Goal: Task Accomplishment & Management: Manage account settings

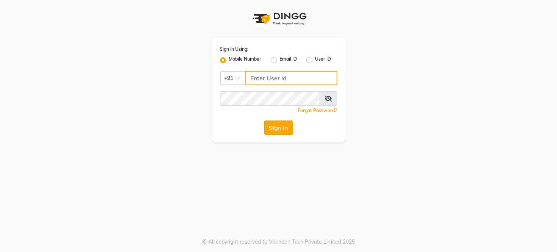
type input "8689894449"
click at [274, 127] on button "Sign In" at bounding box center [278, 127] width 29 height 14
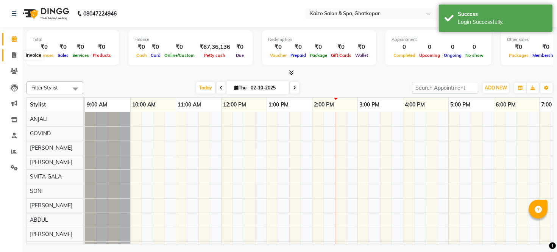
click at [9, 52] on span at bounding box center [14, 55] width 13 height 9
select select "service"
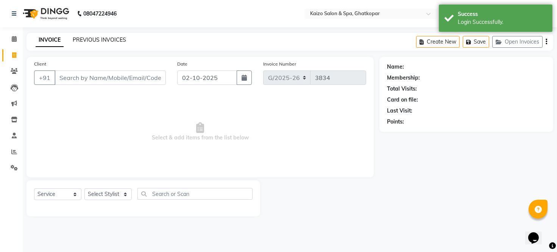
click at [121, 37] on link "PREVIOUS INVOICES" at bounding box center [99, 39] width 53 height 7
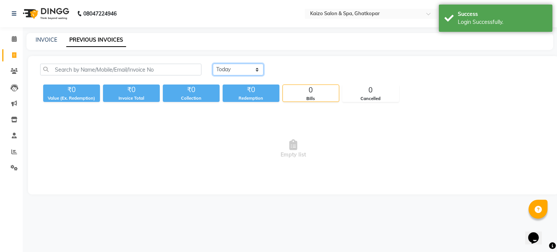
click at [230, 66] on select "Today Yesterday Custom Range" at bounding box center [238, 70] width 51 height 12
select select "range"
click at [213, 64] on select "Today Yesterday Custom Range" at bounding box center [238, 70] width 51 height 12
click at [302, 70] on input "02-10-2025" at bounding box center [299, 69] width 53 height 11
select select "10"
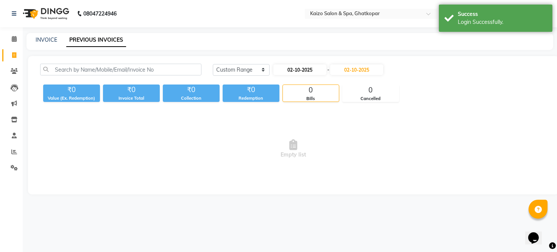
select select "2025"
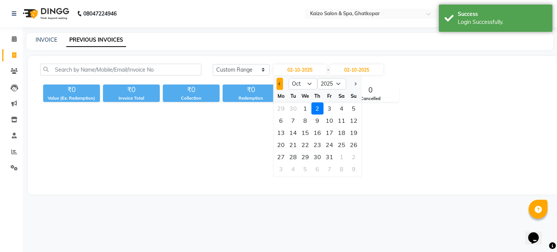
click at [280, 82] on span "Previous month" at bounding box center [279, 83] width 3 height 3
select select "9"
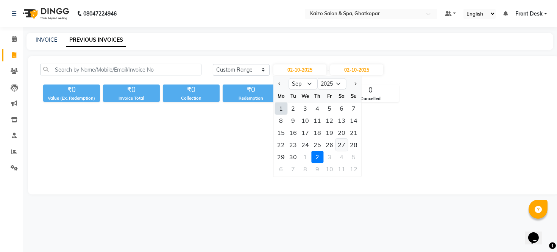
click at [343, 145] on div "27" at bounding box center [342, 145] width 12 height 12
type input "27-09-2025"
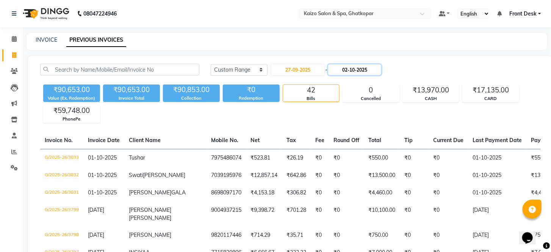
click at [364, 70] on input "02-10-2025" at bounding box center [354, 69] width 53 height 11
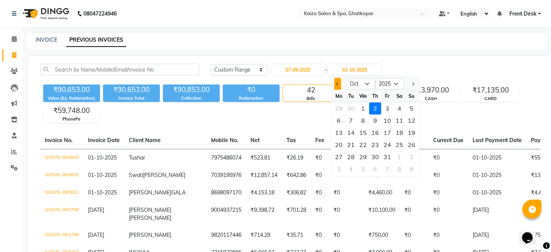
click at [340, 83] on button "Previous month" at bounding box center [337, 84] width 6 height 12
select select "9"
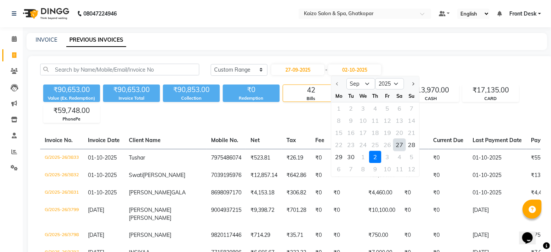
click at [398, 145] on div "27" at bounding box center [400, 145] width 12 height 12
type input "27-09-2025"
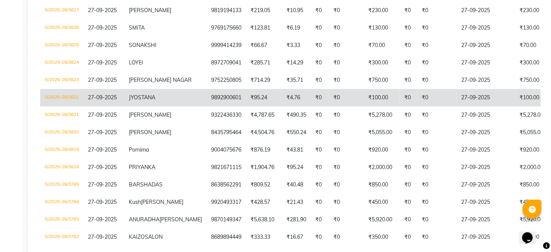
scroll to position [210, 0]
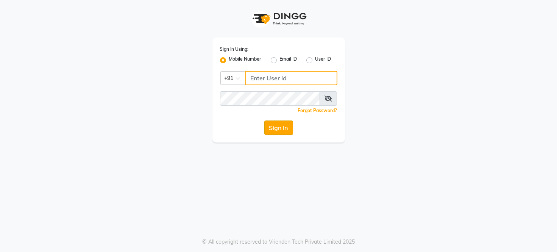
type input "8689894449"
click at [282, 129] on button "Sign In" at bounding box center [278, 127] width 29 height 14
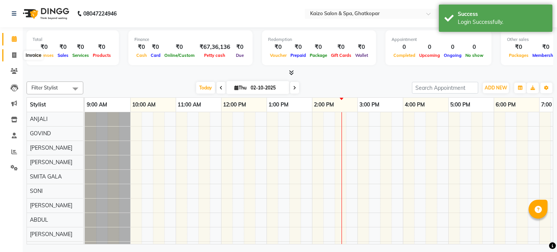
click at [9, 57] on span at bounding box center [14, 55] width 13 height 9
select select "service"
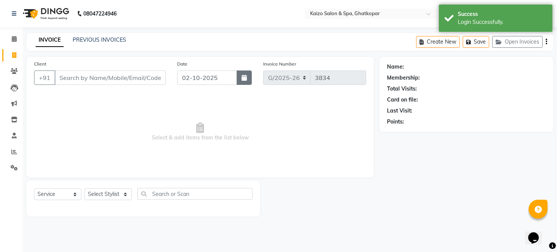
click at [240, 78] on button "button" at bounding box center [244, 77] width 15 height 14
select select "10"
select select "2025"
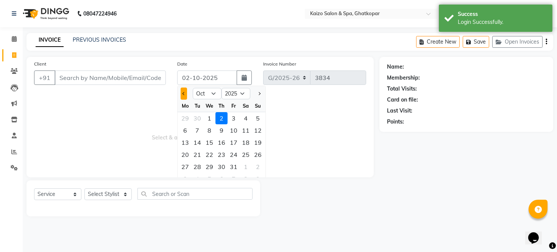
click at [185, 93] on span "Previous month" at bounding box center [184, 93] width 3 height 3
select select "9"
click at [254, 155] on div "28" at bounding box center [258, 154] width 12 height 12
type input "28-09-2025"
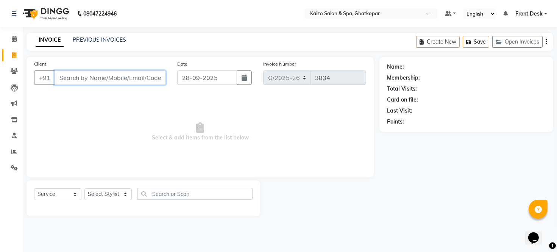
click at [84, 79] on input "Client" at bounding box center [110, 77] width 111 height 14
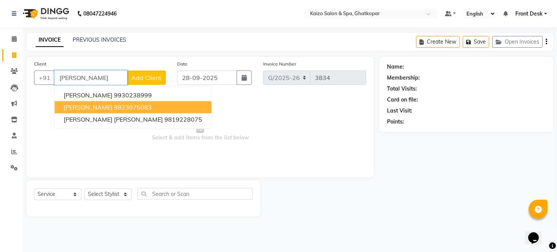
click at [114, 108] on ngb-highlight "9823075083" at bounding box center [133, 107] width 38 height 8
type input "9823075083"
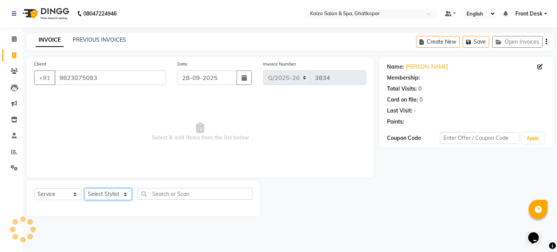
click at [97, 196] on select "Select Stylist [PERSON_NAME] ANJALI [PERSON_NAME] [PERSON_NAME] Front Desk [PER…" at bounding box center [107, 194] width 47 height 12
select select "21359"
click at [84, 189] on select "Select Stylist [PERSON_NAME] ANJALI [PERSON_NAME] [PERSON_NAME] Front Desk [PER…" at bounding box center [107, 194] width 47 height 12
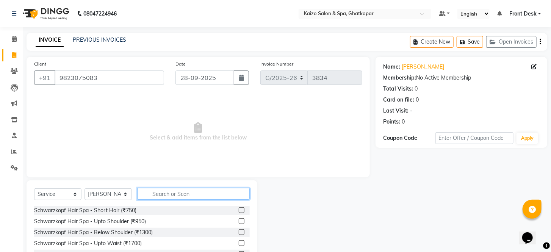
click at [172, 196] on input "text" at bounding box center [194, 194] width 112 height 12
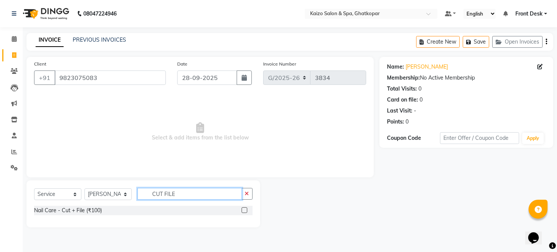
type input "CUT FILE"
click at [244, 210] on label at bounding box center [245, 210] width 6 height 6
click at [244, 210] on input "checkbox" at bounding box center [244, 210] width 5 height 5
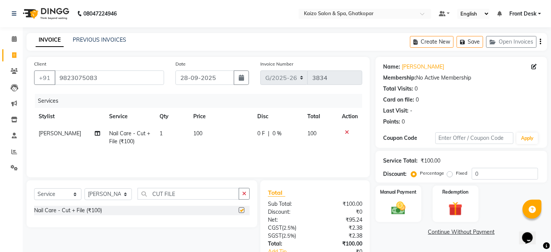
checkbox input "false"
click at [214, 134] on td "100" at bounding box center [221, 137] width 64 height 25
select select "21359"
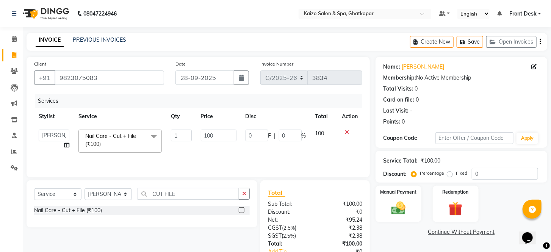
click at [214, 134] on input "100" at bounding box center [219, 136] width 36 height 12
type input "1"
type input "500"
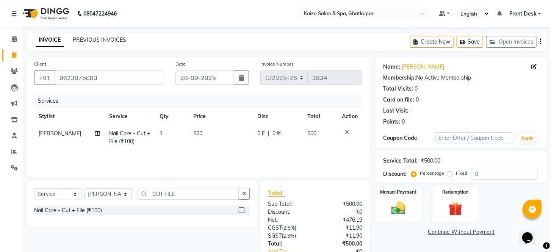
click at [306, 205] on div "Sub Total:" at bounding box center [288, 204] width 53 height 8
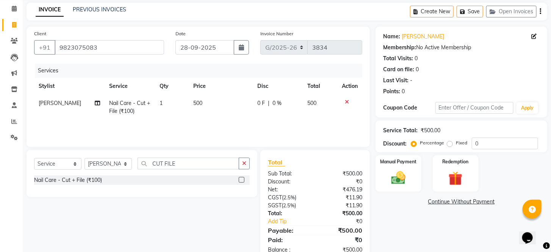
scroll to position [9, 0]
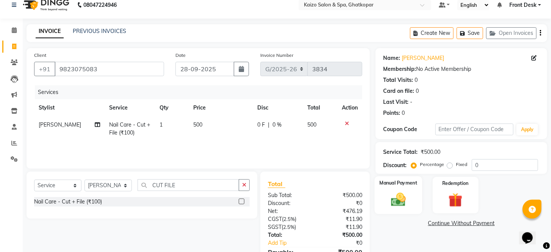
click at [396, 206] on img at bounding box center [398, 199] width 24 height 17
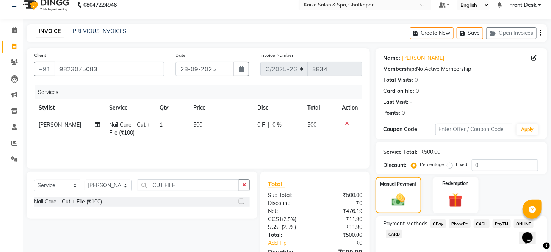
click at [457, 228] on span "PhonePe" at bounding box center [460, 223] width 22 height 9
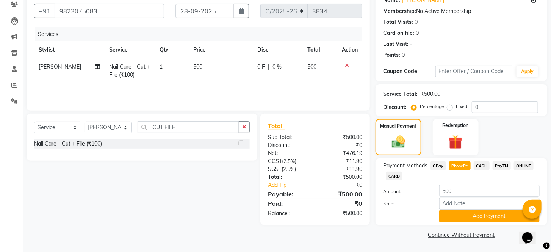
scroll to position [76, 0]
click at [480, 217] on button "Add Payment" at bounding box center [489, 216] width 100 height 12
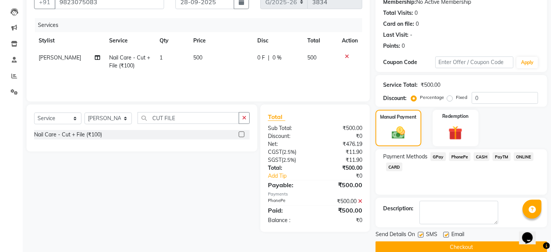
scroll to position [97, 0]
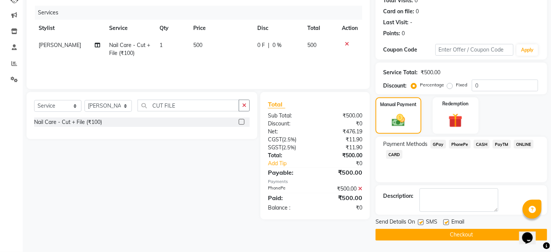
click at [420, 223] on label at bounding box center [421, 222] width 6 height 6
click at [420, 223] on input "checkbox" at bounding box center [420, 222] width 5 height 5
checkbox input "false"
click at [445, 222] on label at bounding box center [446, 222] width 6 height 6
click at [445, 222] on input "checkbox" at bounding box center [445, 222] width 5 height 5
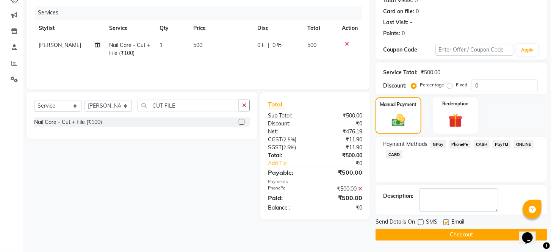
checkbox input "false"
click at [445, 238] on button "Checkout" at bounding box center [461, 235] width 172 height 12
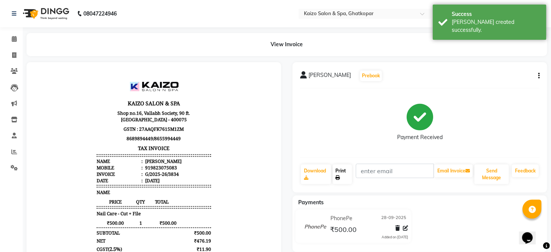
click at [343, 173] on link "Print" at bounding box center [343, 174] width 20 height 20
click at [10, 55] on span at bounding box center [14, 55] width 13 height 9
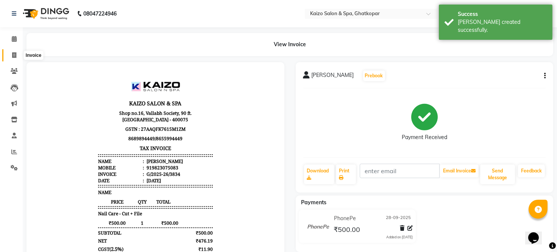
select select "service"
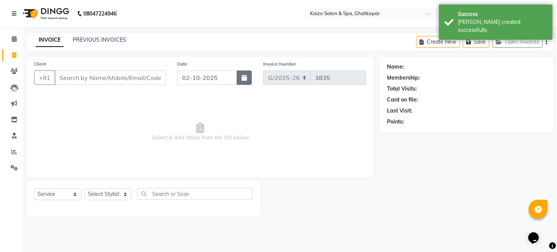
click at [247, 75] on button "button" at bounding box center [244, 77] width 15 height 14
select select "10"
select select "2025"
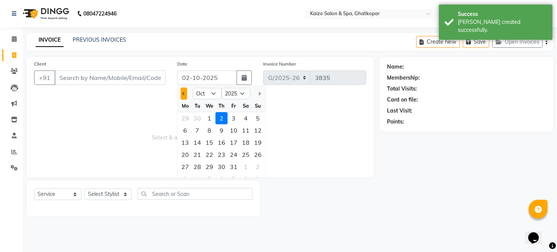
click at [183, 92] on span "Previous month" at bounding box center [184, 93] width 3 height 3
select select "9"
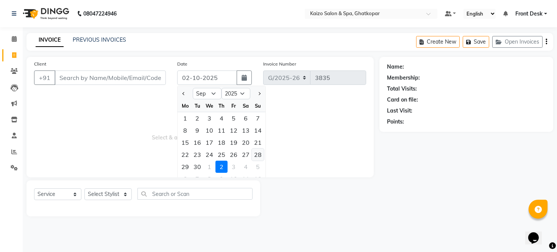
click at [256, 154] on div "28" at bounding box center [258, 154] width 12 height 12
type input "28-09-2025"
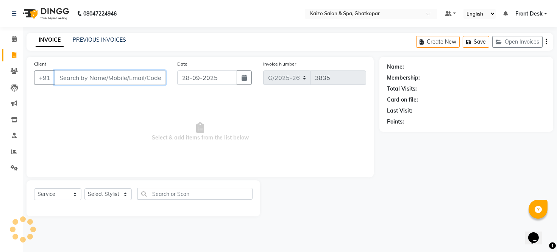
click at [122, 78] on input "Client" at bounding box center [110, 77] width 111 height 14
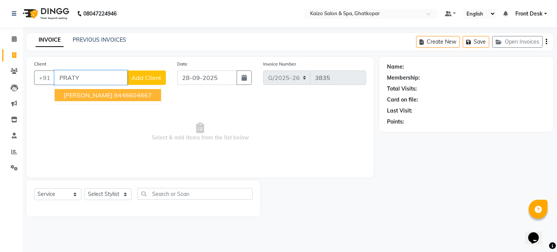
click at [125, 94] on ngb-highlight "8446604667" at bounding box center [133, 95] width 38 height 8
type input "8446604667"
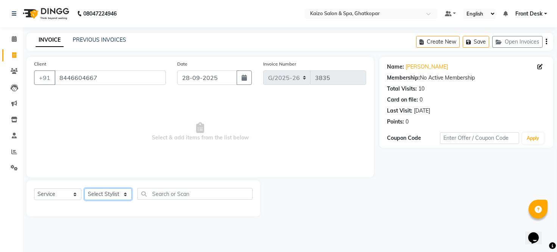
click at [102, 194] on select "Select Stylist [PERSON_NAME] ANJALI [PERSON_NAME] [PERSON_NAME] Front Desk [PER…" at bounding box center [107, 194] width 47 height 12
select select "41999"
click at [84, 189] on select "Select Stylist [PERSON_NAME] ANJALI [PERSON_NAME] [PERSON_NAME] Front Desk [PER…" at bounding box center [107, 194] width 47 height 12
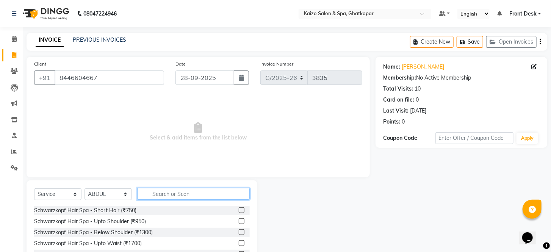
click at [179, 194] on input "text" at bounding box center [194, 194] width 112 height 12
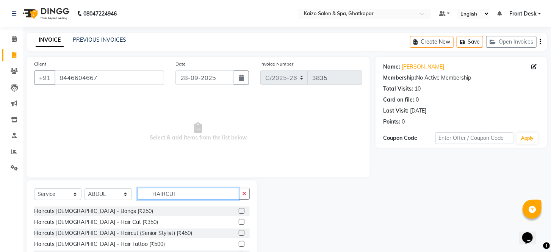
scroll to position [100, 0]
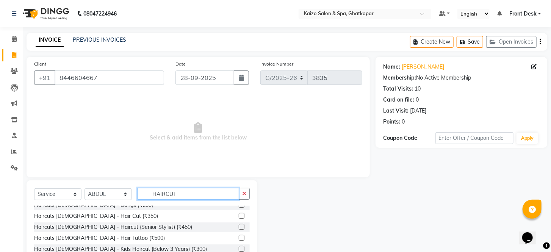
type input "HAIRCUT"
click at [239, 213] on label at bounding box center [242, 216] width 6 height 6
click at [239, 214] on input "checkbox" at bounding box center [241, 216] width 5 height 5
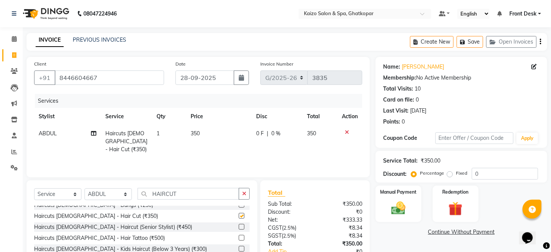
checkbox input "false"
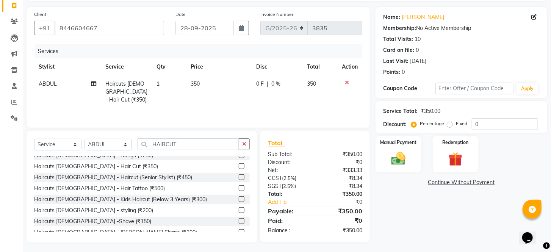
scroll to position [51, 0]
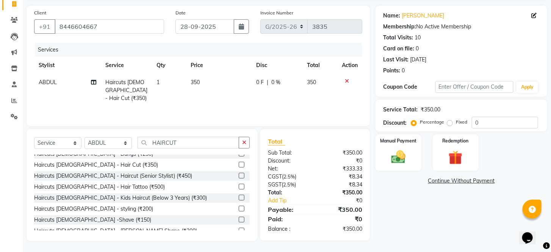
click at [239, 228] on label at bounding box center [242, 231] width 6 height 6
click at [239, 228] on input "checkbox" at bounding box center [241, 230] width 5 height 5
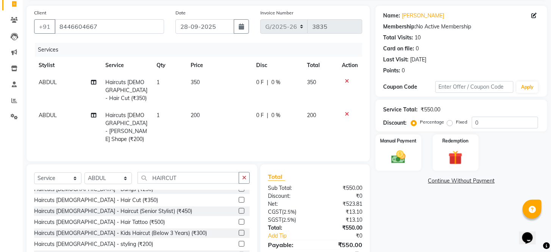
checkbox input "false"
click at [206, 108] on td "200" at bounding box center [219, 127] width 66 height 41
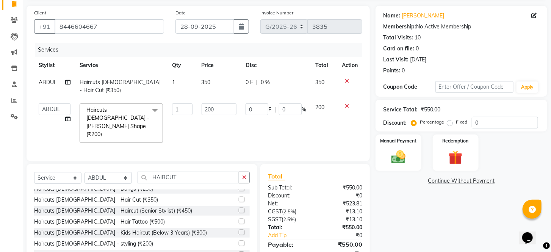
click at [206, 108] on td "200" at bounding box center [219, 123] width 44 height 48
click at [214, 105] on input "200" at bounding box center [219, 109] width 35 height 12
type input "2"
type input "150"
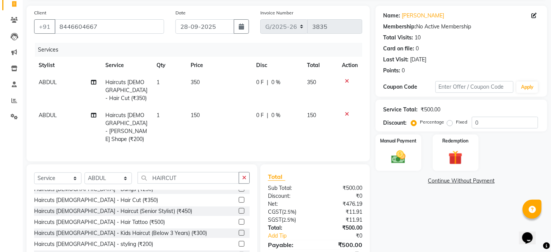
click at [215, 78] on td "350" at bounding box center [219, 90] width 66 height 33
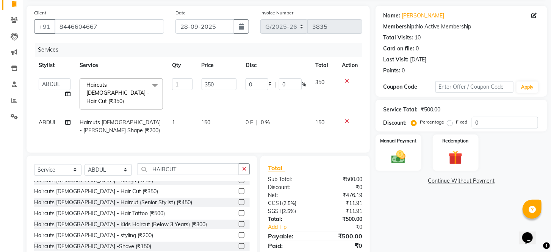
click at [218, 80] on input "350" at bounding box center [219, 84] width 35 height 12
type input "3"
type input "300"
click at [231, 120] on td "150" at bounding box center [219, 126] width 44 height 25
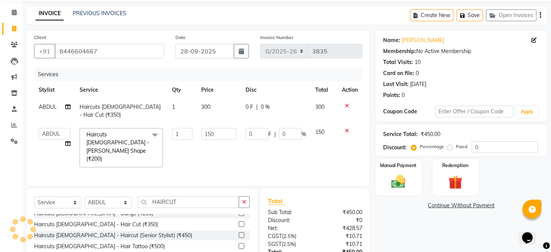
scroll to position [68, 0]
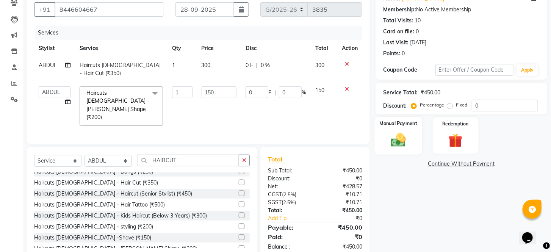
click at [400, 149] on img at bounding box center [398, 140] width 24 height 17
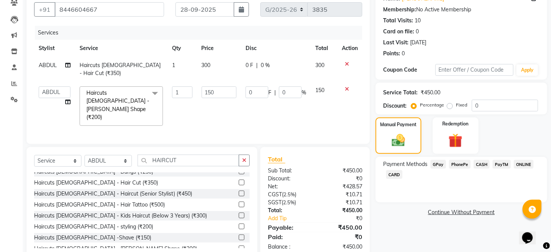
click at [463, 169] on span "PhonePe" at bounding box center [460, 164] width 22 height 9
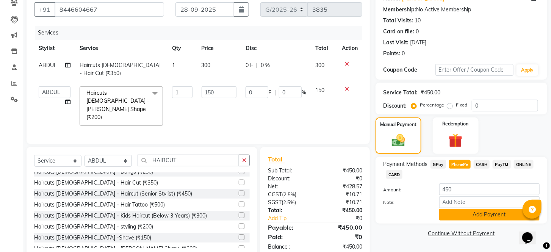
click at [445, 220] on button "Add Payment" at bounding box center [489, 215] width 100 height 12
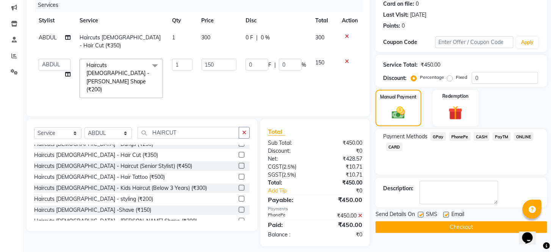
scroll to position [97, 0]
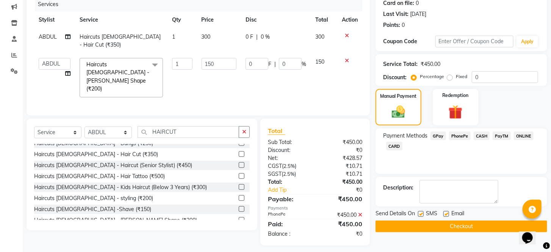
click at [420, 217] on label at bounding box center [421, 214] width 6 height 6
click at [420, 217] on input "checkbox" at bounding box center [420, 214] width 5 height 5
checkbox input "false"
click at [448, 217] on label at bounding box center [446, 214] width 6 height 6
click at [448, 217] on input "checkbox" at bounding box center [445, 214] width 5 height 5
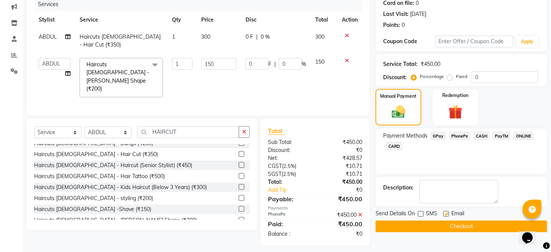
checkbox input "false"
click at [445, 232] on button "Checkout" at bounding box center [461, 226] width 172 height 12
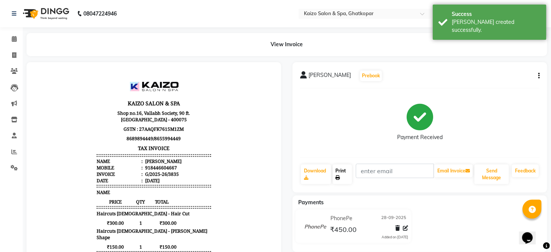
click at [341, 171] on link "Print" at bounding box center [343, 174] width 20 height 20
click at [14, 56] on icon at bounding box center [14, 55] width 4 height 6
select select "service"
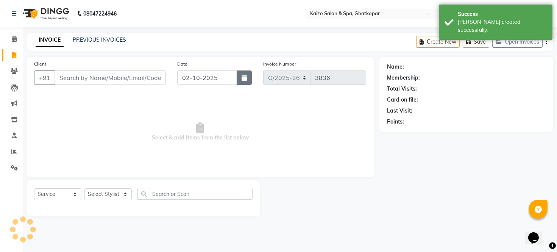
click at [244, 73] on button "button" at bounding box center [244, 77] width 15 height 14
select select "10"
select select "2025"
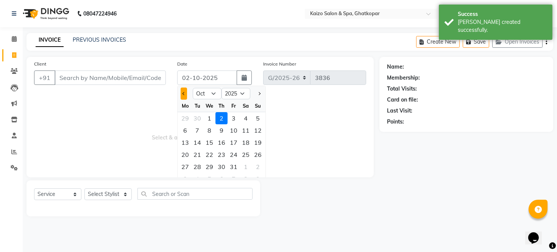
click at [185, 95] on button "Previous month" at bounding box center [184, 94] width 6 height 12
select select "9"
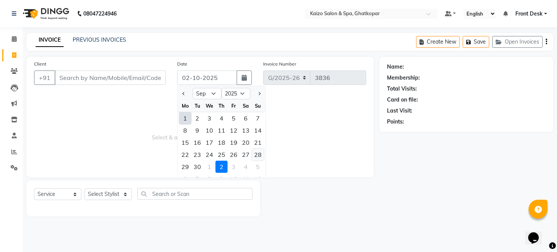
click at [255, 154] on div "28" at bounding box center [258, 154] width 12 height 12
type input "28-09-2025"
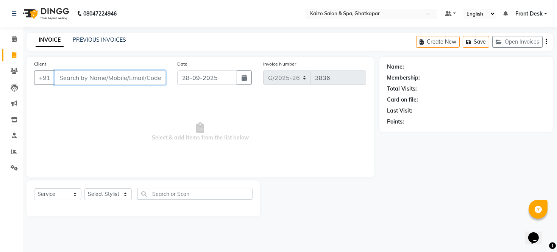
click at [127, 78] on input "Client" at bounding box center [110, 77] width 111 height 14
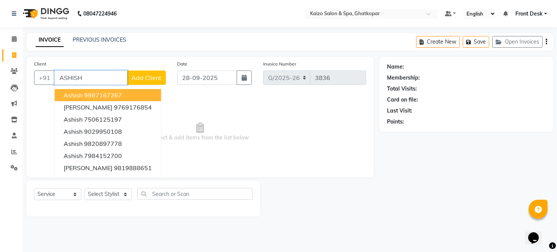
click at [114, 96] on ngb-highlight "9987167267" at bounding box center [103, 95] width 38 height 8
type input "9987167267"
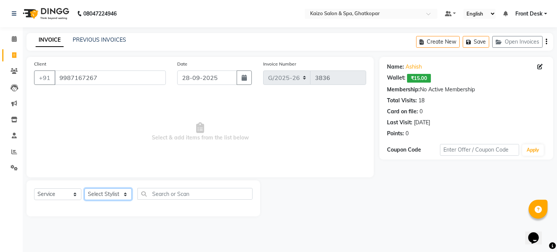
click at [105, 195] on select "Select Stylist [PERSON_NAME] ANJALI [PERSON_NAME] [PERSON_NAME] Front Desk [PER…" at bounding box center [107, 194] width 47 height 12
select select "59527"
click at [84, 189] on select "Select Stylist [PERSON_NAME] ANJALI [PERSON_NAME] [PERSON_NAME] Front Desk [PER…" at bounding box center [107, 194] width 47 height 12
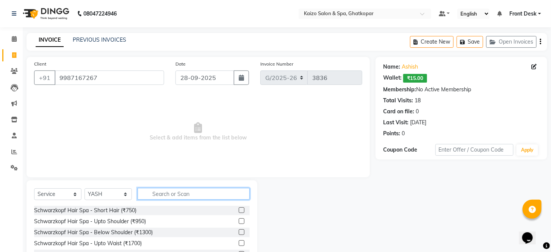
click at [164, 191] on input "text" at bounding box center [194, 194] width 112 height 12
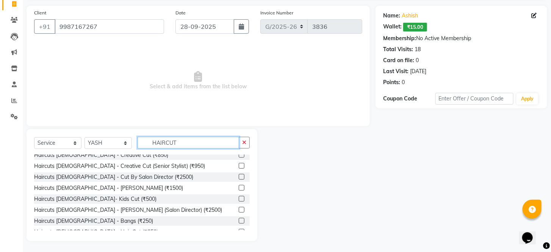
scroll to position [100, 0]
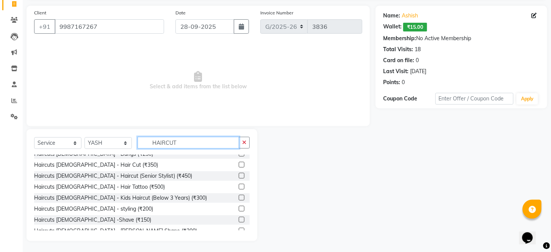
type input "HAIRCUT"
click at [239, 162] on label at bounding box center [242, 165] width 6 height 6
click at [239, 163] on input "checkbox" at bounding box center [241, 165] width 5 height 5
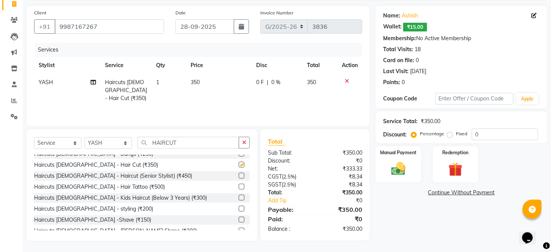
checkbox input "false"
click at [239, 228] on label at bounding box center [242, 231] width 6 height 6
click at [239, 228] on input "checkbox" at bounding box center [241, 230] width 5 height 5
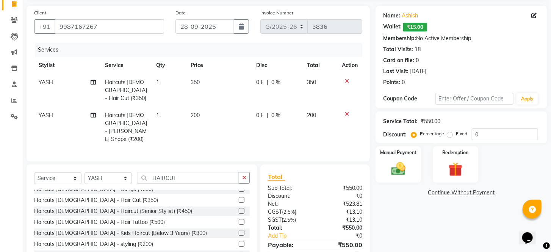
checkbox input "false"
click at [209, 80] on td "350" at bounding box center [219, 90] width 66 height 33
select select "59527"
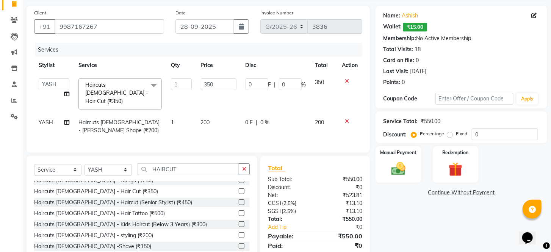
click at [209, 80] on input "350" at bounding box center [219, 84] width 36 height 12
type input "300"
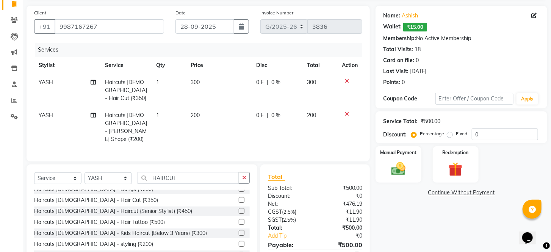
click at [218, 114] on td "200" at bounding box center [219, 127] width 66 height 41
select select "59527"
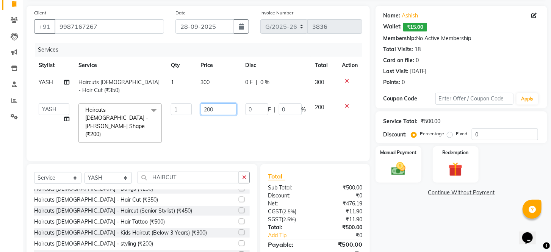
click at [218, 103] on input "200" at bounding box center [219, 109] width 36 height 12
type input "2"
type input "150"
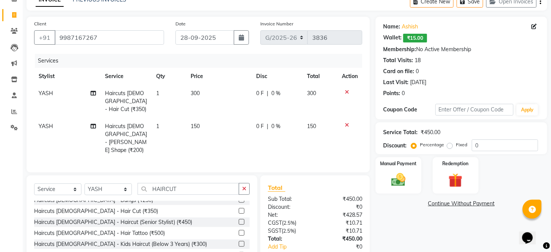
scroll to position [77, 0]
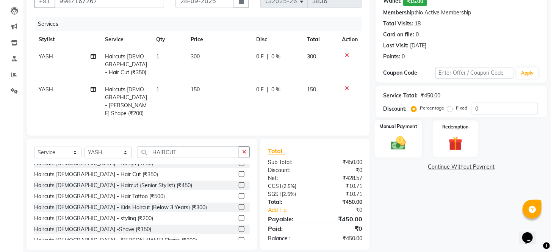
click at [399, 146] on img at bounding box center [398, 143] width 24 height 17
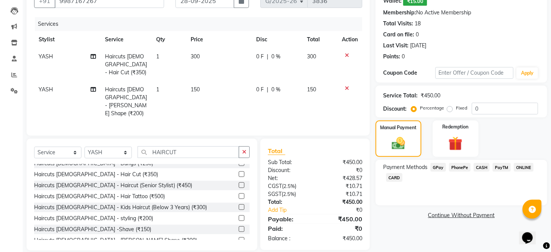
click at [458, 172] on span "PhonePe" at bounding box center [460, 167] width 22 height 9
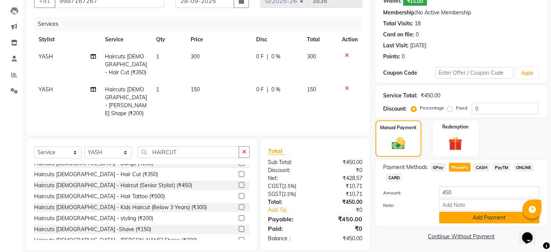
click at [453, 223] on button "Add Payment" at bounding box center [489, 218] width 100 height 12
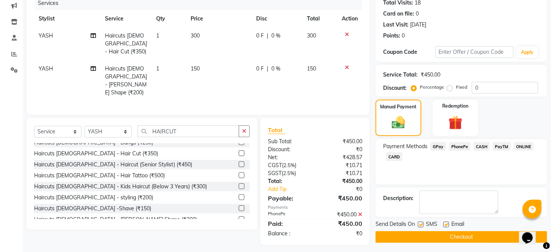
scroll to position [108, 0]
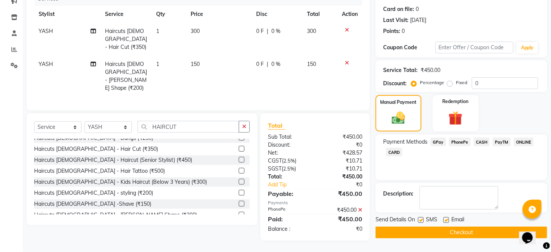
click at [419, 222] on label at bounding box center [421, 220] width 6 height 6
click at [419, 222] on input "checkbox" at bounding box center [420, 220] width 5 height 5
checkbox input "false"
click at [444, 223] on label at bounding box center [446, 220] width 6 height 6
click at [444, 223] on input "checkbox" at bounding box center [445, 220] width 5 height 5
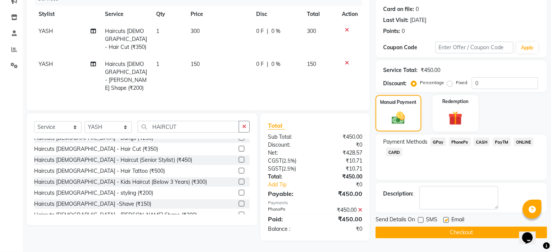
checkbox input "false"
click at [443, 232] on button "Checkout" at bounding box center [461, 233] width 172 height 12
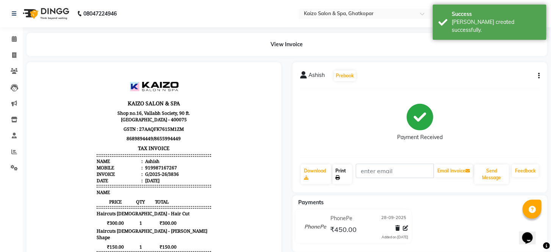
click at [341, 173] on link "Print" at bounding box center [343, 174] width 20 height 20
click at [18, 52] on span at bounding box center [14, 55] width 13 height 9
select select "service"
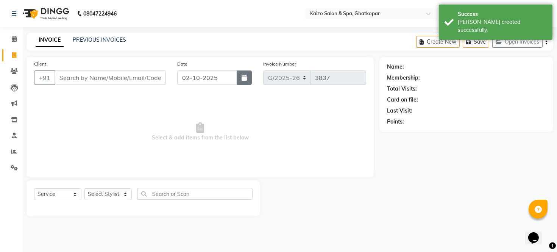
click at [242, 75] on icon "button" at bounding box center [244, 78] width 5 height 6
select select "10"
select select "2025"
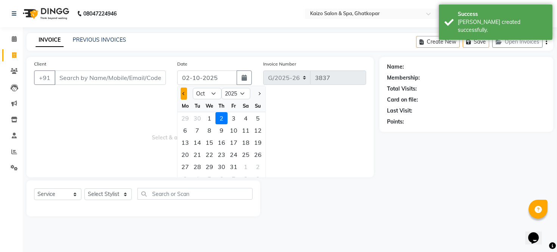
click at [183, 91] on button "Previous month" at bounding box center [184, 94] width 6 height 12
select select "9"
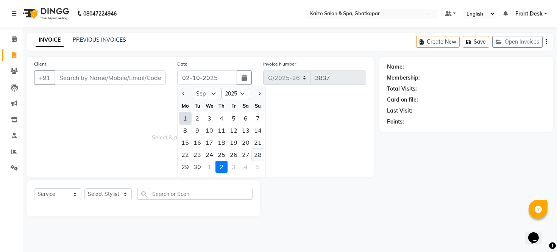
click at [255, 156] on div "28" at bounding box center [258, 154] width 12 height 12
type input "28-09-2025"
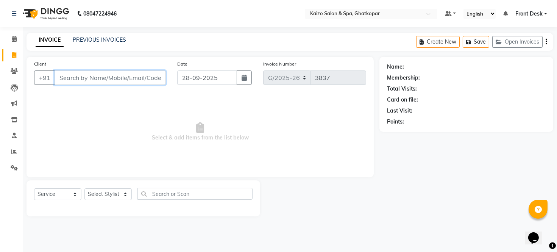
click at [123, 79] on input "Client" at bounding box center [110, 77] width 111 height 14
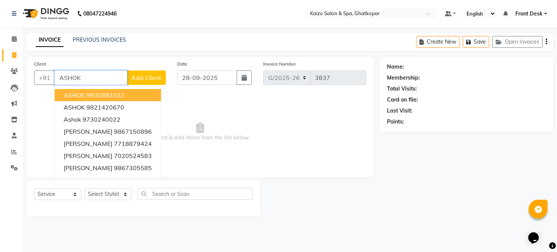
click at [120, 94] on ngb-highlight "9930883332" at bounding box center [105, 95] width 38 height 8
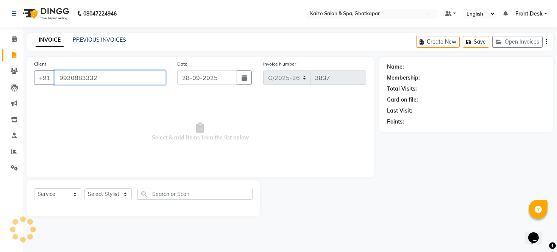
type input "9930883332"
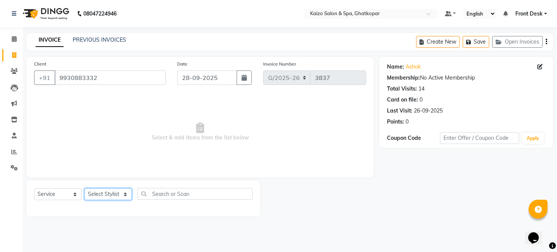
drag, startPoint x: 94, startPoint y: 198, endPoint x: 99, endPoint y: 194, distance: 6.5
click at [94, 198] on select "Select Stylist [PERSON_NAME] ANJALI [PERSON_NAME] [PERSON_NAME] Front Desk [PER…" at bounding box center [107, 194] width 47 height 12
click at [108, 192] on select "Select Stylist [PERSON_NAME] ANJALI [PERSON_NAME] [PERSON_NAME] Front Desk [PER…" at bounding box center [107, 194] width 47 height 12
select select "41999"
click at [84, 189] on select "Select Stylist [PERSON_NAME] ANJALI [PERSON_NAME] [PERSON_NAME] Front Desk [PER…" at bounding box center [107, 194] width 47 height 12
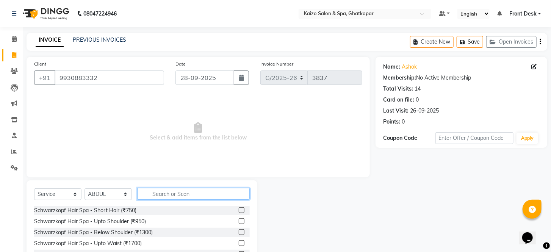
click at [186, 198] on input "text" at bounding box center [194, 194] width 112 height 12
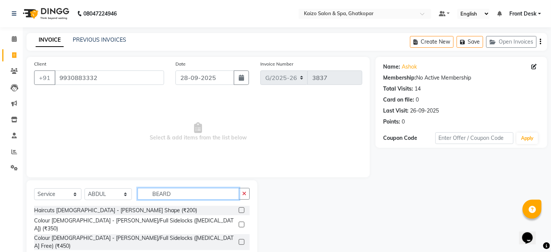
type input "BEARD"
click at [240, 211] on label at bounding box center [242, 210] width 6 height 6
click at [240, 211] on input "checkbox" at bounding box center [241, 210] width 5 height 5
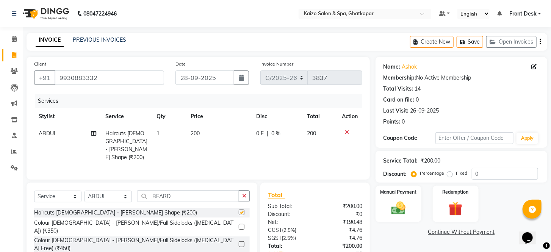
checkbox input "false"
click at [210, 130] on td "200" at bounding box center [219, 145] width 66 height 41
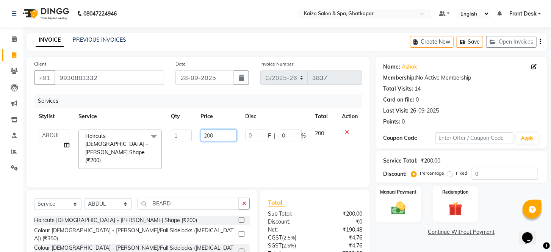
click at [214, 130] on input "200" at bounding box center [219, 136] width 36 height 12
type input "2"
type input "150"
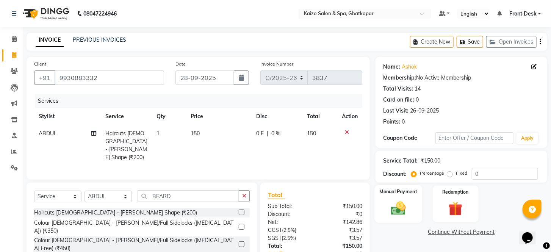
click at [405, 213] on img at bounding box center [398, 208] width 24 height 17
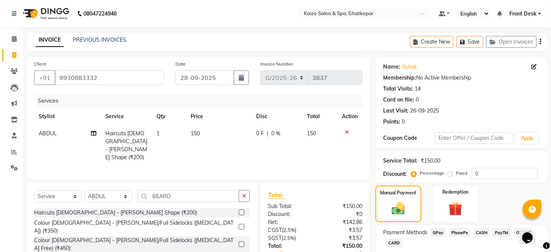
click at [454, 237] on span "PhonePe" at bounding box center [460, 232] width 22 height 9
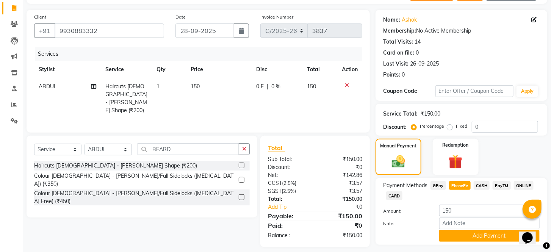
scroll to position [76, 0]
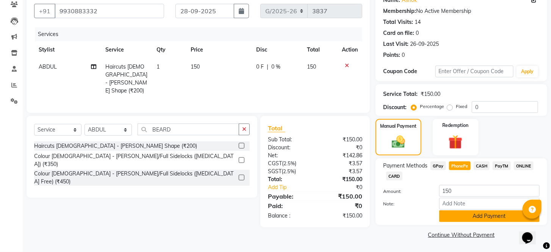
click at [465, 214] on button "Add Payment" at bounding box center [489, 216] width 100 height 12
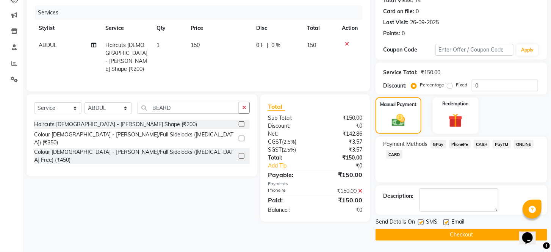
scroll to position [97, 0]
click at [421, 220] on label at bounding box center [421, 222] width 6 height 6
click at [421, 220] on input "checkbox" at bounding box center [420, 222] width 5 height 5
checkbox input "false"
click at [444, 223] on label at bounding box center [446, 222] width 6 height 6
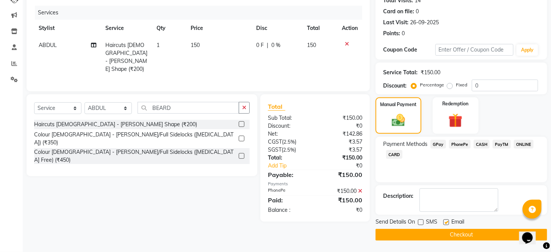
click at [444, 223] on input "checkbox" at bounding box center [445, 222] width 5 height 5
checkbox input "false"
click at [444, 230] on button "Checkout" at bounding box center [461, 235] width 172 height 12
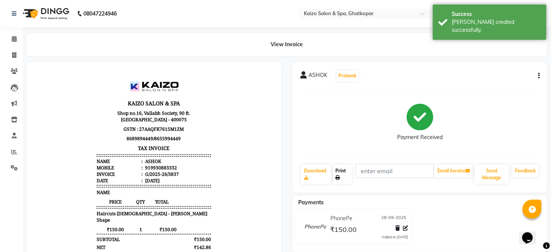
click at [340, 167] on link "Print" at bounding box center [343, 174] width 20 height 20
click at [13, 53] on icon at bounding box center [14, 55] width 4 height 6
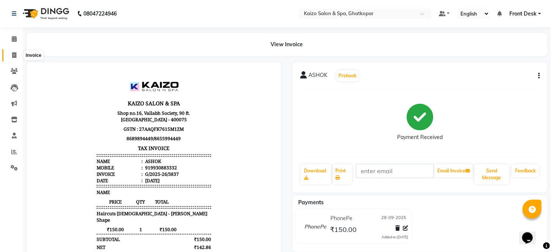
select select "service"
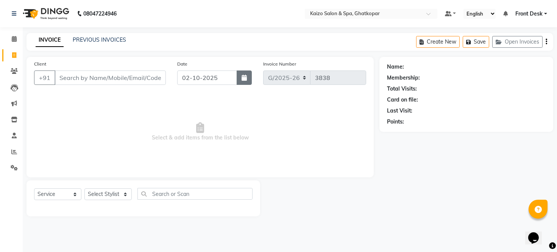
click at [244, 76] on icon "button" at bounding box center [244, 78] width 5 height 6
select select "10"
select select "2025"
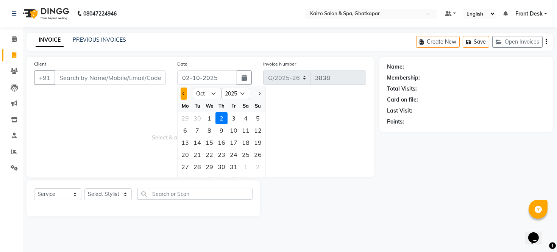
click at [186, 93] on span "Previous month" at bounding box center [184, 93] width 3 height 3
select select "9"
click at [256, 156] on div "28" at bounding box center [258, 154] width 12 height 12
type input "28-09-2025"
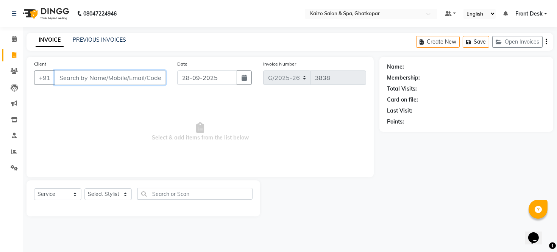
click at [124, 74] on input "Client" at bounding box center [110, 77] width 111 height 14
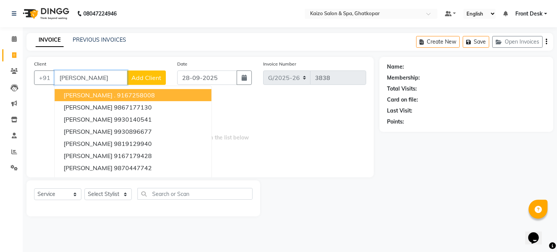
click at [124, 94] on button "[PERSON_NAME] . 9167258008" at bounding box center [133, 95] width 157 height 12
type input "9167258008"
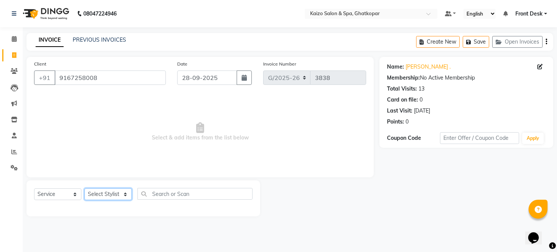
click at [104, 191] on select "Select Stylist [PERSON_NAME] ANJALI [PERSON_NAME] [PERSON_NAME] Front Desk [PER…" at bounding box center [107, 194] width 47 height 12
select select "41999"
click at [84, 189] on select "Select Stylist [PERSON_NAME] ANJALI [PERSON_NAME] [PERSON_NAME] Front Desk [PER…" at bounding box center [107, 194] width 47 height 12
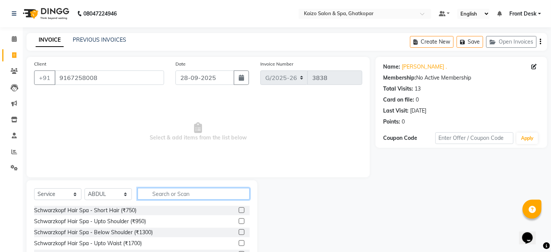
click at [187, 197] on input "text" at bounding box center [194, 194] width 112 height 12
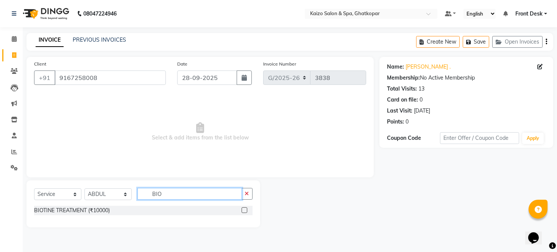
type input "BIO"
click at [247, 210] on label at bounding box center [245, 210] width 6 height 6
click at [247, 210] on input "checkbox" at bounding box center [244, 210] width 5 height 5
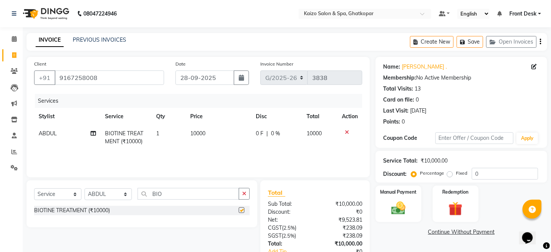
checkbox input "false"
click at [225, 129] on td "10000" at bounding box center [219, 137] width 66 height 25
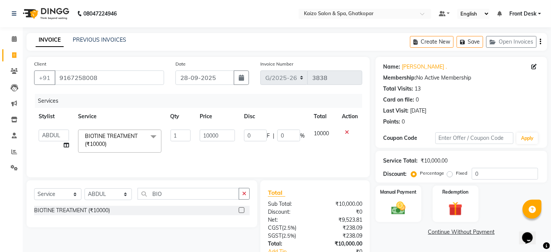
click at [225, 130] on input "10000" at bounding box center [217, 136] width 35 height 12
type input "1"
type input "8000"
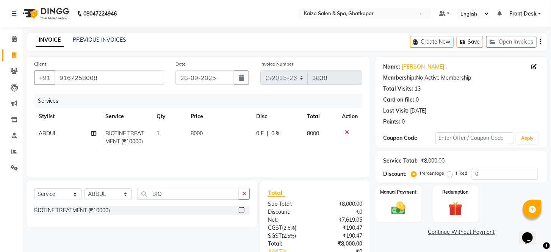
click at [307, 200] on div "Sub Total:" at bounding box center [288, 204] width 53 height 8
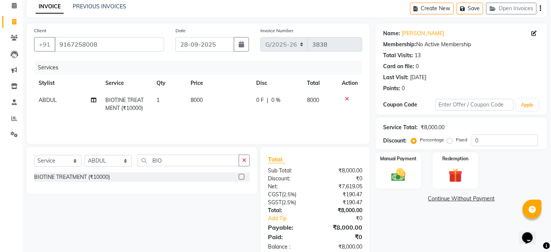
scroll to position [51, 0]
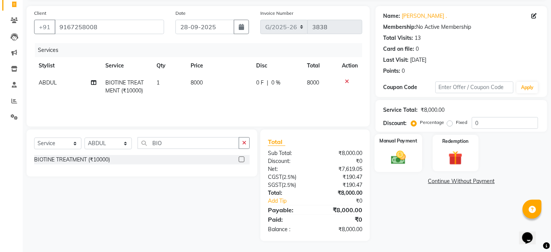
click at [396, 162] on img at bounding box center [398, 157] width 24 height 17
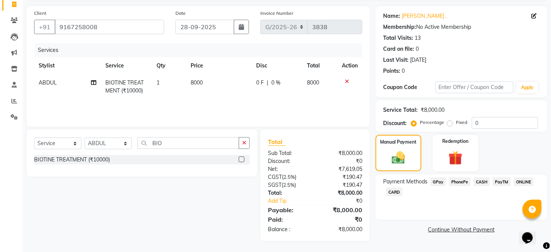
click at [483, 186] on span "CASH" at bounding box center [482, 181] width 16 height 9
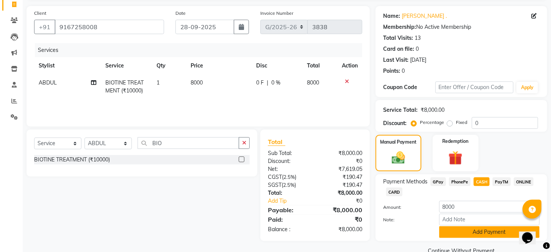
click at [465, 238] on button "Add Payment" at bounding box center [489, 232] width 100 height 12
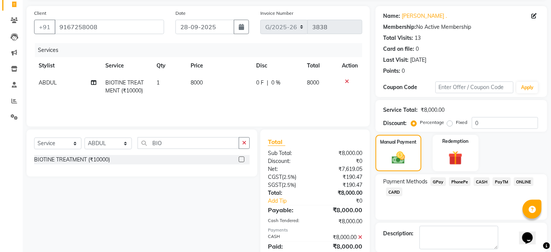
scroll to position [97, 0]
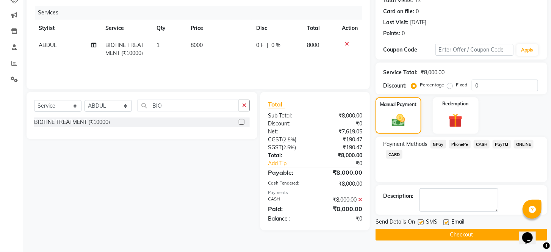
click at [422, 220] on label at bounding box center [421, 222] width 6 height 6
click at [422, 220] on input "checkbox" at bounding box center [420, 222] width 5 height 5
checkbox input "false"
click at [448, 223] on label at bounding box center [446, 222] width 6 height 6
click at [448, 223] on input "checkbox" at bounding box center [445, 222] width 5 height 5
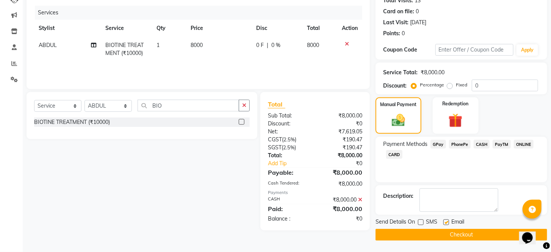
checkbox input "false"
click at [448, 243] on main "INVOICE PREVIOUS INVOICES Create New Save Open Invoices Client [PHONE_NUMBER] D…" at bounding box center [287, 98] width 528 height 307
click at [448, 233] on button "Checkout" at bounding box center [461, 235] width 172 height 12
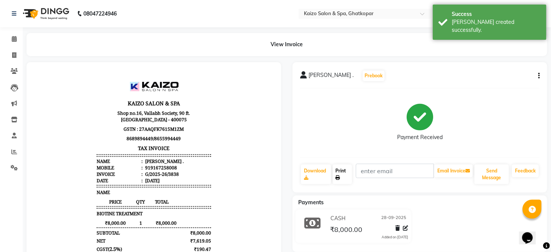
click at [339, 170] on link "Print" at bounding box center [343, 174] width 20 height 20
click at [16, 54] on span at bounding box center [14, 55] width 13 height 9
select select "service"
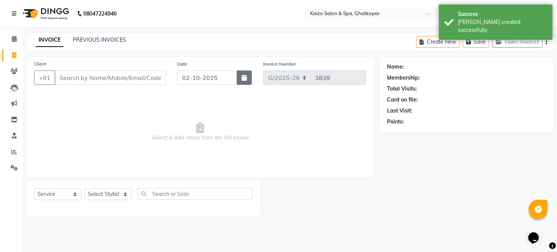
click at [245, 77] on icon "button" at bounding box center [244, 78] width 5 height 6
select select "10"
select select "2025"
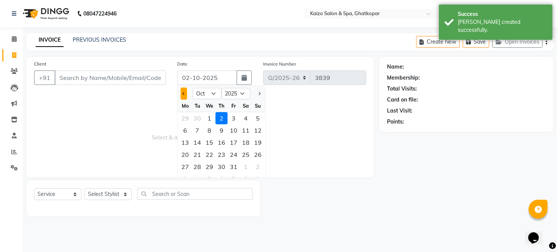
click at [184, 92] on span "Previous month" at bounding box center [184, 93] width 3 height 3
select select "9"
click at [261, 152] on div "28" at bounding box center [258, 154] width 12 height 12
type input "28-09-2025"
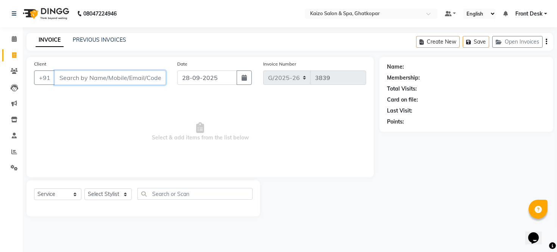
click at [109, 75] on input "Client" at bounding box center [110, 77] width 111 height 14
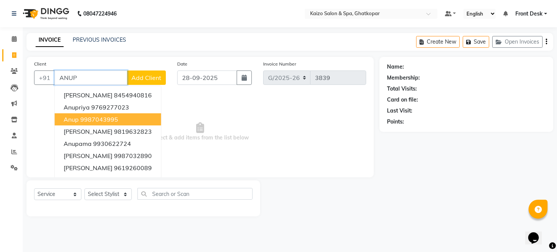
click at [100, 118] on ngb-highlight "9987043995" at bounding box center [99, 120] width 38 height 8
type input "9987043995"
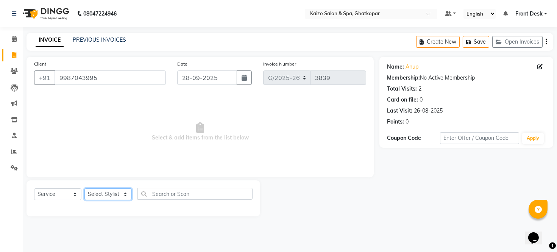
click at [98, 188] on select "Select Stylist [PERSON_NAME] ANJALI [PERSON_NAME] [PERSON_NAME] Front Desk [PER…" at bounding box center [107, 194] width 47 height 12
select select "78278"
click at [84, 189] on select "Select Stylist [PERSON_NAME] ANJALI [PERSON_NAME] [PERSON_NAME] Front Desk [PER…" at bounding box center [107, 194] width 47 height 12
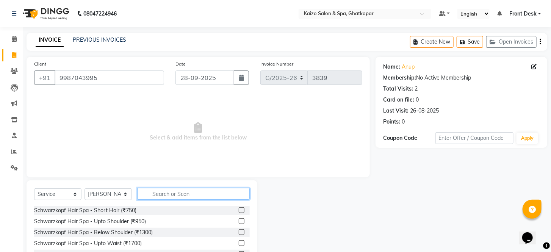
click at [203, 190] on input "text" at bounding box center [194, 194] width 112 height 12
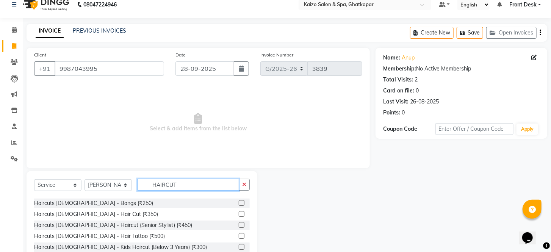
scroll to position [100, 0]
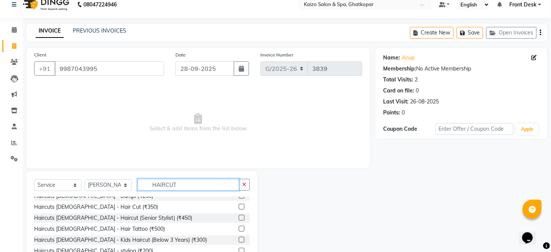
type input "HAIRCUT"
click at [235, 199] on div "Select Service Product Membership Package Voucher Prepaid Gift Card Select Styl…" at bounding box center [142, 227] width 231 height 112
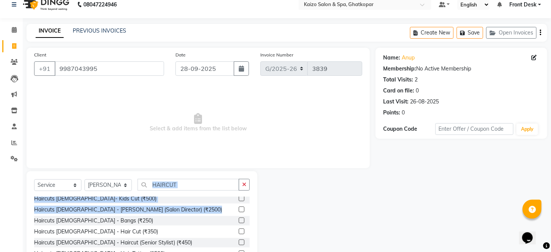
click at [239, 206] on label at bounding box center [242, 209] width 6 height 6
click at [239, 207] on input "checkbox" at bounding box center [241, 209] width 5 height 5
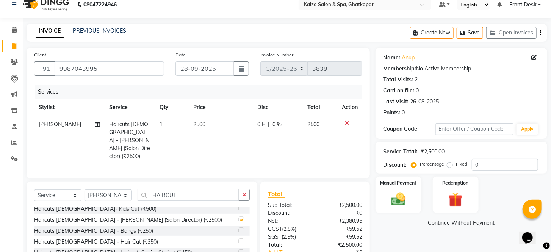
checkbox input "false"
click at [346, 120] on icon at bounding box center [347, 122] width 4 height 5
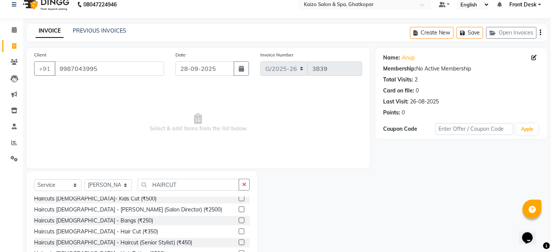
click at [239, 228] on label at bounding box center [242, 231] width 6 height 6
click at [239, 229] on input "checkbox" at bounding box center [241, 231] width 5 height 5
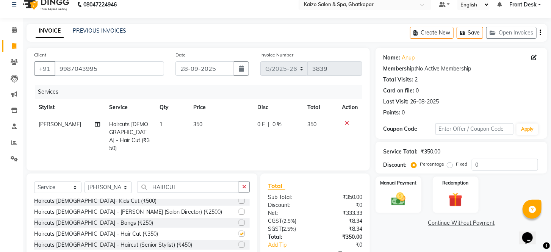
checkbox input "false"
click at [223, 124] on td "350" at bounding box center [221, 136] width 64 height 41
select select "78278"
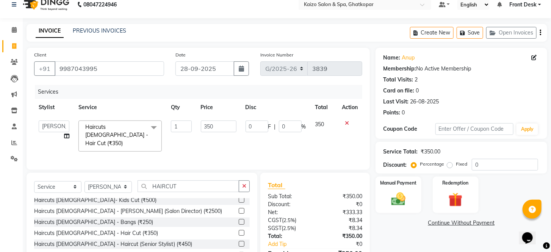
click at [223, 124] on input "350" at bounding box center [219, 126] width 36 height 12
type input "300"
click at [245, 144] on div "Services Stylist Service Qty Price Disc Total Action [PERSON_NAME] ANJALI [PERS…" at bounding box center [198, 123] width 328 height 77
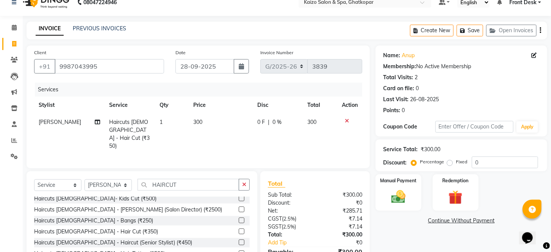
scroll to position [9, 0]
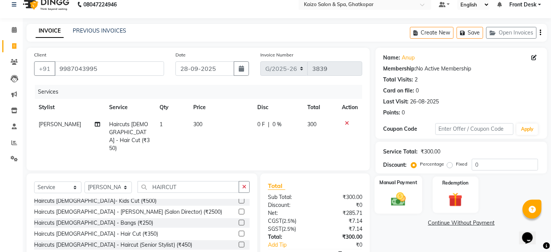
click at [403, 205] on img at bounding box center [398, 199] width 24 height 17
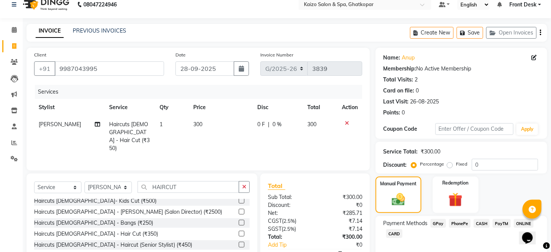
click at [456, 228] on span "PhonePe" at bounding box center [460, 223] width 22 height 9
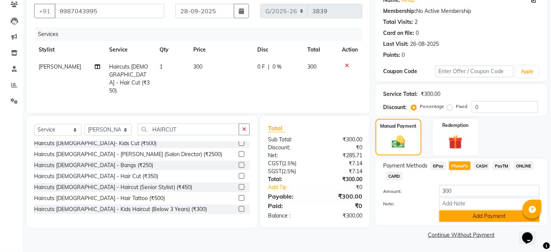
click at [457, 216] on button "Add Payment" at bounding box center [489, 216] width 100 height 12
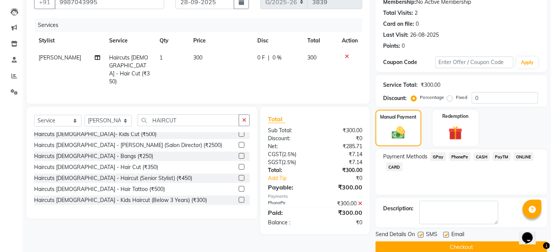
scroll to position [97, 0]
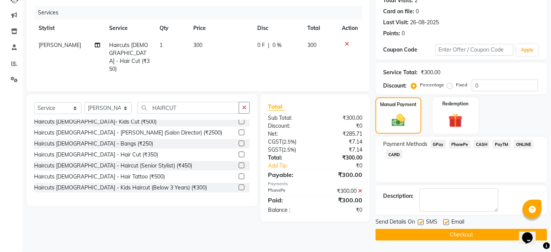
click at [422, 223] on label at bounding box center [421, 222] width 6 height 6
click at [422, 223] on input "checkbox" at bounding box center [420, 222] width 5 height 5
checkbox input "false"
click at [445, 221] on label at bounding box center [446, 222] width 6 height 6
click at [445, 221] on input "checkbox" at bounding box center [445, 222] width 5 height 5
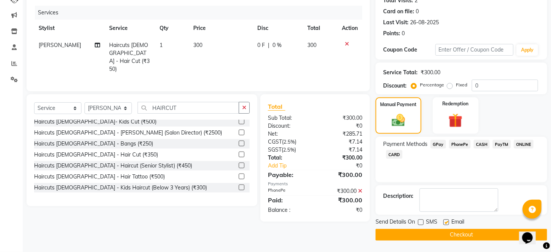
checkbox input "false"
click at [445, 228] on div "Send Details On SMS Email Checkout" at bounding box center [461, 229] width 172 height 23
click at [445, 232] on button "Checkout" at bounding box center [461, 235] width 172 height 12
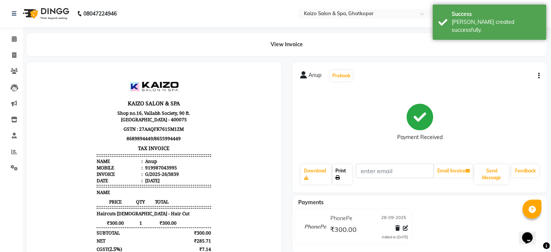
click at [336, 171] on link "Print" at bounding box center [343, 174] width 20 height 20
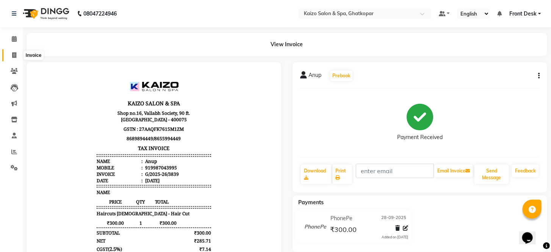
click at [12, 54] on icon at bounding box center [14, 55] width 4 height 6
select select "service"
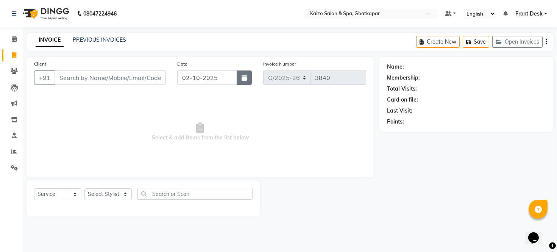
click at [241, 75] on button "button" at bounding box center [244, 77] width 15 height 14
select select "10"
select select "2025"
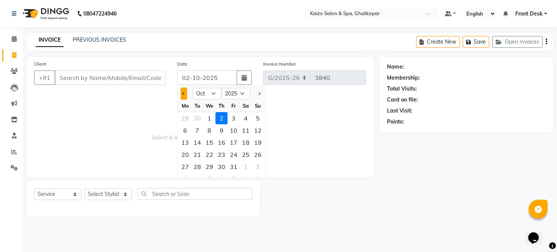
click at [181, 91] on button "Previous month" at bounding box center [184, 94] width 6 height 12
select select "9"
click at [256, 155] on div "28" at bounding box center [258, 154] width 12 height 12
type input "28-09-2025"
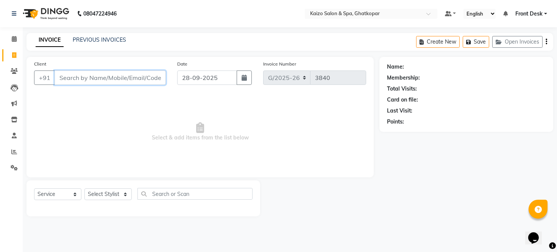
click at [130, 81] on input "Client" at bounding box center [110, 77] width 111 height 14
paste input "[PERSON_NAME] 8943135482"
click at [84, 76] on input "[PERSON_NAME] 8943135482" at bounding box center [91, 77] width 73 height 14
type input "8943135482"
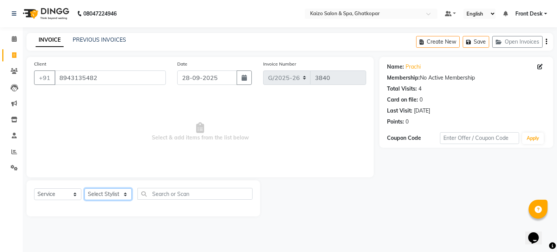
click at [107, 191] on select "Select Stylist [PERSON_NAME] ANJALI [PERSON_NAME] [PERSON_NAME] Front Desk [PER…" at bounding box center [107, 194] width 47 height 12
select select "21359"
click at [84, 189] on select "Select Stylist [PERSON_NAME] ANJALI [PERSON_NAME] [PERSON_NAME] Front Desk [PER…" at bounding box center [107, 194] width 47 height 12
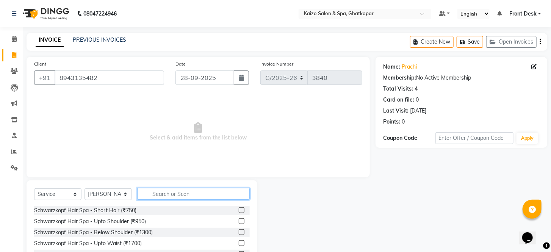
click at [151, 190] on input "text" at bounding box center [194, 194] width 112 height 12
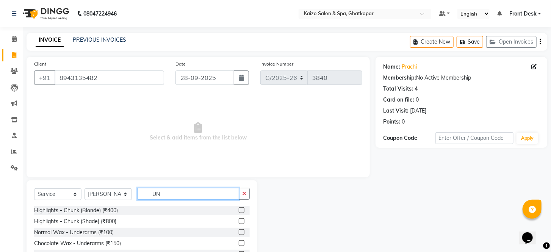
type input "U"
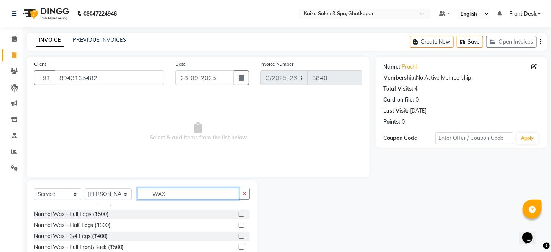
scroll to position [126, 0]
type input "WAX"
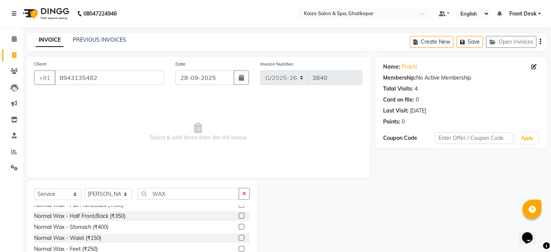
click at [239, 237] on label at bounding box center [242, 238] width 6 height 6
click at [239, 237] on input "checkbox" at bounding box center [241, 238] width 5 height 5
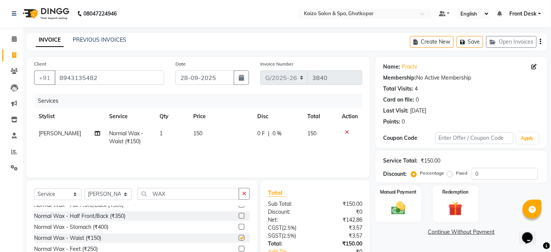
checkbox input "false"
click at [403, 215] on img at bounding box center [398, 208] width 24 height 17
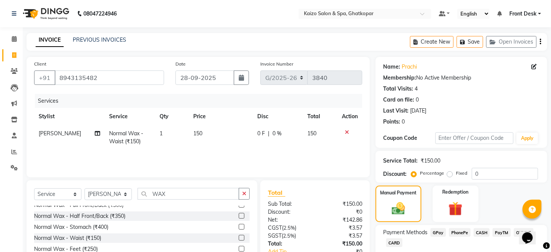
click at [463, 237] on span "PhonePe" at bounding box center [460, 232] width 22 height 9
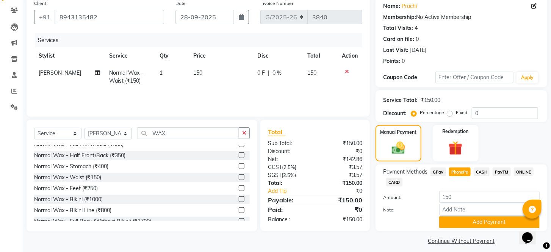
scroll to position [76, 0]
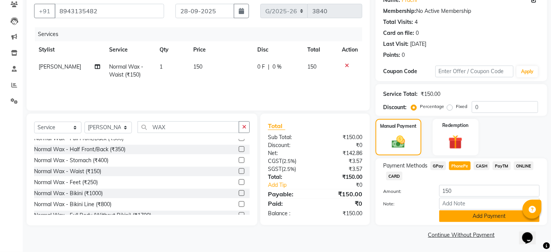
click at [454, 213] on button "Add Payment" at bounding box center [489, 216] width 100 height 12
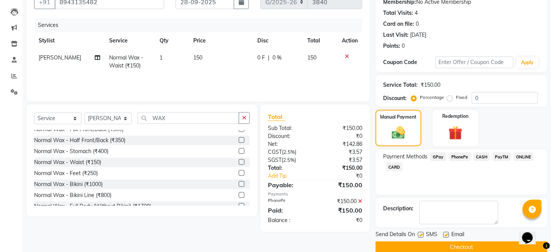
click at [421, 238] on label at bounding box center [421, 235] width 6 height 6
click at [421, 238] on input "checkbox" at bounding box center [420, 235] width 5 height 5
checkbox input "false"
click at [448, 238] on label at bounding box center [446, 235] width 6 height 6
click at [448, 238] on input "checkbox" at bounding box center [445, 235] width 5 height 5
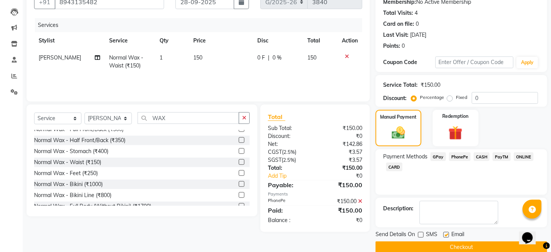
checkbox input "false"
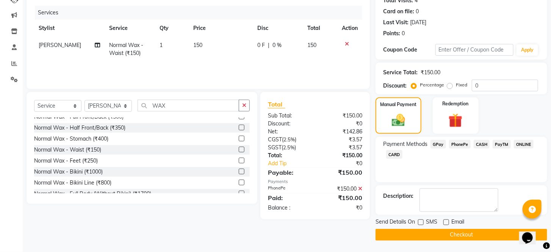
click at [425, 237] on button "Checkout" at bounding box center [461, 235] width 172 height 12
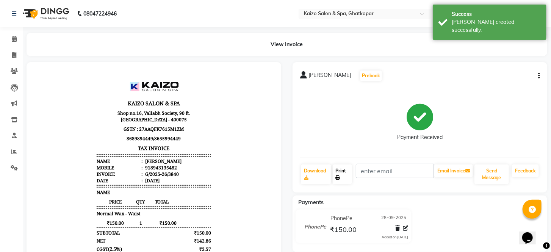
click at [343, 173] on link "Print" at bounding box center [343, 174] width 20 height 20
click at [12, 53] on icon at bounding box center [14, 55] width 4 height 6
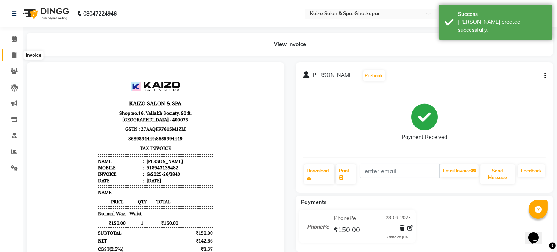
select select "service"
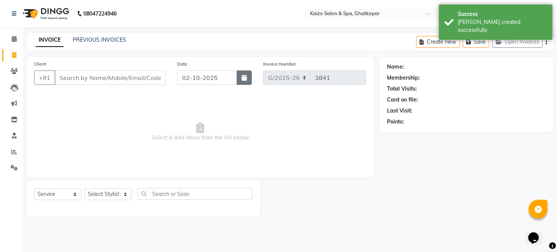
click at [248, 75] on button "button" at bounding box center [244, 77] width 15 height 14
select select "10"
select select "2025"
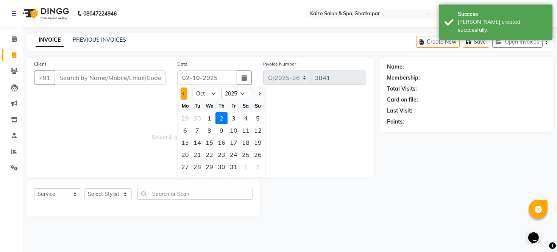
click at [183, 92] on button "Previous month" at bounding box center [184, 94] width 6 height 12
select select "9"
click at [255, 153] on div "28" at bounding box center [258, 154] width 12 height 12
type input "28-09-2025"
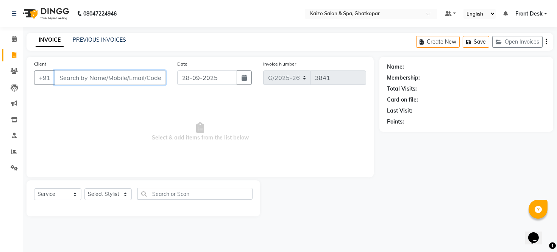
click at [108, 74] on input "Client" at bounding box center [110, 77] width 111 height 14
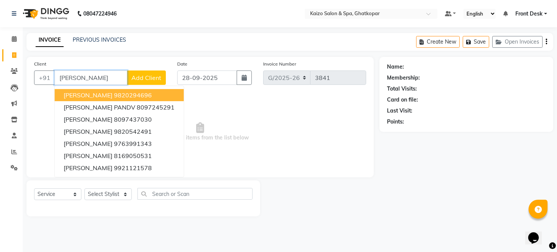
click at [114, 93] on ngb-highlight "9820294696" at bounding box center [133, 95] width 38 height 8
type input "9820294696"
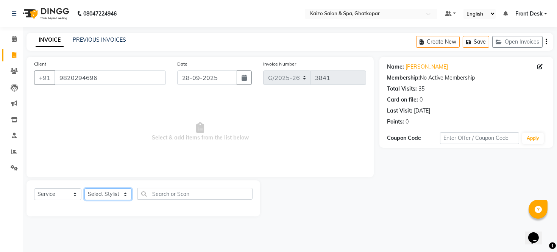
click at [99, 193] on select "Select Stylist [PERSON_NAME] ANJALI [PERSON_NAME] [PERSON_NAME] Front Desk [PER…" at bounding box center [107, 194] width 47 height 12
click at [84, 189] on select "Select Stylist [PERSON_NAME] ANJALI [PERSON_NAME] [PERSON_NAME] Front Desk [PER…" at bounding box center [107, 194] width 47 height 12
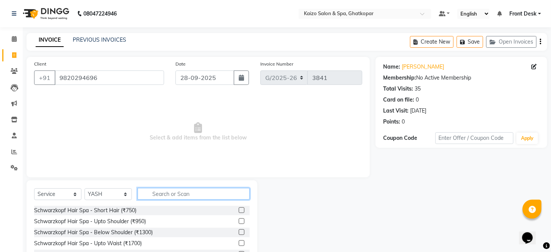
click at [161, 192] on input "text" at bounding box center [194, 194] width 112 height 12
click at [172, 187] on div "Select Service Product Membership Package Voucher Prepaid Gift Card Select Styl…" at bounding box center [142, 236] width 231 height 112
click at [167, 195] on input "text" at bounding box center [194, 194] width 112 height 12
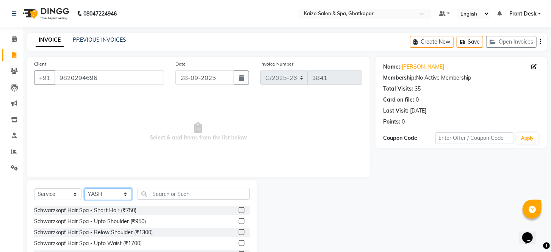
click at [102, 193] on select "Select Stylist [PERSON_NAME] ANJALI [PERSON_NAME] [PERSON_NAME] Front Desk [PER…" at bounding box center [107, 194] width 47 height 12
select select "41999"
click at [84, 189] on select "Select Stylist [PERSON_NAME] ANJALI [PERSON_NAME] [PERSON_NAME] Front Desk [PER…" at bounding box center [107, 194] width 47 height 12
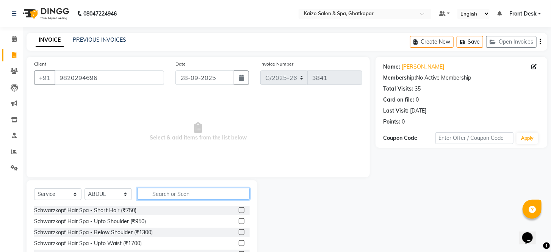
click at [188, 197] on input "text" at bounding box center [194, 194] width 112 height 12
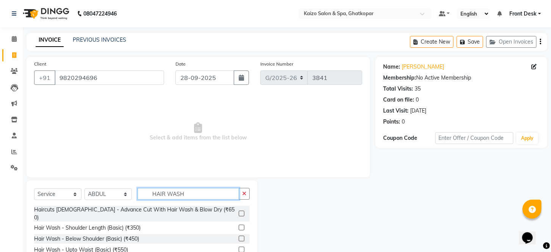
type input "HAIR WASH"
click at [239, 236] on label at bounding box center [242, 239] width 6 height 6
click at [239, 236] on input "checkbox" at bounding box center [241, 238] width 5 height 5
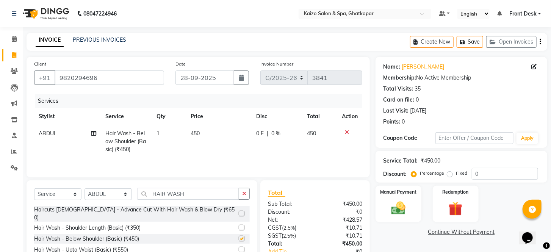
checkbox input "false"
click at [216, 131] on td "450" at bounding box center [219, 141] width 66 height 33
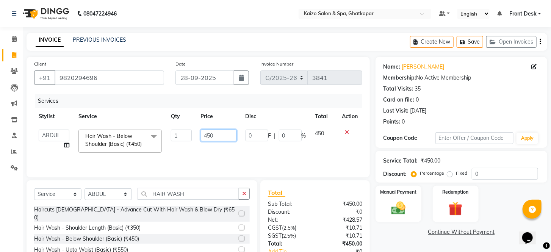
click at [216, 131] on input "450" at bounding box center [219, 136] width 36 height 12
type input "495"
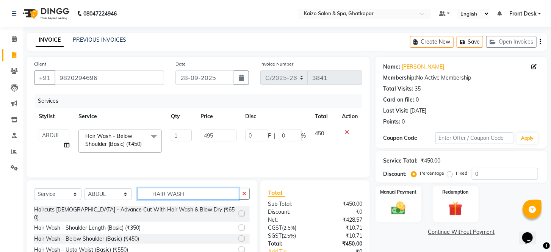
click at [203, 193] on input "HAIR WASH" at bounding box center [189, 194] width 102 height 12
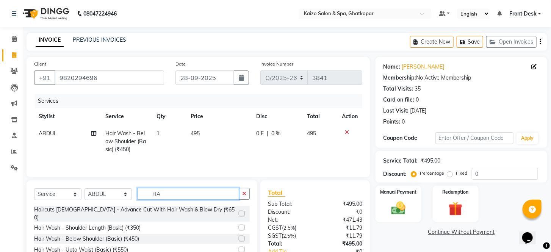
type input "H"
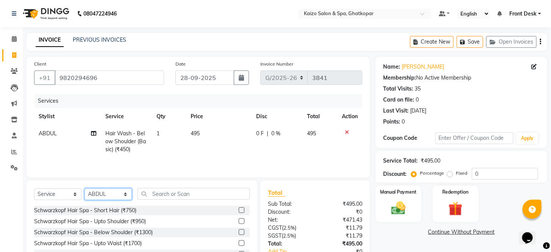
click at [105, 195] on select "Select Stylist [PERSON_NAME] ANJALI [PERSON_NAME] [PERSON_NAME] Front Desk [PER…" at bounding box center [107, 194] width 47 height 12
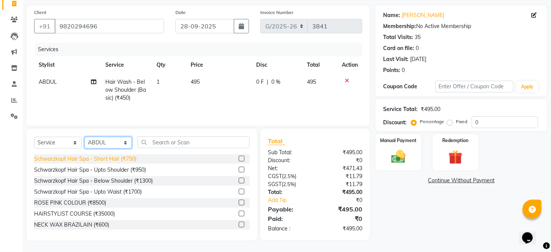
scroll to position [52, 0]
click at [111, 143] on select "Select Stylist [PERSON_NAME] ANJALI [PERSON_NAME] [PERSON_NAME] Front Desk [PER…" at bounding box center [107, 143] width 47 height 12
select select "21359"
click at [84, 137] on select "Select Stylist [PERSON_NAME] ANJALI [PERSON_NAME] [PERSON_NAME] Front Desk [PER…" at bounding box center [107, 143] width 47 height 12
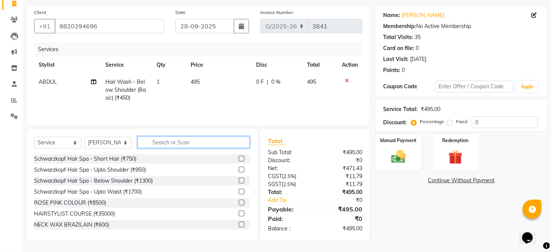
click at [184, 141] on input "text" at bounding box center [194, 142] width 112 height 12
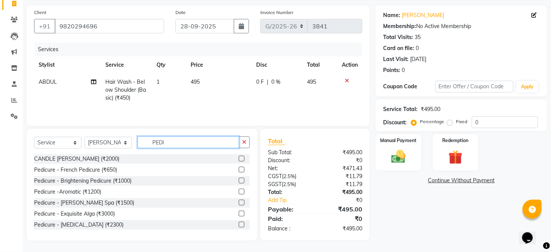
type input "PEDI"
click at [239, 168] on label at bounding box center [242, 170] width 6 height 6
click at [239, 168] on input "checkbox" at bounding box center [241, 169] width 5 height 5
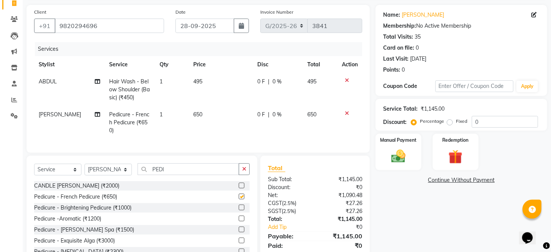
checkbox input "false"
click at [211, 113] on td "650" at bounding box center [221, 122] width 64 height 33
select select "21359"
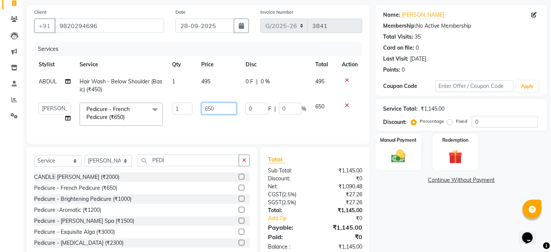
click at [211, 113] on input "650" at bounding box center [219, 109] width 35 height 12
type input "585"
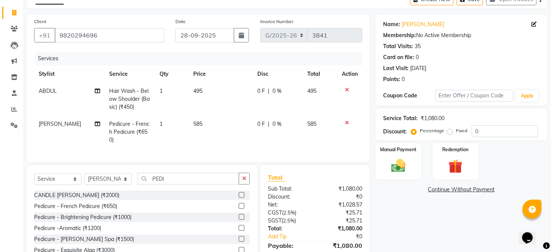
scroll to position [43, 0]
click at [399, 172] on img at bounding box center [398, 165] width 24 height 17
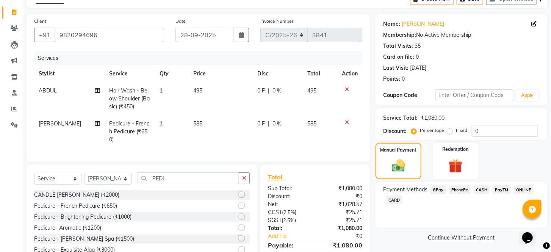
click at [462, 194] on span "PhonePe" at bounding box center [460, 189] width 22 height 9
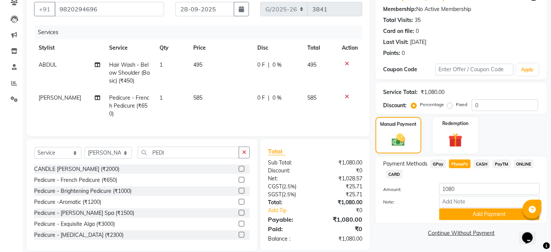
scroll to position [85, 0]
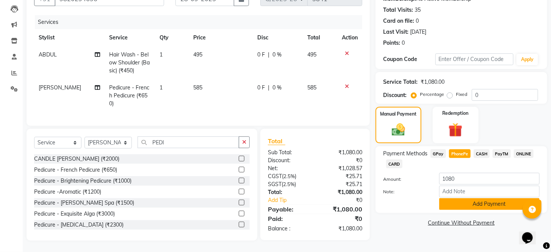
click at [492, 209] on button "Add Payment" at bounding box center [489, 204] width 100 height 12
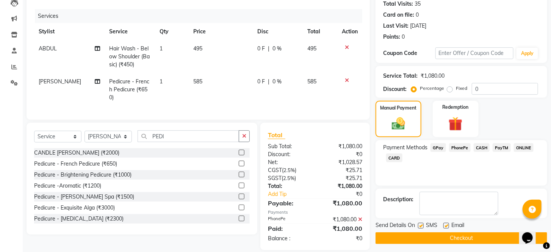
click at [419, 228] on label at bounding box center [421, 226] width 6 height 6
click at [419, 228] on input "checkbox" at bounding box center [420, 225] width 5 height 5
checkbox input "false"
click at [446, 228] on label at bounding box center [446, 226] width 6 height 6
click at [446, 228] on input "checkbox" at bounding box center [445, 225] width 5 height 5
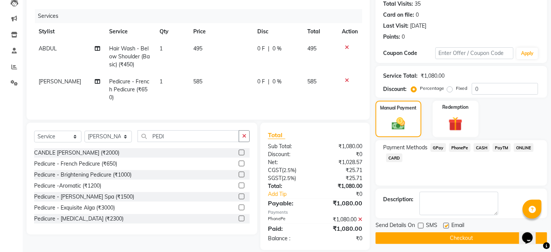
checkbox input "false"
click at [445, 242] on button "Checkout" at bounding box center [461, 238] width 172 height 12
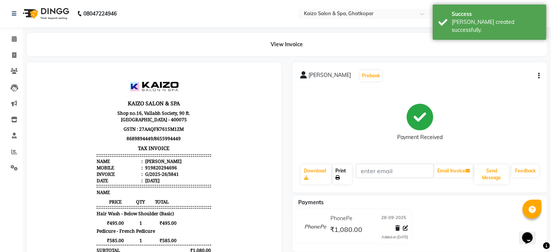
click at [340, 176] on icon at bounding box center [338, 177] width 5 height 5
click at [15, 55] on icon at bounding box center [14, 55] width 4 height 6
select select "service"
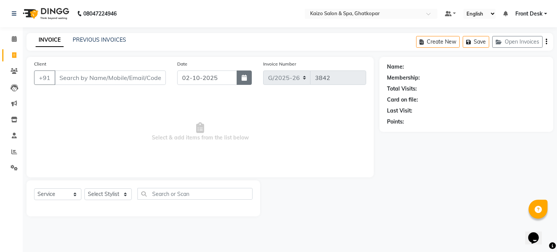
click at [237, 73] on button "button" at bounding box center [244, 77] width 15 height 14
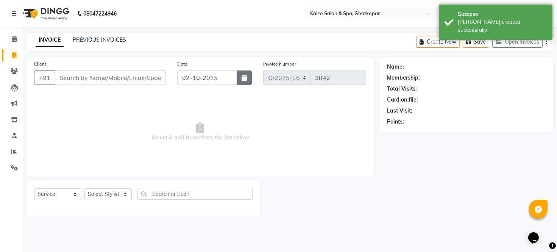
select select "10"
select select "2025"
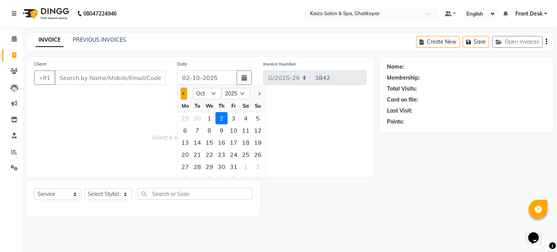
click at [184, 92] on span "Previous month" at bounding box center [184, 93] width 3 height 3
select select "9"
click at [254, 154] on div "28" at bounding box center [258, 154] width 12 height 12
type input "28-09-2025"
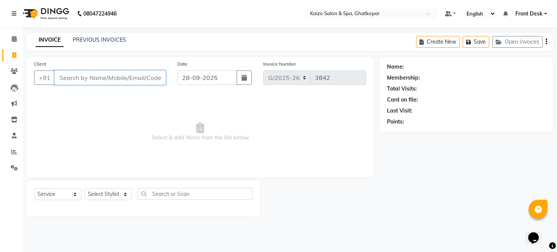
click at [111, 80] on input "Client" at bounding box center [110, 77] width 111 height 14
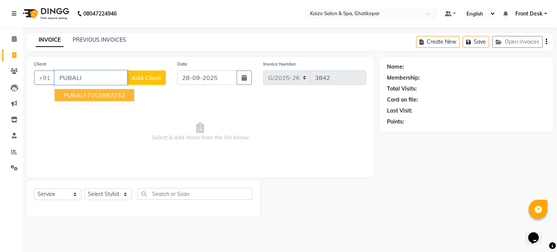
click at [111, 93] on ngb-highlight "7001892232" at bounding box center [106, 95] width 38 height 8
type input "7001892232"
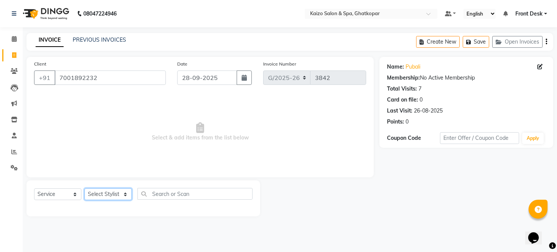
click at [94, 191] on select "Select Stylist [PERSON_NAME] ANJALI [PERSON_NAME] [PERSON_NAME] Front Desk [PER…" at bounding box center [107, 194] width 47 height 12
select select "90880"
click at [84, 189] on select "Select Stylist [PERSON_NAME] ANJALI [PERSON_NAME] [PERSON_NAME] Front Desk [PER…" at bounding box center [107, 194] width 47 height 12
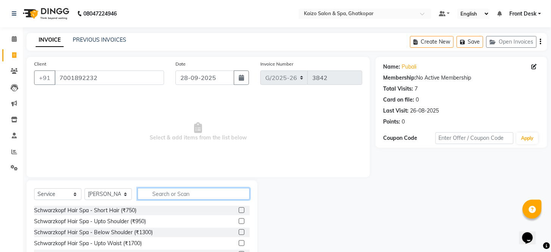
click at [160, 195] on input "text" at bounding box center [194, 194] width 112 height 12
click at [166, 196] on input "text" at bounding box center [194, 194] width 112 height 12
type input "THRE"
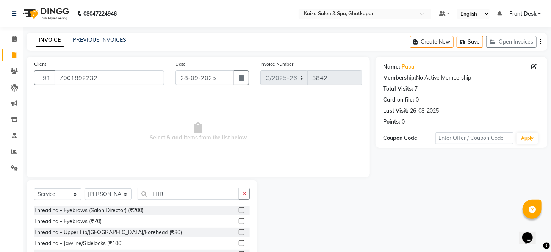
click at [240, 243] on label at bounding box center [242, 243] width 6 height 6
click at [240, 243] on input "checkbox" at bounding box center [241, 243] width 5 height 5
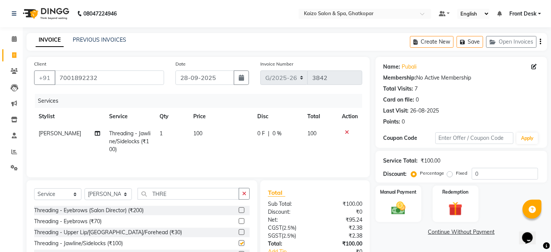
checkbox input "false"
click at [210, 133] on td "100" at bounding box center [221, 141] width 64 height 33
select select "90880"
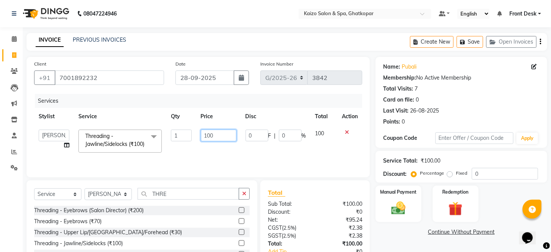
click at [210, 133] on input "100" at bounding box center [219, 136] width 36 height 12
type input "130"
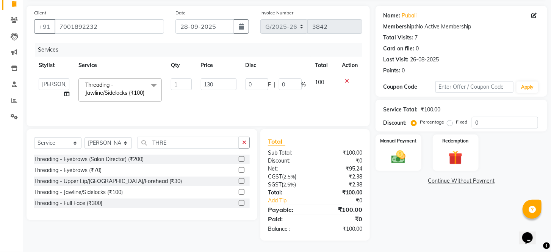
scroll to position [52, 0]
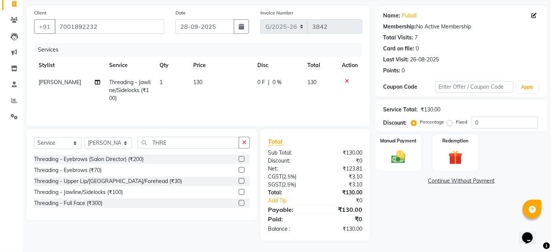
click at [324, 148] on div "Total Sub Total: ₹130.00 Discount: ₹0 Net: ₹123.81 CGST ( 2.5% ) ₹3.10 SGST ( 2…" at bounding box center [315, 185] width 94 height 96
click at [402, 161] on img at bounding box center [398, 157] width 24 height 17
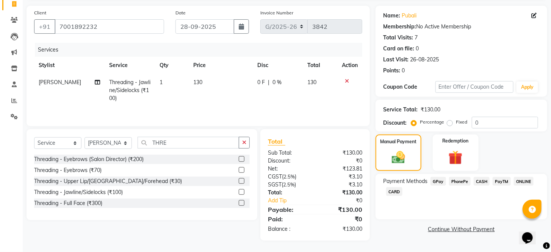
click at [479, 184] on span "CASH" at bounding box center [482, 181] width 16 height 9
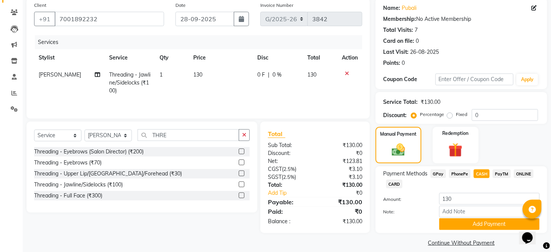
scroll to position [76, 0]
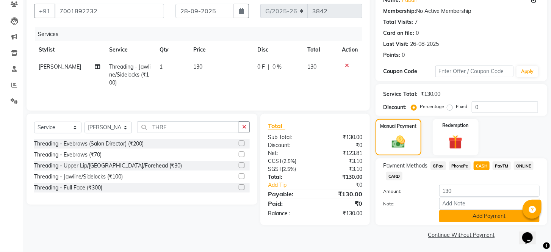
click at [484, 216] on button "Add Payment" at bounding box center [489, 216] width 100 height 12
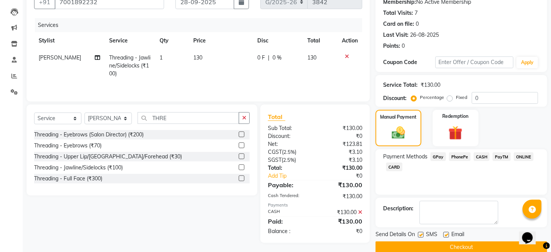
click at [422, 238] on label at bounding box center [421, 235] width 6 height 6
click at [422, 238] on input "checkbox" at bounding box center [420, 235] width 5 height 5
checkbox input "false"
click at [444, 238] on label at bounding box center [446, 235] width 6 height 6
click at [444, 238] on input "checkbox" at bounding box center [445, 235] width 5 height 5
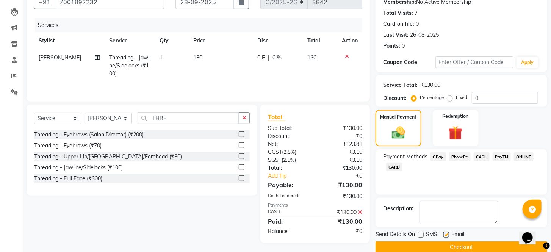
checkbox input "false"
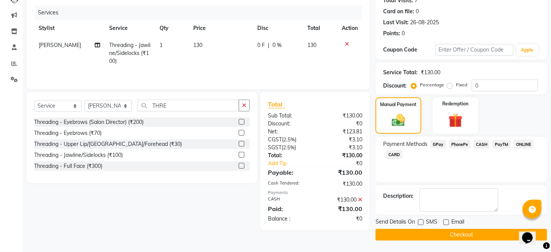
click at [455, 238] on button "Checkout" at bounding box center [461, 235] width 172 height 12
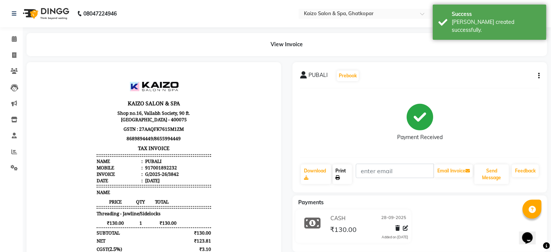
click at [343, 167] on link "Print" at bounding box center [343, 174] width 20 height 20
click at [15, 55] on icon at bounding box center [14, 55] width 4 height 6
select select "service"
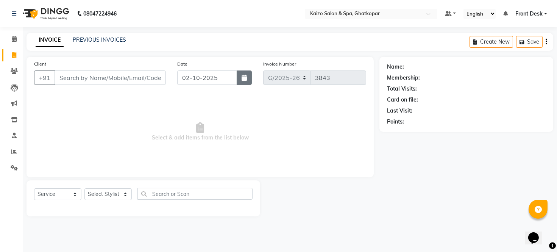
click at [242, 71] on button "button" at bounding box center [244, 77] width 15 height 14
select select "10"
select select "2025"
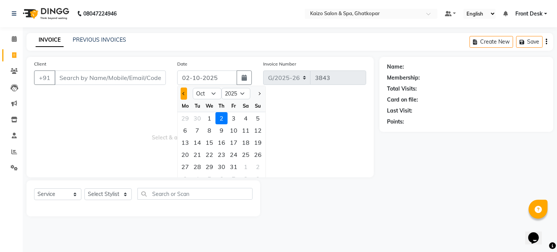
click at [182, 94] on button "Previous month" at bounding box center [184, 94] width 6 height 12
select select "9"
click at [259, 157] on div "28" at bounding box center [258, 154] width 12 height 12
type input "28-09-2025"
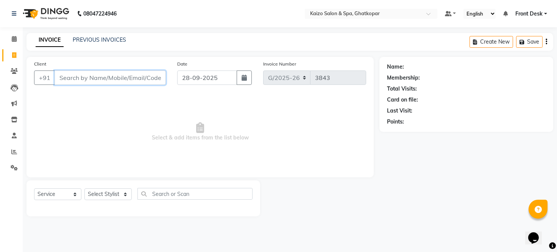
click at [129, 75] on input "Client" at bounding box center [110, 77] width 111 height 14
paste input "SHREYA 965083605"
click at [83, 78] on input "SHREYA 965083605" at bounding box center [91, 77] width 73 height 14
type input "965083605"
click at [143, 74] on span "Add Client" at bounding box center [146, 78] width 30 height 8
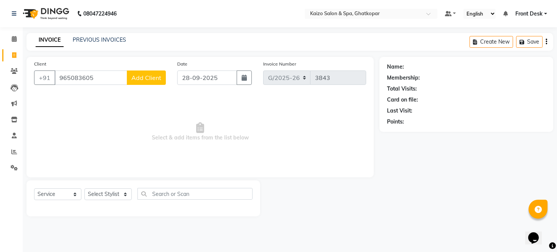
select select "22"
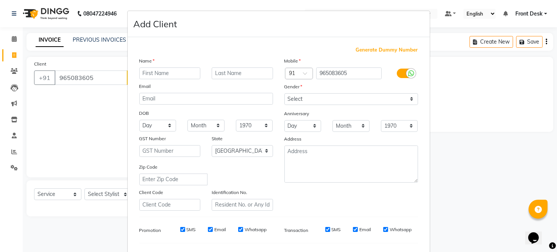
click at [145, 69] on input "text" at bounding box center [169, 73] width 61 height 12
type input "SHREYA"
click at [362, 102] on select "Select [DEMOGRAPHIC_DATA] [DEMOGRAPHIC_DATA] Other Prefer Not To Say" at bounding box center [351, 99] width 134 height 12
select select "[DEMOGRAPHIC_DATA]"
click at [284, 93] on select "Select [DEMOGRAPHIC_DATA] [DEMOGRAPHIC_DATA] Other Prefer Not To Say" at bounding box center [351, 99] width 134 height 12
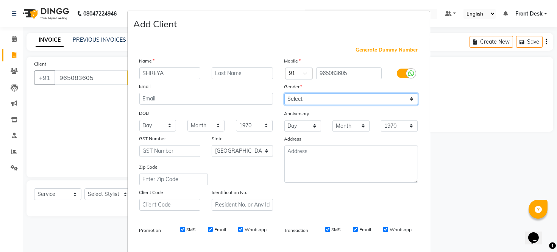
scroll to position [98, 0]
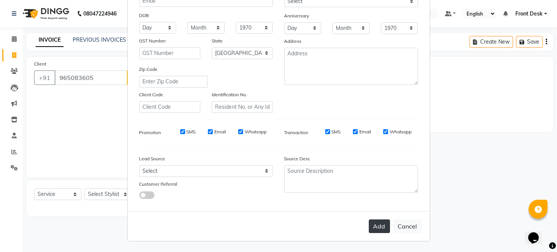
click at [377, 221] on button "Add" at bounding box center [379, 226] width 21 height 14
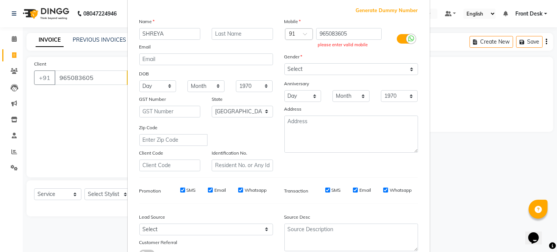
scroll to position [42, 0]
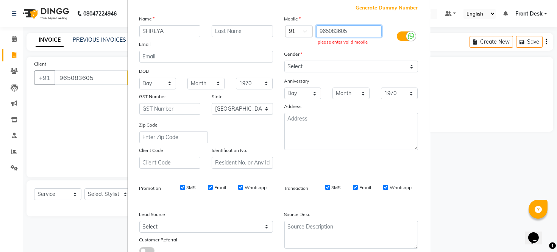
click at [357, 31] on input "965083605" at bounding box center [349, 31] width 66 height 12
type input "9"
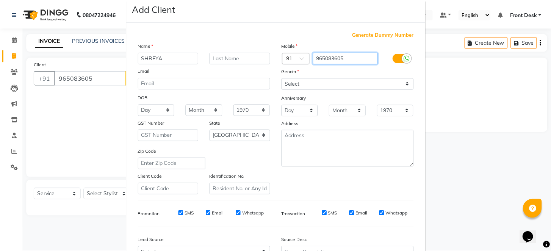
scroll to position [84, 0]
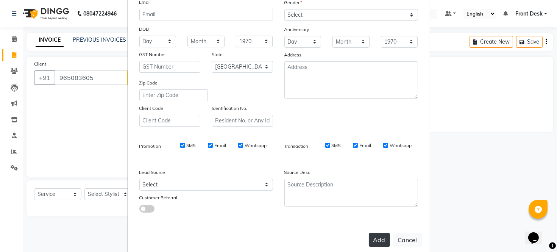
type input "965083605"
click at [374, 241] on button "Add" at bounding box center [379, 240] width 21 height 14
type input "965083605"
select select
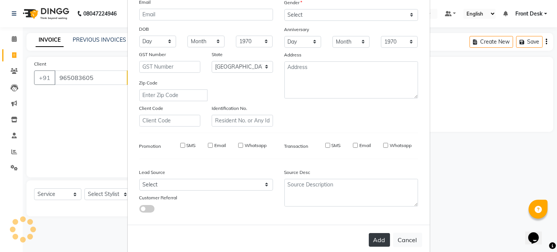
select select
select select "null"
select select
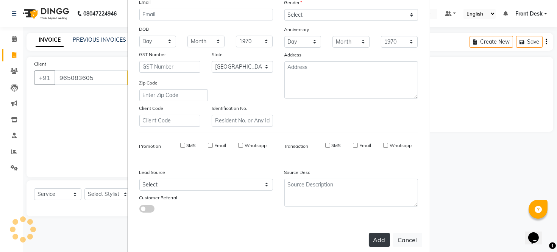
select select
checkbox input "false"
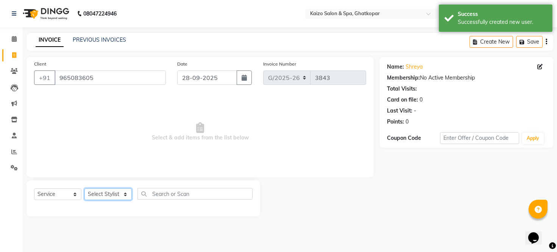
click at [121, 191] on select "Select Stylist [PERSON_NAME] ANJALI [PERSON_NAME] [PERSON_NAME] Front Desk [PER…" at bounding box center [107, 194] width 47 height 12
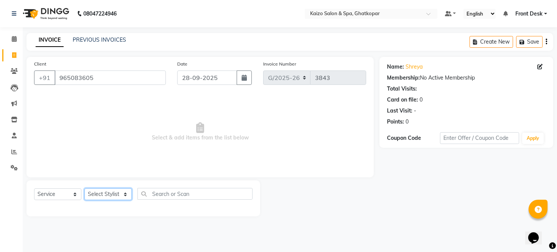
select select "21359"
click at [84, 189] on select "Select Stylist [PERSON_NAME] ANJALI [PERSON_NAME] [PERSON_NAME] Front Desk [PER…" at bounding box center [107, 194] width 47 height 12
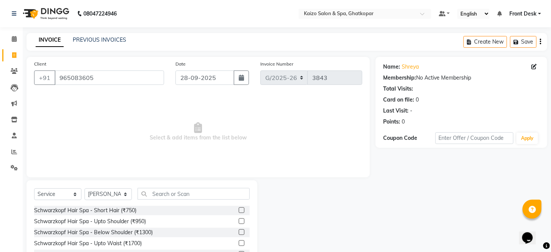
click at [166, 202] on div "Select Service Product Membership Package Voucher Prepaid Gift Card Select Styl…" at bounding box center [142, 197] width 216 height 18
click at [165, 195] on input "text" at bounding box center [194, 194] width 112 height 12
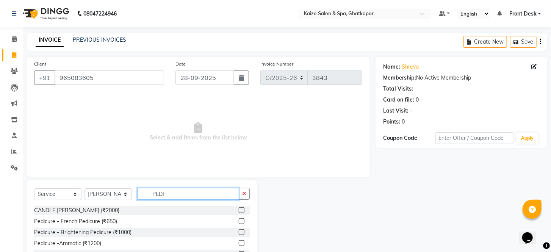
type input "PEDI"
click at [239, 222] on label at bounding box center [242, 221] width 6 height 6
click at [239, 222] on input "checkbox" at bounding box center [241, 221] width 5 height 5
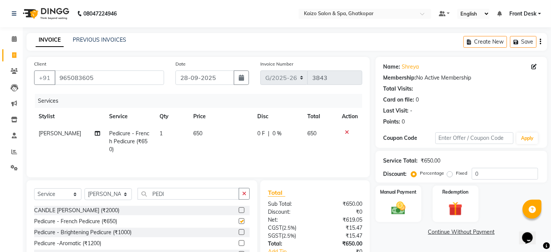
checkbox input "false"
click at [109, 196] on select "Select Stylist [PERSON_NAME] ANJALI [PERSON_NAME] [PERSON_NAME] Front Desk [PER…" at bounding box center [107, 194] width 47 height 12
select select "90880"
click at [84, 189] on select "Select Stylist [PERSON_NAME] ANJALI [PERSON_NAME] [PERSON_NAME] Front Desk [PER…" at bounding box center [107, 194] width 47 height 12
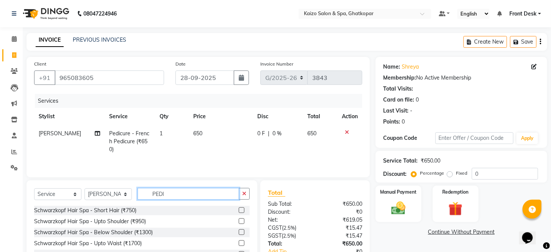
click at [193, 192] on input "PEDI" at bounding box center [189, 194] width 102 height 12
type input "P"
type input "PEDI"
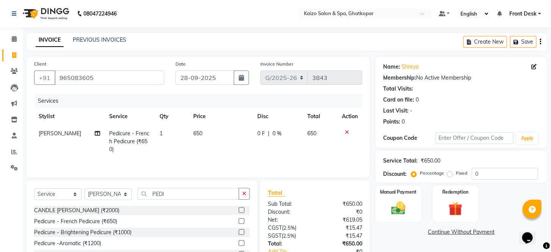
click at [239, 223] on label at bounding box center [242, 221] width 6 height 6
click at [239, 223] on input "checkbox" at bounding box center [241, 221] width 5 height 5
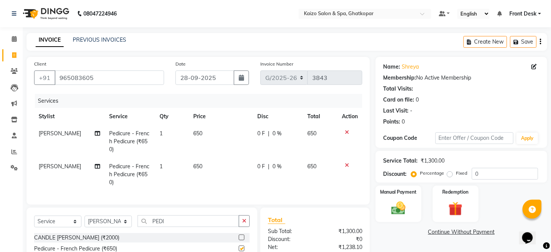
checkbox input "false"
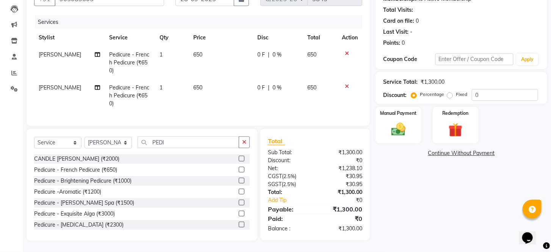
scroll to position [85, 0]
click at [400, 131] on img at bounding box center [398, 129] width 24 height 17
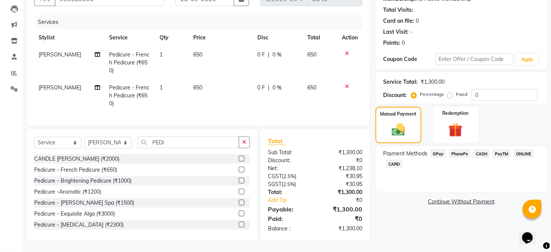
click at [457, 153] on span "PhonePe" at bounding box center [460, 153] width 22 height 9
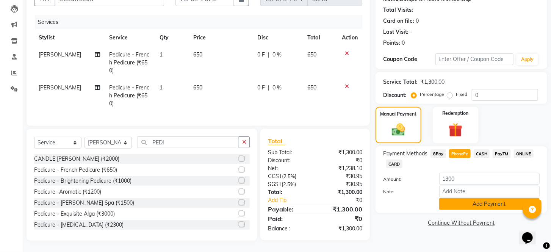
click at [461, 208] on button "Add Payment" at bounding box center [489, 204] width 100 height 12
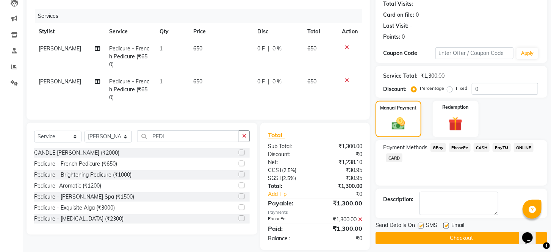
click at [418, 228] on label at bounding box center [421, 226] width 6 height 6
click at [418, 228] on input "checkbox" at bounding box center [420, 225] width 5 height 5
checkbox input "false"
click at [446, 228] on label at bounding box center [446, 226] width 6 height 6
click at [446, 228] on input "checkbox" at bounding box center [445, 225] width 5 height 5
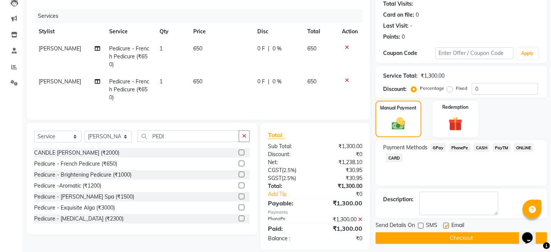
checkbox input "false"
click at [446, 244] on button "Checkout" at bounding box center [461, 238] width 172 height 12
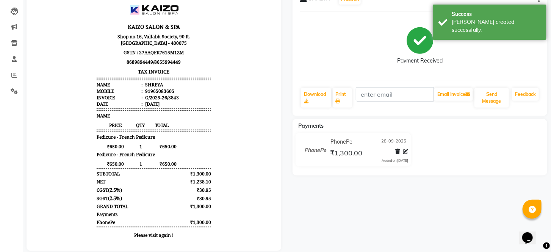
scroll to position [83, 0]
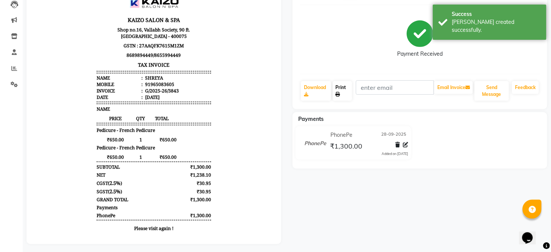
click at [340, 88] on link "Print" at bounding box center [343, 91] width 20 height 20
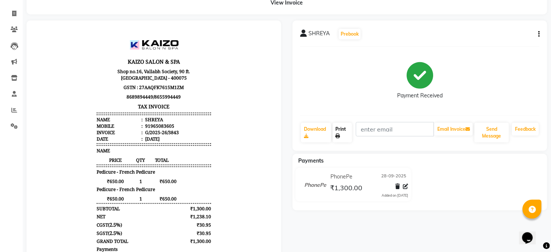
scroll to position [42, 0]
click at [16, 13] on icon at bounding box center [14, 13] width 4 height 6
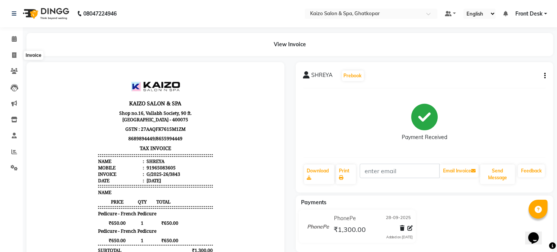
select select "service"
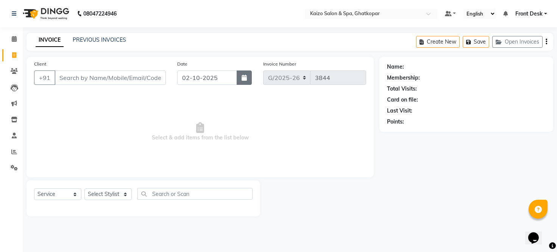
click at [240, 77] on button "button" at bounding box center [244, 77] width 15 height 14
select select "10"
select select "2025"
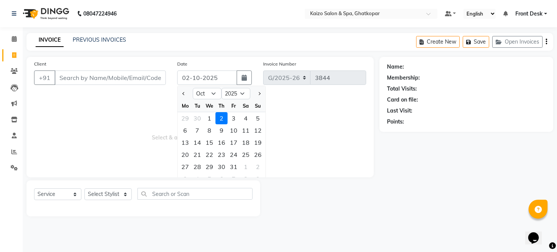
click at [179, 91] on div at bounding box center [185, 94] width 15 height 12
click at [183, 94] on button "Previous month" at bounding box center [184, 94] width 6 height 12
select select "9"
click at [258, 152] on div "28" at bounding box center [258, 154] width 12 height 12
type input "28-09-2025"
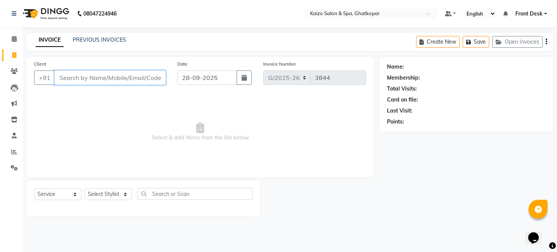
click at [119, 81] on input "Client" at bounding box center [110, 77] width 111 height 14
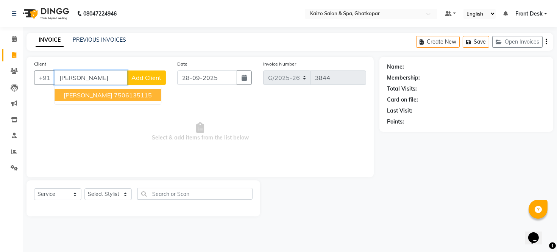
click at [92, 80] on input "[PERSON_NAME]" at bounding box center [91, 77] width 73 height 14
type input "D"
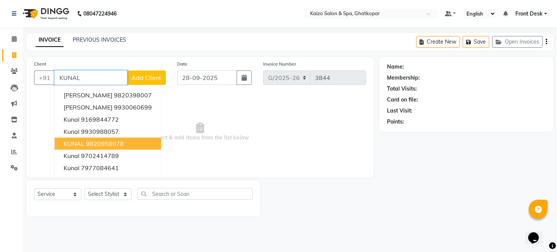
click at [97, 140] on ngb-highlight "9820958078" at bounding box center [105, 144] width 38 height 8
type input "9820958078"
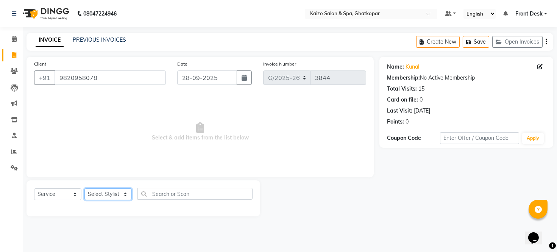
click at [102, 191] on select "Select Stylist [PERSON_NAME] ANJALI [PERSON_NAME] [PERSON_NAME] Front Desk [PER…" at bounding box center [107, 194] width 47 height 12
select select "41999"
click at [84, 189] on select "Select Stylist [PERSON_NAME] ANJALI [PERSON_NAME] [PERSON_NAME] Front Desk [PER…" at bounding box center [107, 194] width 47 height 12
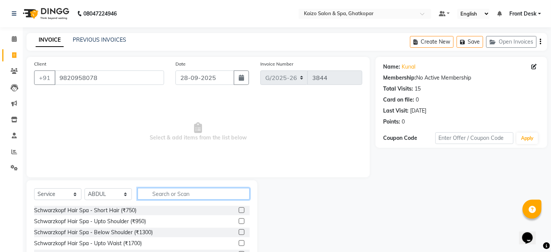
click at [192, 194] on input "text" at bounding box center [194, 194] width 112 height 12
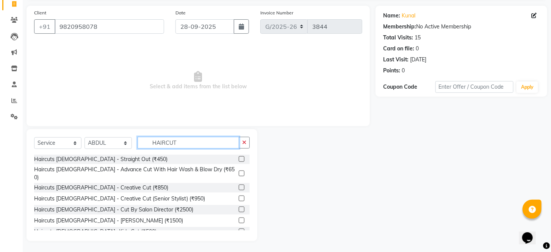
scroll to position [100, 0]
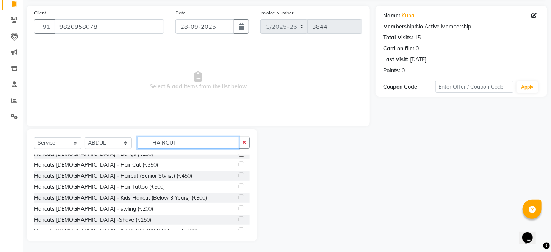
type input "HAIRCUT"
click at [239, 162] on label at bounding box center [242, 165] width 6 height 6
click at [239, 163] on input "checkbox" at bounding box center [241, 165] width 5 height 5
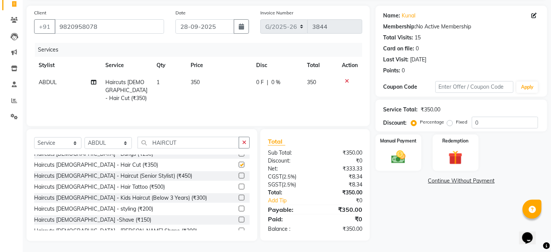
checkbox input "false"
click at [218, 78] on td "350" at bounding box center [219, 90] width 66 height 33
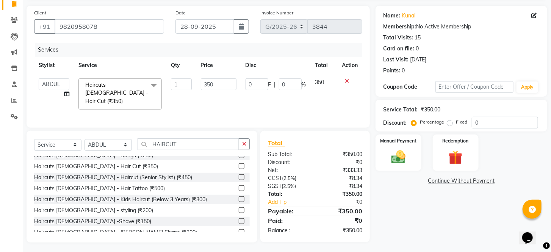
click at [218, 78] on input "350" at bounding box center [219, 84] width 36 height 12
type input "300"
click at [317, 203] on link "Add Tip" at bounding box center [293, 202] width 62 height 8
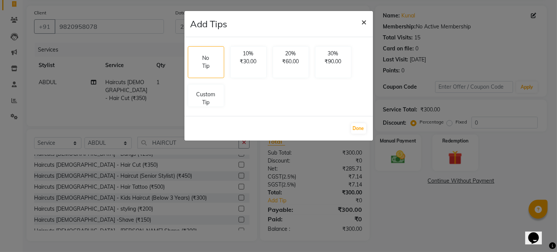
click at [364, 20] on span "×" at bounding box center [364, 21] width 5 height 11
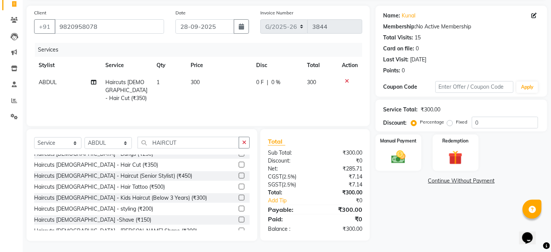
click at [302, 189] on div "Total:" at bounding box center [288, 193] width 53 height 8
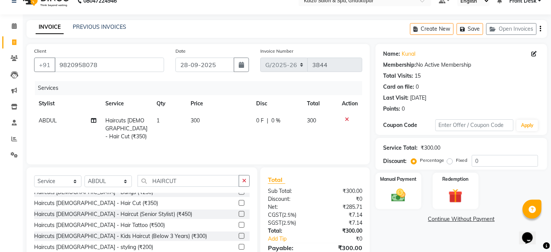
scroll to position [9, 0]
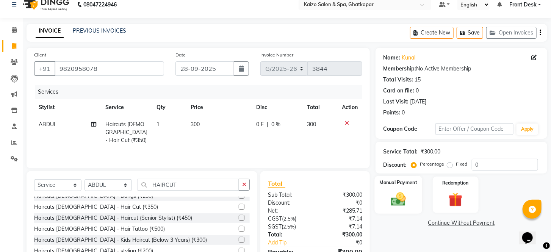
click at [397, 206] on img at bounding box center [398, 199] width 24 height 17
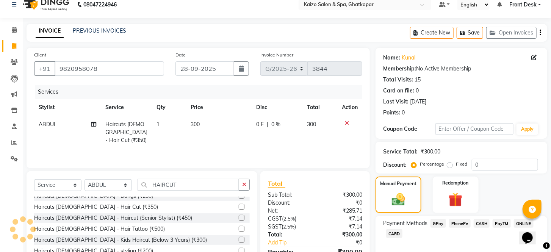
click at [461, 228] on span "PhonePe" at bounding box center [460, 223] width 22 height 9
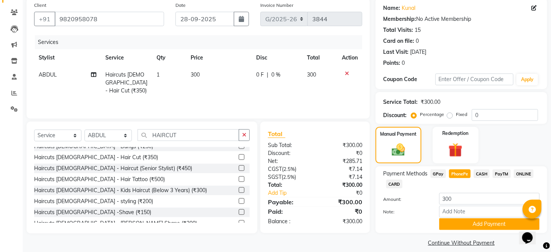
scroll to position [76, 0]
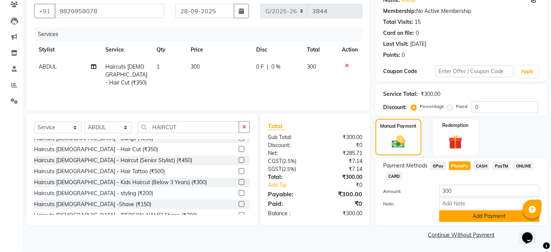
click at [463, 217] on button "Add Payment" at bounding box center [489, 216] width 100 height 12
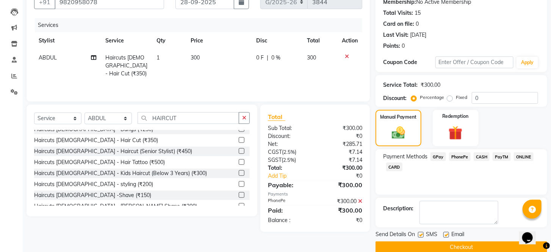
click at [420, 238] on label at bounding box center [421, 235] width 6 height 6
click at [420, 238] on input "checkbox" at bounding box center [420, 235] width 5 height 5
checkbox input "false"
click at [446, 238] on label at bounding box center [446, 235] width 6 height 6
click at [446, 238] on input "checkbox" at bounding box center [445, 235] width 5 height 5
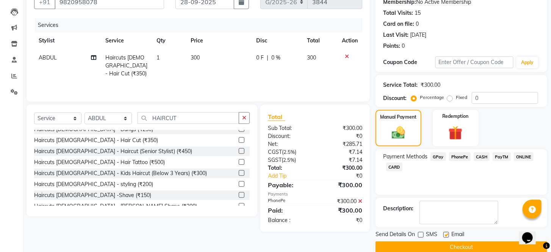
checkbox input "false"
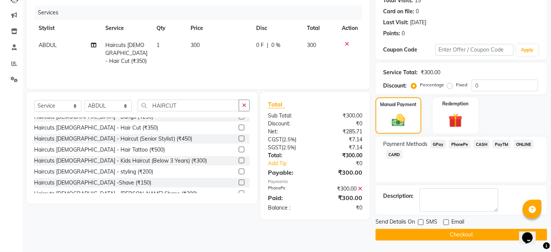
click at [436, 237] on button "Checkout" at bounding box center [461, 235] width 172 height 12
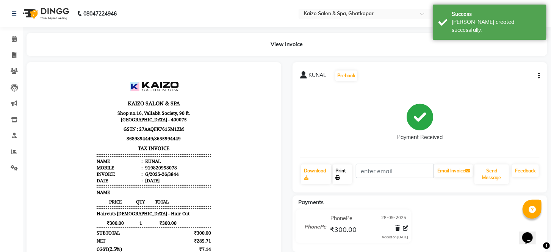
click at [345, 175] on link "Print" at bounding box center [343, 174] width 20 height 20
click at [16, 56] on icon at bounding box center [14, 55] width 4 height 6
select select "service"
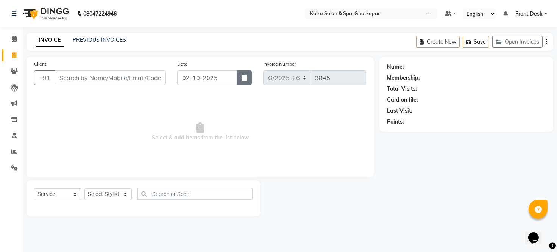
click at [240, 77] on button "button" at bounding box center [244, 77] width 15 height 14
select select "10"
select select "2025"
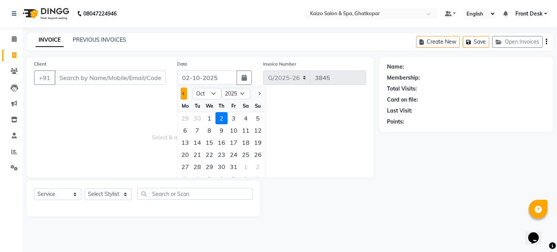
click at [183, 97] on button "Previous month" at bounding box center [184, 94] width 6 height 12
select select "9"
click at [254, 152] on div "28" at bounding box center [258, 154] width 12 height 12
type input "28-09-2025"
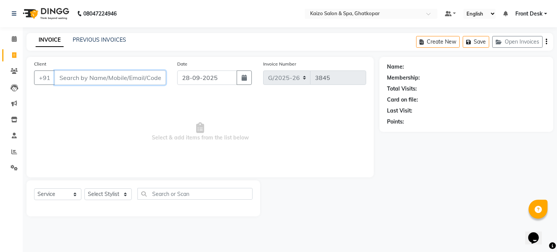
click at [100, 75] on input "Client" at bounding box center [110, 77] width 111 height 14
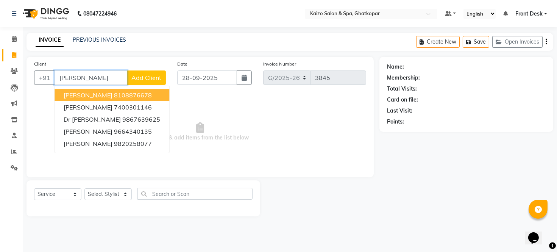
click at [92, 95] on span "[PERSON_NAME]" at bounding box center [88, 95] width 49 height 8
type input "8108876678"
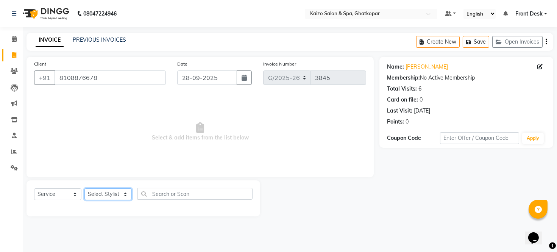
click at [90, 196] on select "Select Stylist [PERSON_NAME] ANJALI [PERSON_NAME] [PERSON_NAME] Front Desk [PER…" at bounding box center [107, 194] width 47 height 12
select select "59527"
click at [84, 189] on select "Select Stylist [PERSON_NAME] ANJALI [PERSON_NAME] [PERSON_NAME] Front Desk [PER…" at bounding box center [107, 194] width 47 height 12
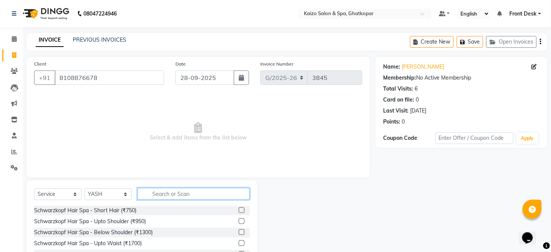
click at [177, 193] on input "text" at bounding box center [194, 194] width 112 height 12
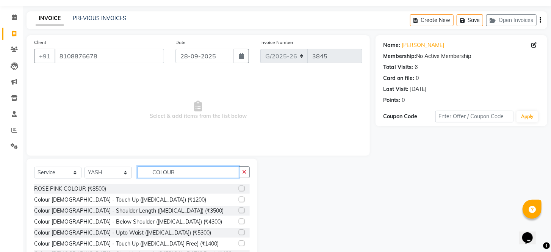
scroll to position [51, 0]
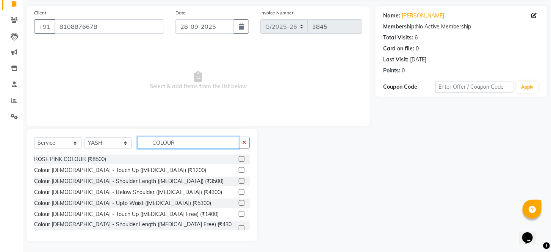
type input "COLOUR"
click at [239, 200] on label at bounding box center [242, 203] width 6 height 6
click at [239, 201] on input "checkbox" at bounding box center [241, 203] width 5 height 5
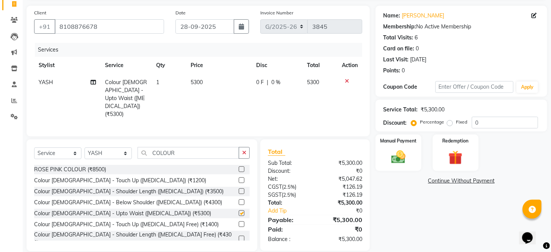
checkbox input "false"
click at [226, 76] on td "5300" at bounding box center [219, 98] width 66 height 49
select select "59527"
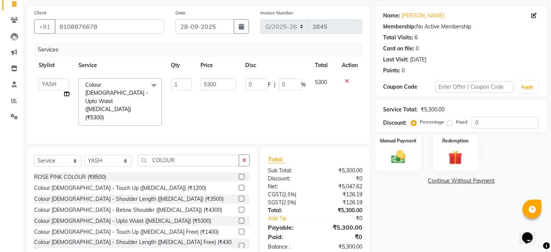
click at [226, 76] on td "5300" at bounding box center [218, 102] width 45 height 56
click at [227, 76] on td "5300" at bounding box center [218, 102] width 45 height 56
click at [227, 86] on input "5300" at bounding box center [219, 84] width 36 height 12
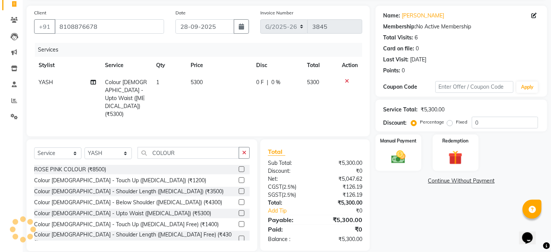
click at [214, 88] on td "5300" at bounding box center [219, 98] width 66 height 49
select select "59527"
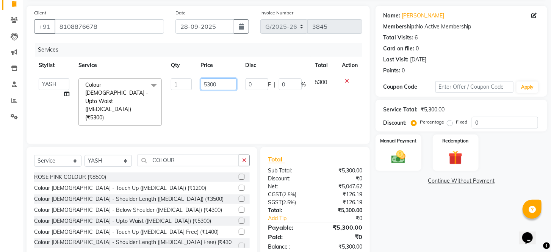
click at [227, 81] on input "5300" at bounding box center [219, 84] width 36 height 12
type input "5500"
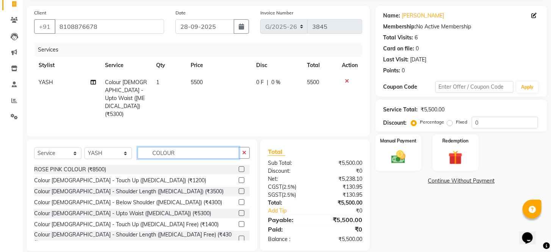
click at [189, 147] on input "COLOUR" at bounding box center [189, 153] width 102 height 12
type input "C"
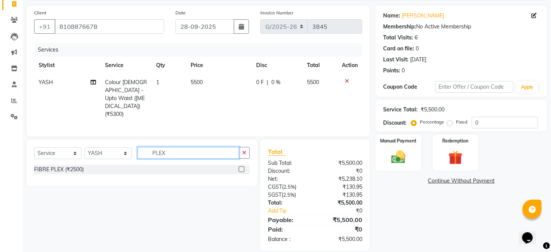
type input "PLEX"
click at [241, 166] on label at bounding box center [242, 169] width 6 height 6
click at [241, 167] on input "checkbox" at bounding box center [241, 169] width 5 height 5
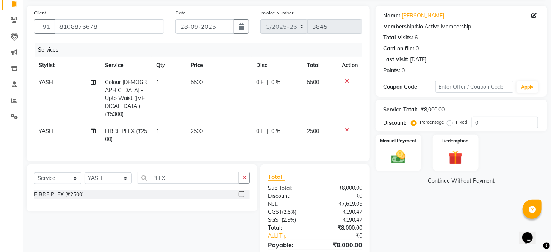
checkbox input "false"
click at [213, 123] on td "2500" at bounding box center [219, 135] width 66 height 25
select select "59527"
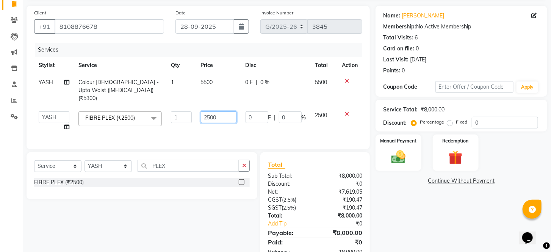
click at [217, 114] on input "2500" at bounding box center [219, 117] width 36 height 12
type input "2000"
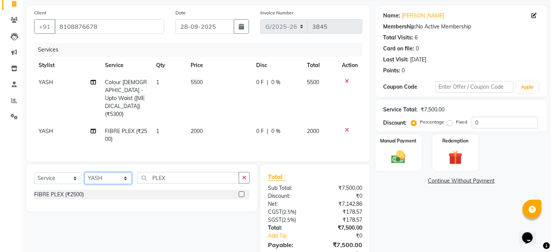
click at [97, 172] on select "Select Stylist [PERSON_NAME] ANJALI [PERSON_NAME] [PERSON_NAME] Front Desk [PER…" at bounding box center [107, 178] width 47 height 12
select select "78278"
click at [84, 172] on select "Select Stylist [PERSON_NAME] ANJALI [PERSON_NAME] [PERSON_NAME] Front Desk [PER…" at bounding box center [107, 178] width 47 height 12
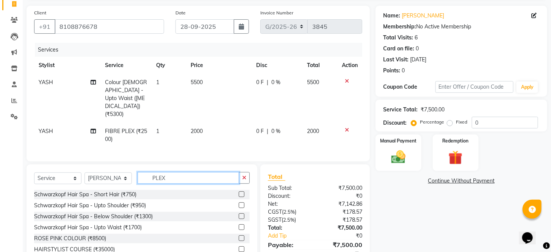
click at [202, 172] on input "PLEX" at bounding box center [189, 178] width 102 height 12
type input "P"
type input "PLEX"
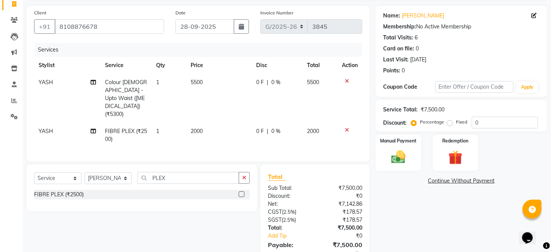
click at [241, 190] on div at bounding box center [244, 194] width 11 height 9
click at [241, 191] on label at bounding box center [242, 194] width 6 height 6
click at [241, 192] on input "checkbox" at bounding box center [241, 194] width 5 height 5
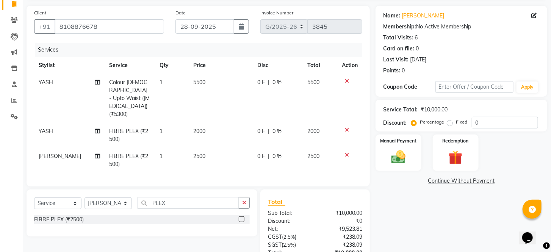
click at [212, 148] on td "2500" at bounding box center [221, 160] width 64 height 25
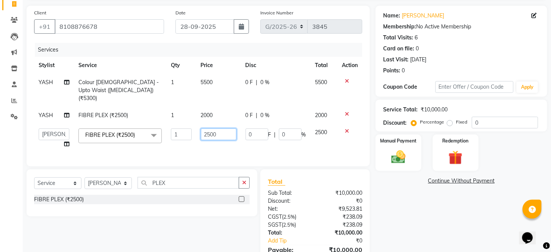
click at [222, 128] on input "2500" at bounding box center [219, 134] width 36 height 12
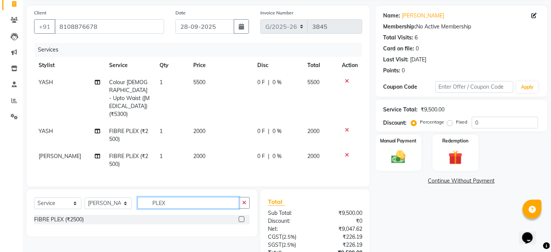
click at [173, 189] on div "Select Service Product Membership Package Voucher Prepaid Gift Card Select Styl…" at bounding box center [142, 212] width 231 height 47
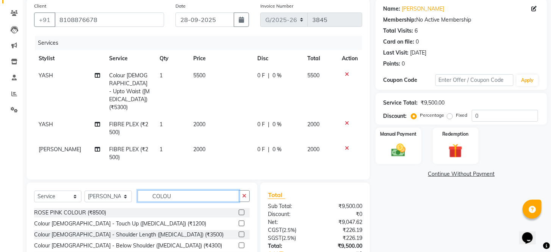
scroll to position [84, 0]
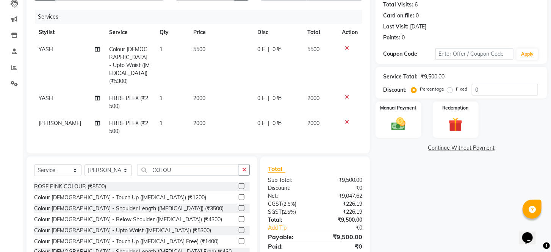
click at [239, 205] on label at bounding box center [242, 208] width 6 height 6
click at [239, 206] on input "checkbox" at bounding box center [241, 208] width 5 height 5
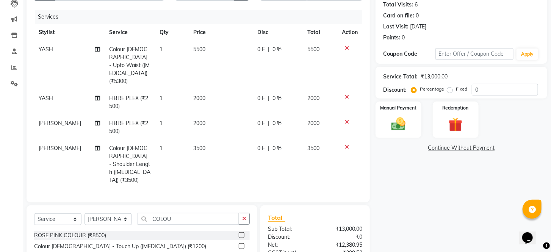
click at [216, 90] on td "2000" at bounding box center [221, 102] width 64 height 25
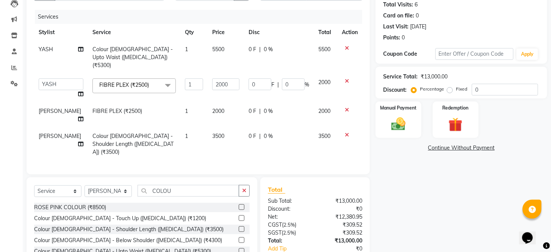
click at [227, 128] on td "3500" at bounding box center [226, 144] width 36 height 33
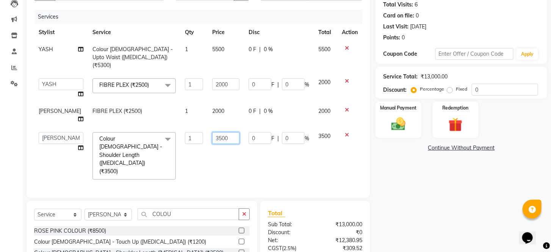
click at [227, 132] on input "3500" at bounding box center [225, 138] width 27 height 12
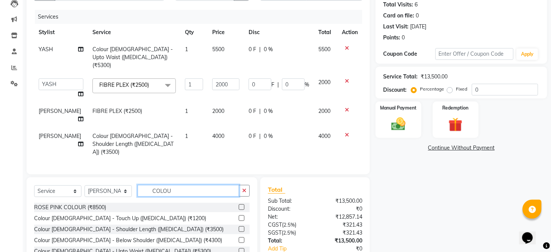
click at [181, 191] on div "Select Service Product Membership Package Voucher Prepaid Gift Card Select Styl…" at bounding box center [142, 233] width 231 height 112
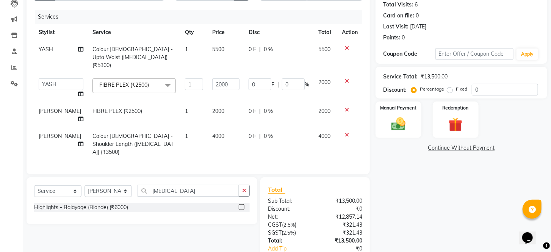
click at [244, 204] on label at bounding box center [242, 207] width 6 height 6
click at [244, 205] on input "checkbox" at bounding box center [241, 207] width 5 height 5
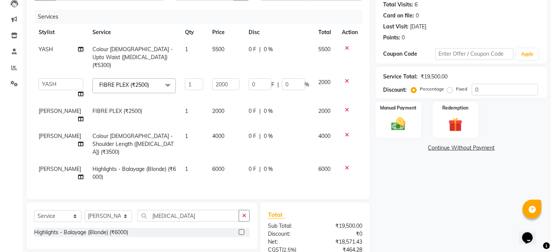
click at [223, 161] on td "6000" at bounding box center [226, 173] width 36 height 25
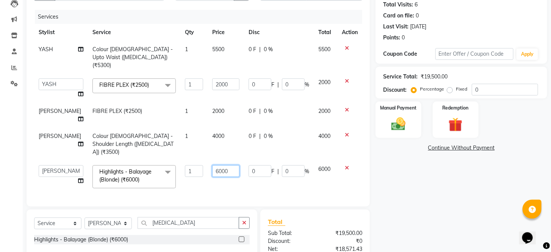
click at [227, 165] on input "6000" at bounding box center [225, 171] width 27 height 12
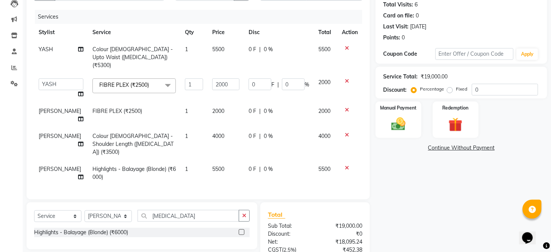
click at [245, 161] on td "0 F | 0 %" at bounding box center [279, 173] width 70 height 25
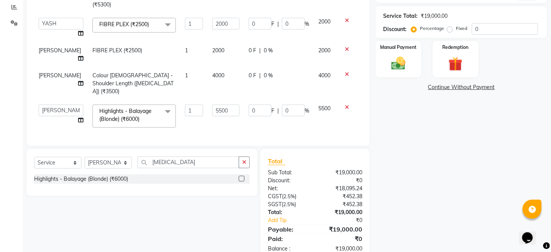
scroll to position [147, 0]
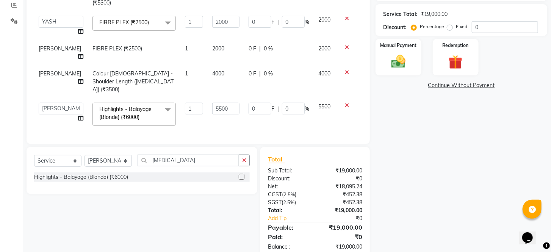
click at [419, 141] on div "Name: [PERSON_NAME] Membership: No Active Membership Total Visits: 6 Card on fi…" at bounding box center [463, 84] width 177 height 348
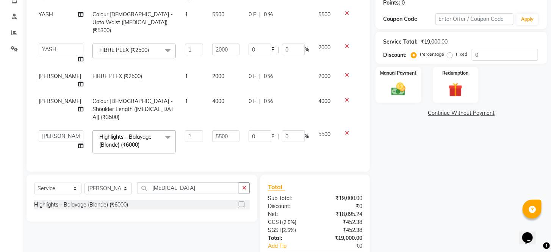
scroll to position [105, 0]
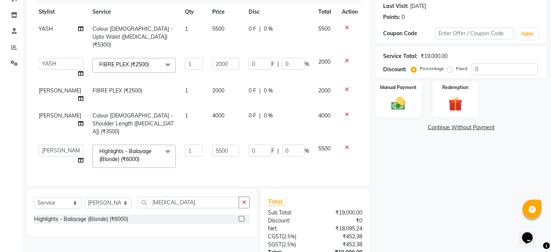
click at [220, 82] on td "2000" at bounding box center [226, 94] width 36 height 25
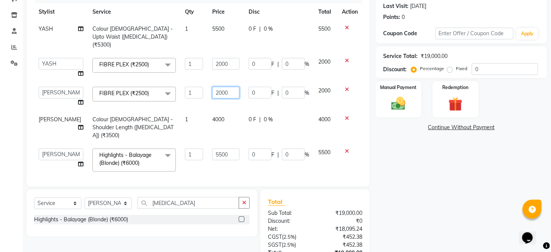
click at [225, 87] on input "2000" at bounding box center [225, 93] width 27 height 12
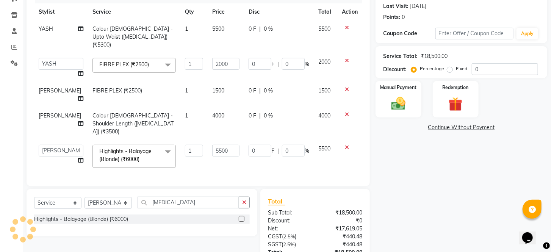
click at [380, 131] on link "Continue Without Payment" at bounding box center [461, 127] width 169 height 8
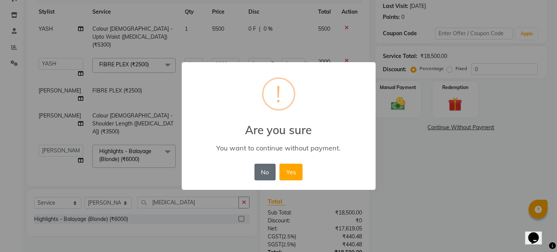
click at [268, 174] on button "No" at bounding box center [265, 172] width 21 height 17
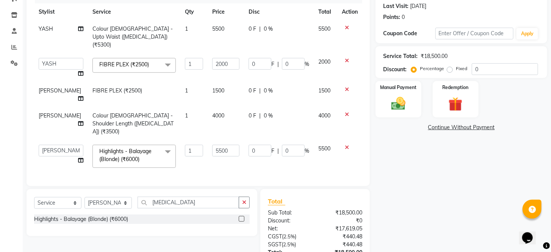
click at [390, 162] on div "Name: [PERSON_NAME] Membership: No Active Membership Total Visits: 6 Card on fi…" at bounding box center [463, 126] width 177 height 348
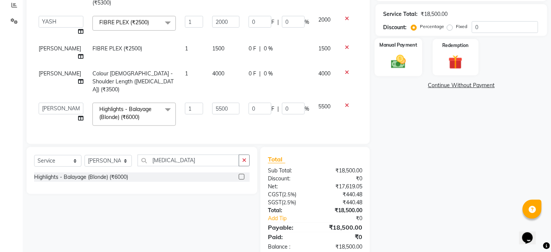
click at [400, 66] on img at bounding box center [398, 61] width 24 height 17
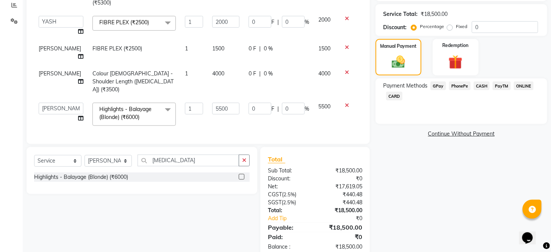
click at [459, 90] on span "PhonePe" at bounding box center [460, 85] width 22 height 9
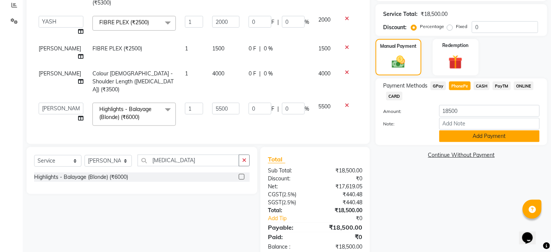
click at [449, 142] on button "Add Payment" at bounding box center [489, 136] width 100 height 12
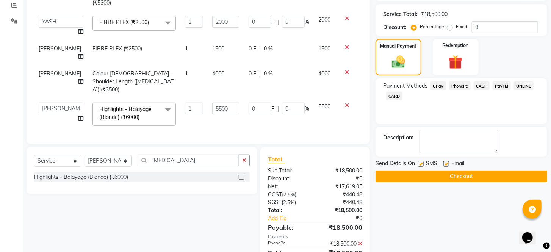
click at [417, 169] on div "Send Details On SMS Email" at bounding box center [461, 163] width 172 height 9
click at [422, 167] on label at bounding box center [421, 164] width 6 height 6
click at [422, 167] on input "checkbox" at bounding box center [420, 164] width 5 height 5
click at [446, 167] on label at bounding box center [446, 164] width 6 height 6
click at [446, 167] on input "checkbox" at bounding box center [445, 164] width 5 height 5
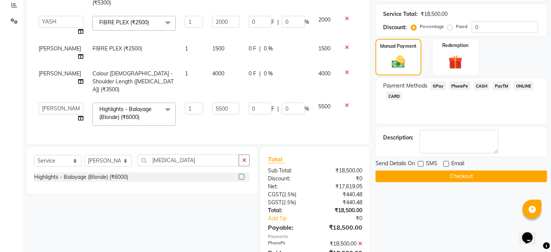
click at [439, 182] on button "Checkout" at bounding box center [461, 176] width 172 height 12
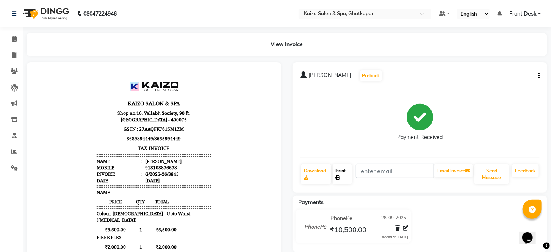
click at [344, 177] on link "Print" at bounding box center [343, 174] width 20 height 20
click at [12, 50] on link "Invoice" at bounding box center [11, 55] width 18 height 13
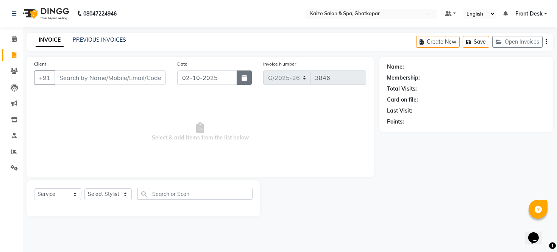
click at [249, 77] on button "button" at bounding box center [244, 77] width 15 height 14
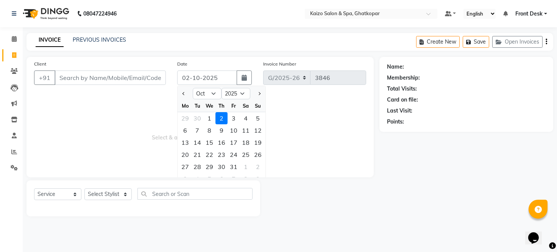
click at [180, 95] on div at bounding box center [185, 94] width 15 height 12
click at [186, 94] on button "Previous month" at bounding box center [184, 94] width 6 height 12
click at [262, 154] on div "28" at bounding box center [258, 154] width 12 height 12
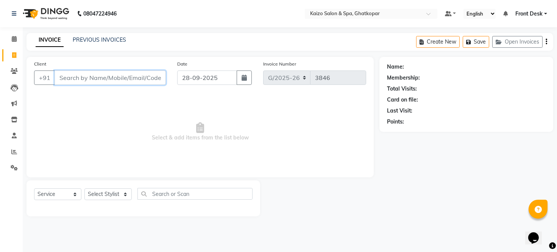
click at [115, 74] on input "Client" at bounding box center [110, 77] width 111 height 14
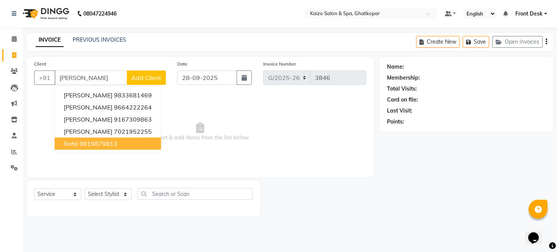
drag, startPoint x: 258, startPoint y: 113, endPoint x: 247, endPoint y: 154, distance: 42.9
click at [247, 154] on span "Select & add items from the list below" at bounding box center [200, 132] width 332 height 76
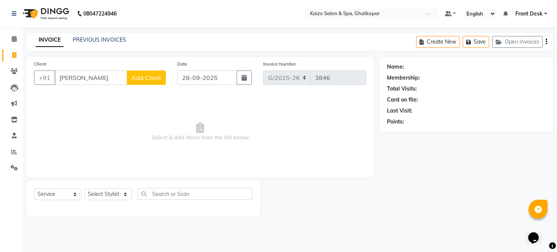
click at [162, 77] on button "Add Client" at bounding box center [146, 77] width 39 height 14
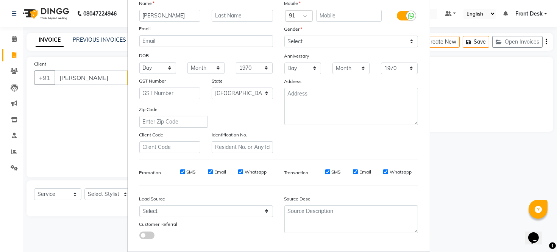
scroll to position [98, 0]
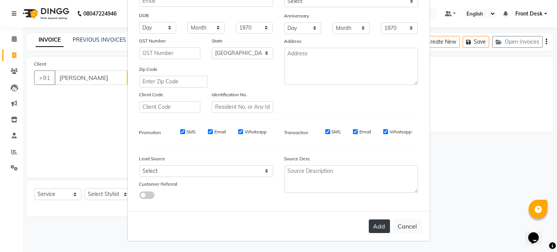
click at [369, 226] on button "Add" at bounding box center [379, 226] width 21 height 14
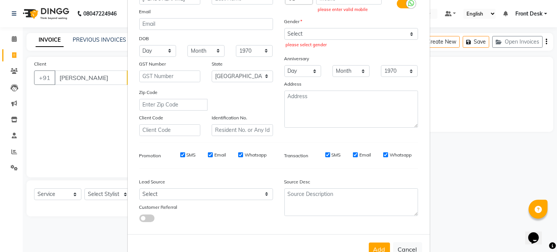
scroll to position [56, 0]
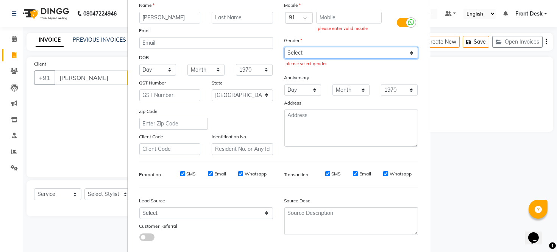
click at [319, 48] on select "Select [DEMOGRAPHIC_DATA] [DEMOGRAPHIC_DATA] Other Prefer Not To Say" at bounding box center [351, 53] width 134 height 12
click at [284, 47] on select "Select [DEMOGRAPHIC_DATA] [DEMOGRAPHIC_DATA] Other Prefer Not To Say" at bounding box center [351, 53] width 134 height 12
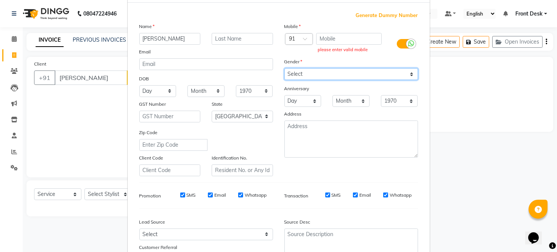
scroll to position [42, 0]
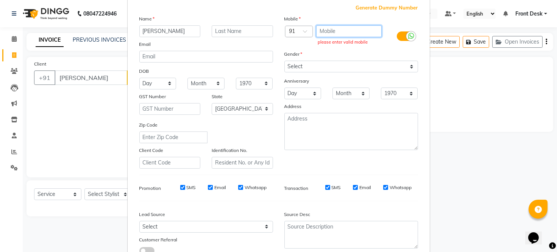
click at [351, 29] on input "text" at bounding box center [349, 31] width 66 height 12
click at [85, 74] on ngb-modal-window "Add Client Generate Dummy Number Name [PERSON_NAME] Email DOB Day 01 02 03 04 0…" at bounding box center [278, 126] width 557 height 252
click at [89, 77] on ngb-modal-window "Add Client Generate Dummy Number Name [PERSON_NAME] Email DOB Day 01 02 03 04 0…" at bounding box center [278, 126] width 557 height 252
click at [345, 36] on input "text" at bounding box center [349, 31] width 66 height 12
paste input "[PERSON_NAME] 7738830683"
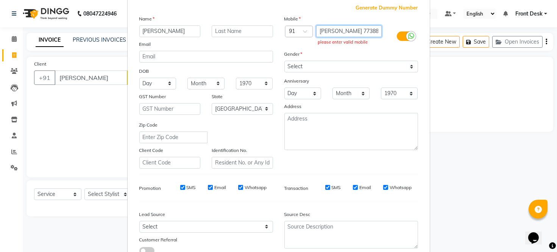
click at [332, 32] on input "[PERSON_NAME] 7738830683" at bounding box center [349, 31] width 66 height 12
click at [349, 156] on div "Mobile Country Code × 91 7738830683 please enter valid mobile Gender Select [DE…" at bounding box center [351, 92] width 145 height 154
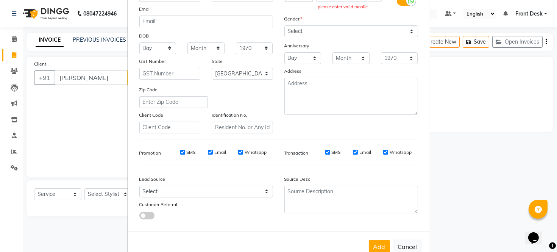
scroll to position [98, 0]
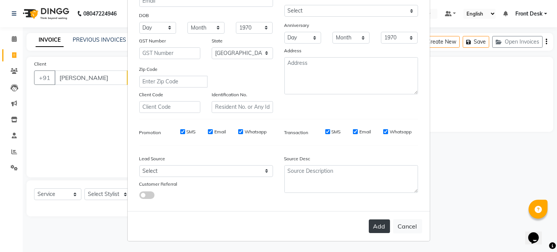
click at [373, 224] on button "Add" at bounding box center [379, 226] width 21 height 14
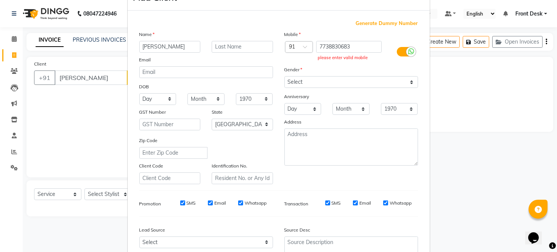
scroll to position [0, 0]
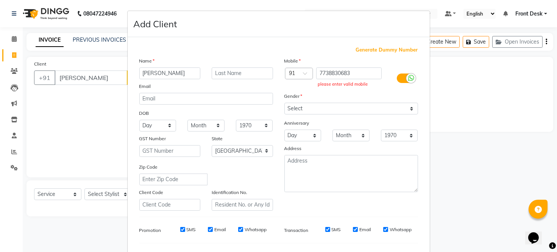
click at [100, 74] on ngb-modal-window "Add Client Generate Dummy Number Name [PERSON_NAME] Email DOB Day 01 02 03 04 0…" at bounding box center [278, 126] width 557 height 252
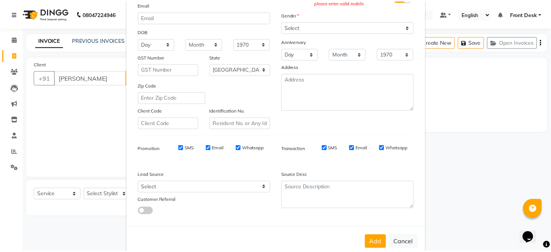
scroll to position [84, 0]
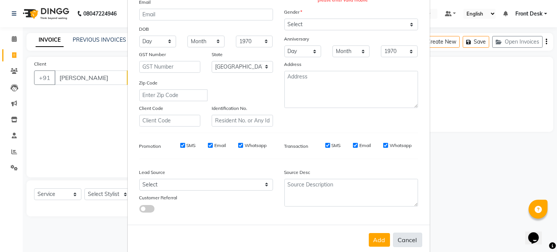
click at [399, 237] on button "Cancel" at bounding box center [407, 240] width 29 height 14
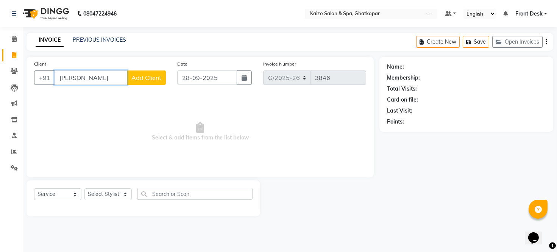
click at [111, 77] on input "[PERSON_NAME]" at bounding box center [91, 77] width 73 height 14
paste input "[PERSON_NAME] 7738830683"
click at [76, 76] on input "[PERSON_NAME] 7738830683" at bounding box center [91, 77] width 73 height 14
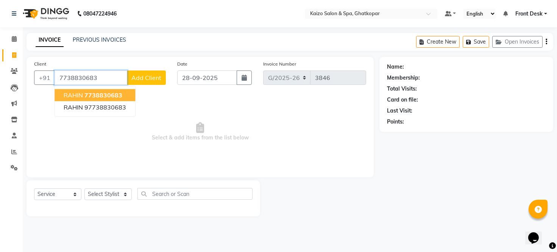
click at [74, 95] on span "RAHIN" at bounding box center [73, 95] width 19 height 8
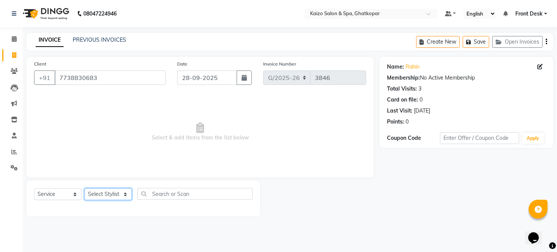
click at [96, 196] on select "Select Stylist [PERSON_NAME] ANJALI [PERSON_NAME] [PERSON_NAME] Front Desk [PER…" at bounding box center [107, 194] width 47 height 12
click at [107, 191] on select "Select Stylist [PERSON_NAME] ANJALI [PERSON_NAME] [PERSON_NAME] Front Desk [PER…" at bounding box center [107, 194] width 47 height 12
click at [84, 189] on select "Select Stylist [PERSON_NAME] ANJALI [PERSON_NAME] [PERSON_NAME] Front Desk [PER…" at bounding box center [107, 194] width 47 height 12
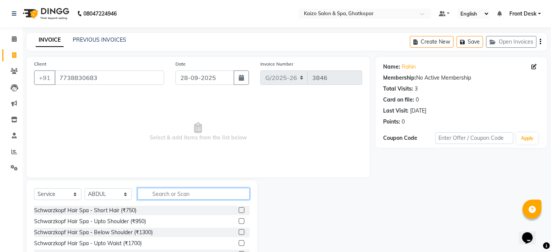
click at [172, 198] on input "text" at bounding box center [194, 194] width 112 height 12
click at [186, 191] on input "text" at bounding box center [194, 194] width 112 height 12
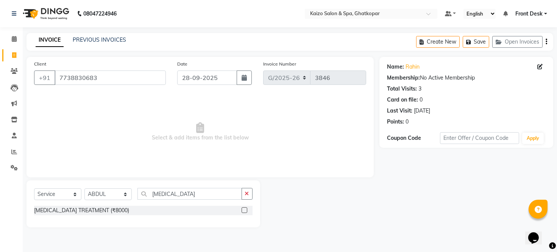
click at [244, 210] on label at bounding box center [245, 210] width 6 height 6
click at [244, 210] on input "checkbox" at bounding box center [244, 210] width 5 height 5
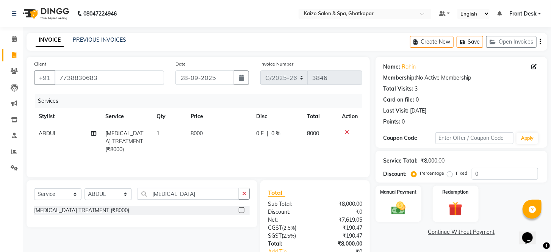
click at [220, 138] on td "8000" at bounding box center [219, 141] width 66 height 33
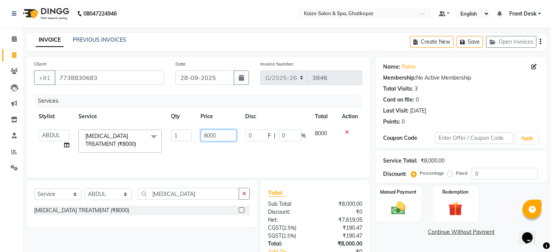
click at [220, 134] on input "8000" at bounding box center [219, 136] width 36 height 12
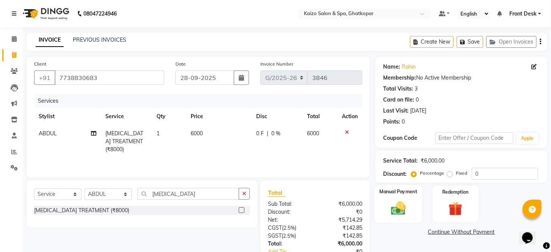
click at [393, 217] on img at bounding box center [398, 208] width 24 height 17
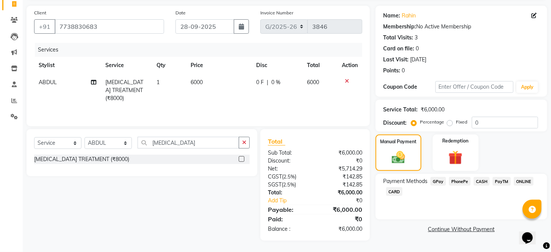
scroll to position [54, 0]
click at [452, 186] on span "PhonePe" at bounding box center [460, 181] width 22 height 9
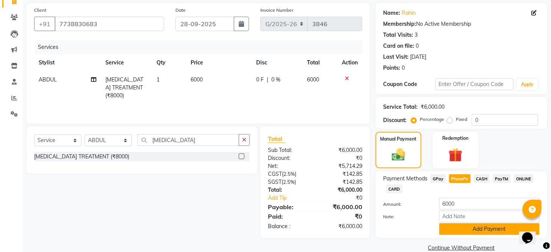
click at [456, 235] on button "Add Payment" at bounding box center [489, 229] width 100 height 12
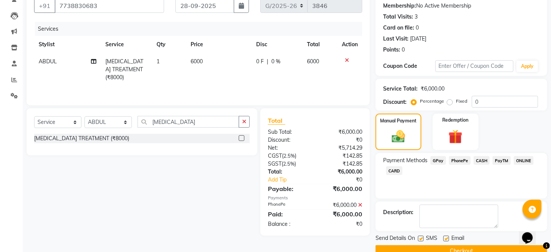
scroll to position [97, 0]
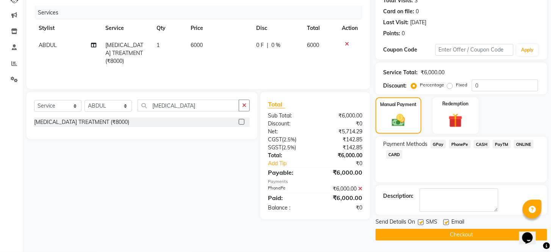
click at [421, 222] on label at bounding box center [421, 222] width 6 height 6
click at [421, 222] on input "checkbox" at bounding box center [420, 222] width 5 height 5
click at [444, 220] on label at bounding box center [446, 222] width 6 height 6
click at [444, 220] on input "checkbox" at bounding box center [445, 222] width 5 height 5
click at [447, 232] on button "Checkout" at bounding box center [461, 235] width 172 height 12
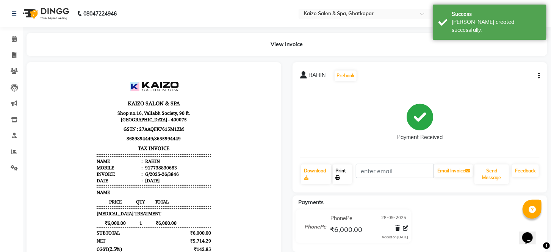
click at [345, 169] on link "Print" at bounding box center [343, 174] width 20 height 20
click at [14, 53] on icon at bounding box center [14, 55] width 4 height 6
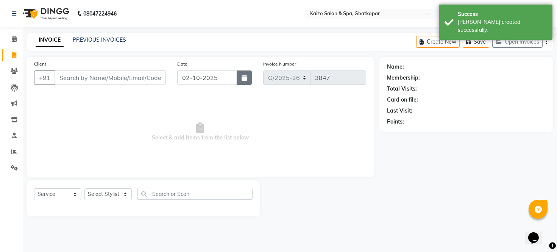
click at [245, 77] on icon "button" at bounding box center [244, 78] width 5 height 6
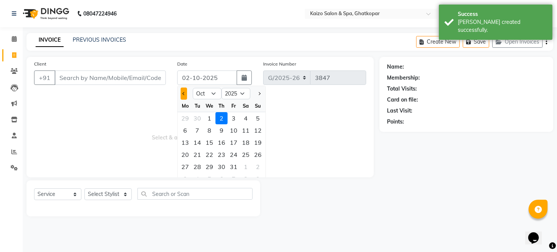
click at [183, 92] on span "Previous month" at bounding box center [184, 93] width 3 height 3
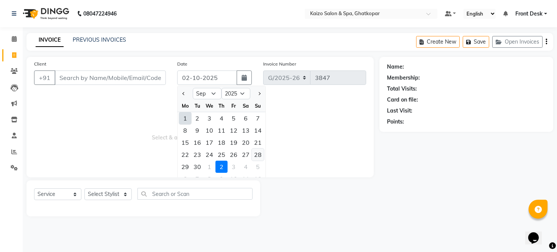
click at [256, 149] on div "28" at bounding box center [258, 154] width 12 height 12
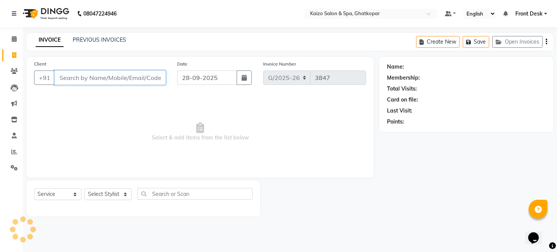
click at [103, 76] on input "Client" at bounding box center [110, 77] width 111 height 14
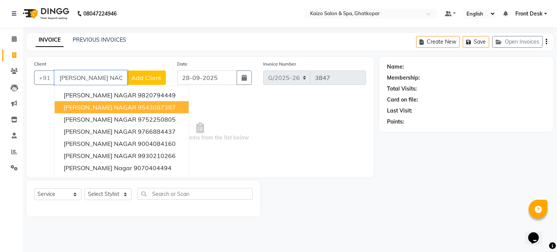
click at [138, 107] on ngb-highlight "9543087387" at bounding box center [157, 107] width 38 height 8
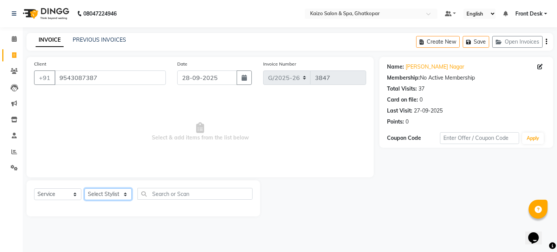
click at [98, 193] on select "Select Stylist [PERSON_NAME] ANJALI [PERSON_NAME] [PERSON_NAME] Front Desk [PER…" at bounding box center [107, 194] width 47 height 12
click at [84, 189] on select "Select Stylist [PERSON_NAME] ANJALI [PERSON_NAME] [PERSON_NAME] Front Desk [PER…" at bounding box center [107, 194] width 47 height 12
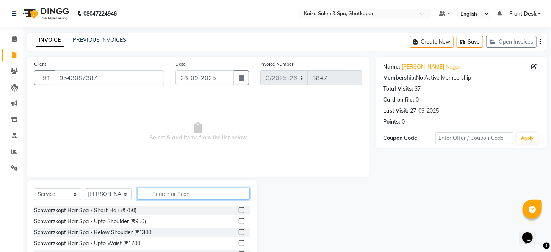
click at [168, 195] on input "text" at bounding box center [194, 194] width 112 height 12
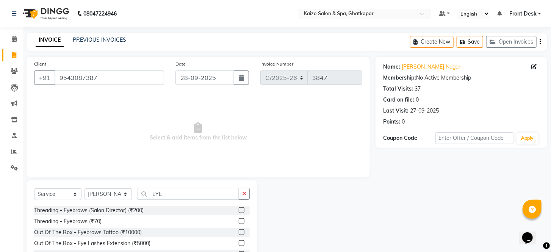
click at [241, 222] on label at bounding box center [242, 221] width 6 height 6
click at [241, 222] on input "checkbox" at bounding box center [241, 221] width 5 height 5
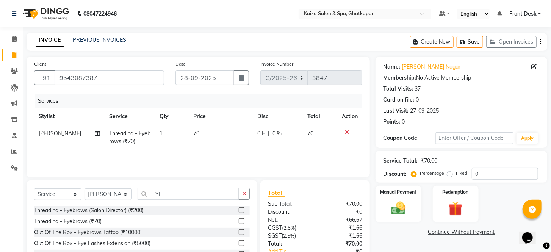
scroll to position [51, 0]
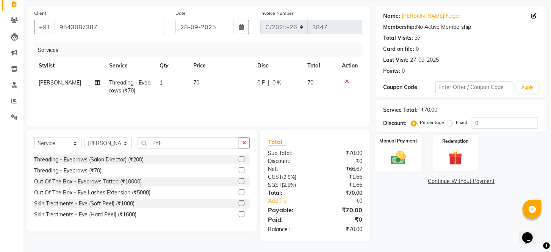
click at [397, 162] on img at bounding box center [398, 157] width 24 height 17
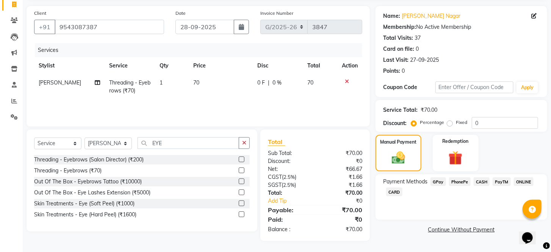
click at [482, 186] on span "CASH" at bounding box center [482, 181] width 16 height 9
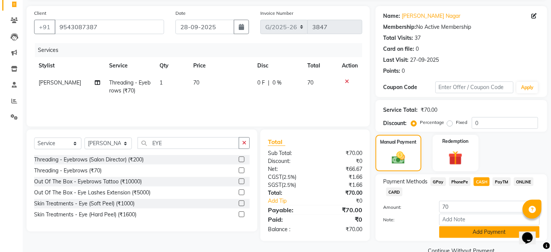
click at [465, 238] on button "Add Payment" at bounding box center [489, 232] width 100 height 12
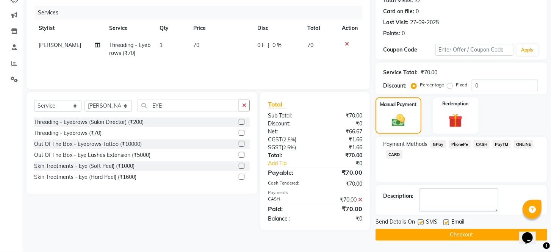
scroll to position [97, 0]
click at [422, 224] on label at bounding box center [421, 222] width 6 height 6
click at [422, 224] on input "checkbox" at bounding box center [420, 222] width 5 height 5
click at [447, 222] on label at bounding box center [446, 222] width 6 height 6
click at [447, 222] on input "checkbox" at bounding box center [445, 222] width 5 height 5
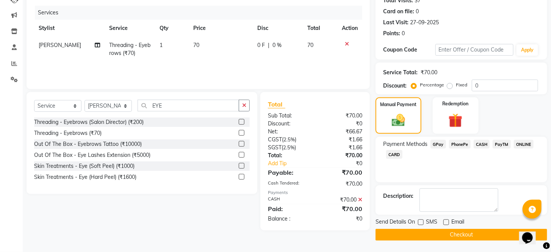
click at [446, 233] on button "Checkout" at bounding box center [461, 235] width 172 height 12
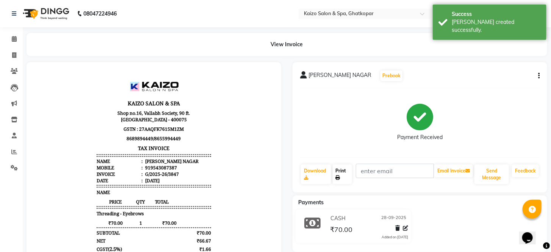
click at [342, 172] on link "Print" at bounding box center [343, 174] width 20 height 20
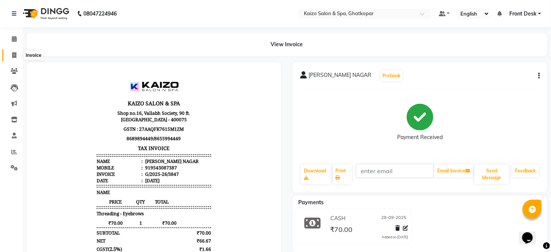
click at [13, 52] on icon at bounding box center [14, 55] width 4 height 6
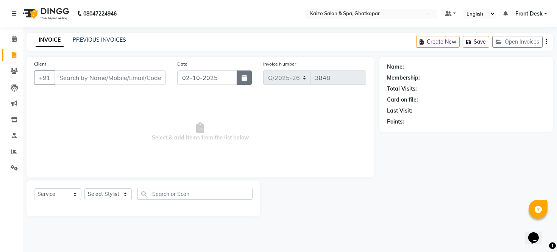
click at [241, 80] on button "button" at bounding box center [244, 77] width 15 height 14
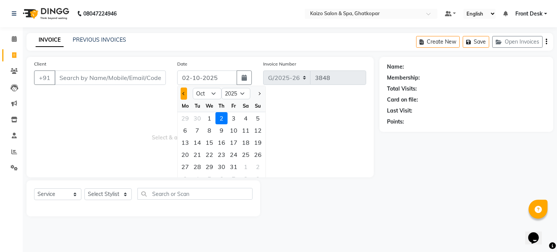
click at [183, 93] on span "Previous month" at bounding box center [184, 93] width 3 height 3
click at [187, 165] on div "29" at bounding box center [185, 167] width 12 height 12
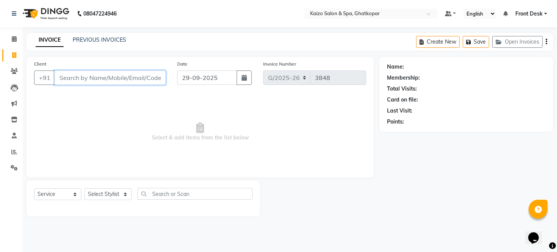
click at [142, 80] on input "Client" at bounding box center [110, 77] width 111 height 14
paste input "[PERSON_NAME] 9819053908"
click at [85, 78] on input "[PERSON_NAME] 9819053908" at bounding box center [91, 77] width 73 height 14
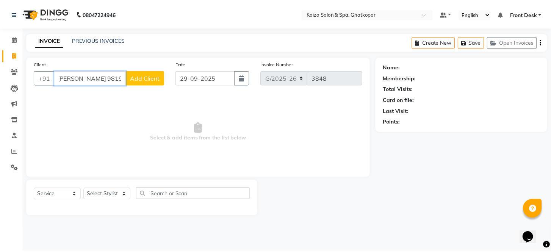
scroll to position [0, 0]
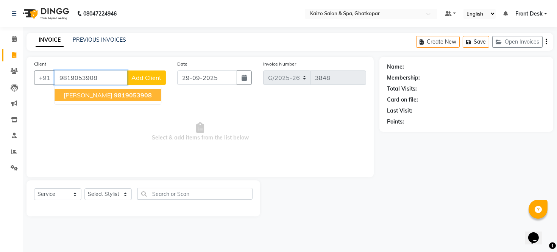
click at [81, 89] on button "[PERSON_NAME] 9819053908" at bounding box center [108, 95] width 106 height 12
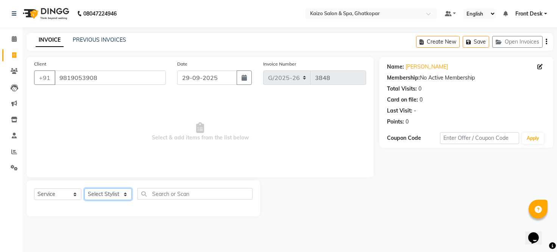
click at [99, 196] on select "Select Stylist [PERSON_NAME] ANJALI [PERSON_NAME] [PERSON_NAME] Front Desk [PER…" at bounding box center [107, 194] width 47 height 12
click at [84, 189] on select "Select Stylist [PERSON_NAME] ANJALI [PERSON_NAME] [PERSON_NAME] Front Desk [PER…" at bounding box center [107, 194] width 47 height 12
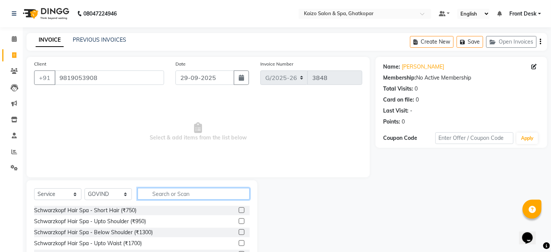
click at [180, 190] on input "text" at bounding box center [194, 194] width 112 height 12
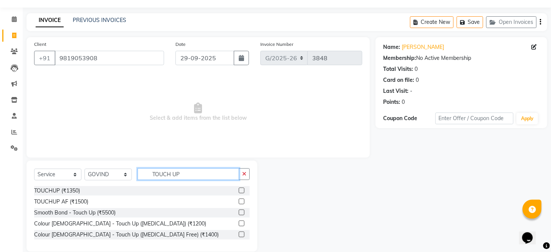
scroll to position [31, 0]
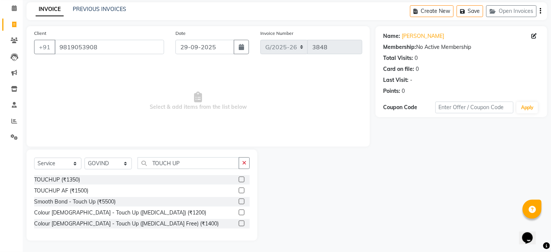
click at [244, 222] on label at bounding box center [242, 223] width 6 height 6
click at [244, 222] on input "checkbox" at bounding box center [241, 223] width 5 height 5
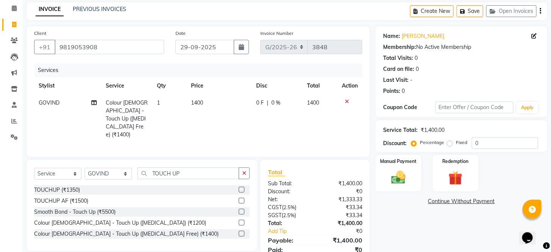
click at [226, 105] on td "1400" at bounding box center [219, 118] width 66 height 49
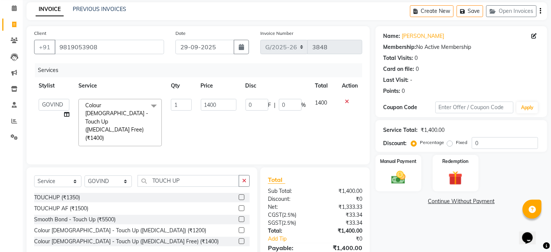
click at [226, 105] on input "1400" at bounding box center [219, 105] width 36 height 12
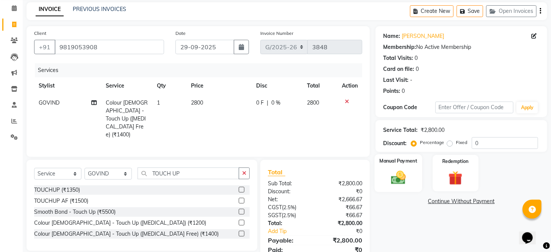
click at [400, 184] on img at bounding box center [398, 177] width 24 height 17
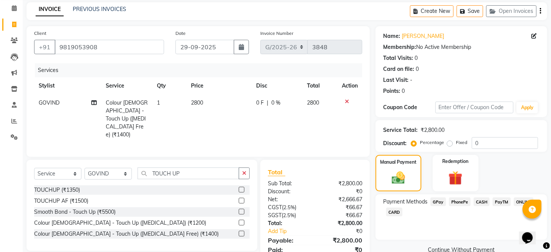
click at [483, 206] on span "CASH" at bounding box center [482, 201] width 16 height 9
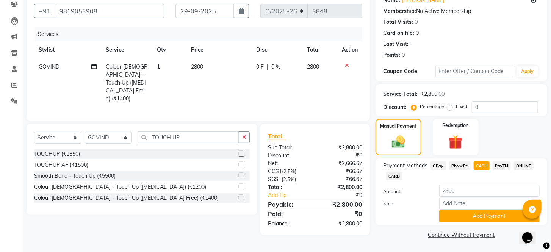
scroll to position [76, 0]
click at [456, 215] on button "Add Payment" at bounding box center [489, 216] width 100 height 12
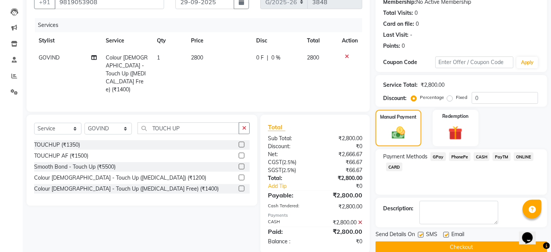
click at [423, 238] on label at bounding box center [421, 235] width 6 height 6
click at [423, 238] on input "checkbox" at bounding box center [420, 235] width 5 height 5
click at [444, 238] on label at bounding box center [446, 235] width 6 height 6
click at [444, 238] on input "checkbox" at bounding box center [445, 235] width 5 height 5
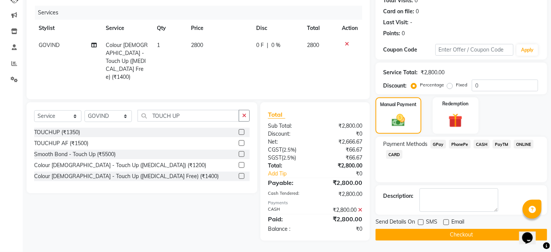
click at [456, 236] on button "Checkout" at bounding box center [461, 235] width 172 height 12
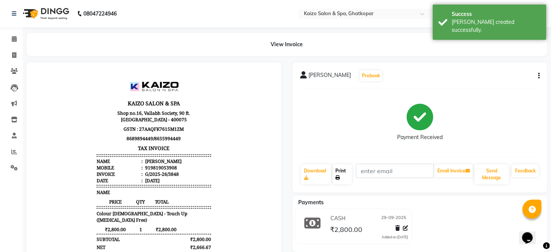
click at [345, 170] on link "Print" at bounding box center [343, 174] width 20 height 20
click at [9, 53] on span at bounding box center [14, 55] width 13 height 9
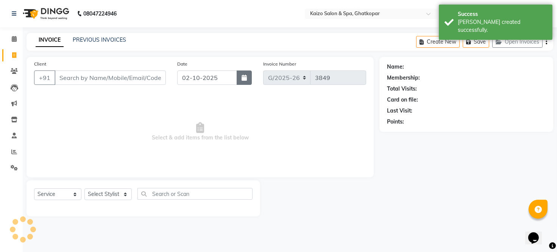
click at [247, 73] on button "button" at bounding box center [244, 77] width 15 height 14
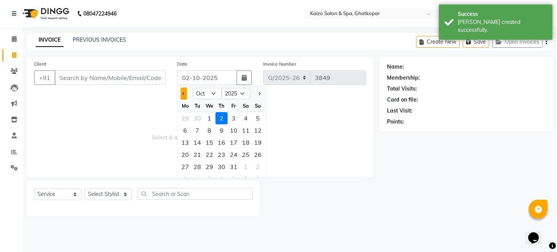
click at [182, 93] on button "Previous month" at bounding box center [184, 94] width 6 height 12
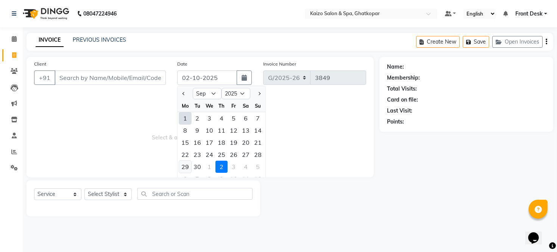
click at [183, 166] on div "29" at bounding box center [185, 167] width 12 height 12
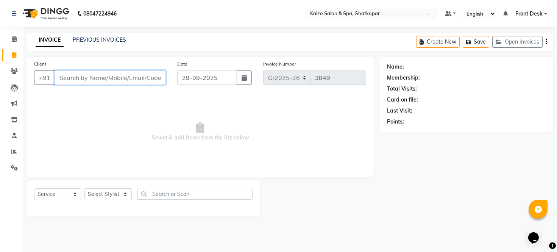
click at [120, 72] on input "Client" at bounding box center [110, 77] width 111 height 14
paste input "[PERSON_NAME] 7738830683"
click at [78, 77] on input "[PERSON_NAME] 7738830683" at bounding box center [91, 77] width 73 height 14
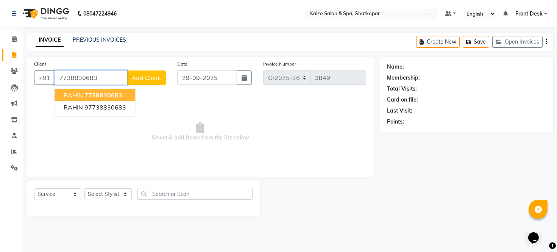
click at [88, 97] on span "7738830683" at bounding box center [103, 95] width 38 height 8
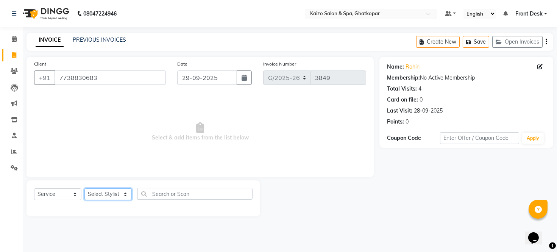
click at [111, 194] on select "Select Stylist [PERSON_NAME] ANJALI [PERSON_NAME] [PERSON_NAME] Front Desk [PER…" at bounding box center [107, 194] width 47 height 12
click at [84, 189] on select "Select Stylist [PERSON_NAME] ANJALI [PERSON_NAME] [PERSON_NAME] Front Desk [PER…" at bounding box center [107, 194] width 47 height 12
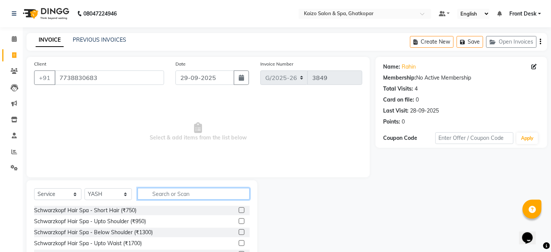
click at [164, 190] on input "text" at bounding box center [194, 194] width 112 height 12
click at [186, 193] on input "text" at bounding box center [194, 194] width 112 height 12
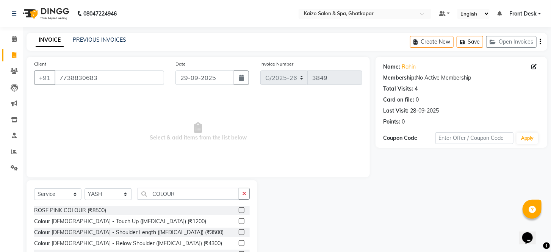
click at [239, 233] on label at bounding box center [242, 232] width 6 height 6
click at [239, 233] on input "checkbox" at bounding box center [241, 232] width 5 height 5
click at [239, 226] on div at bounding box center [241, 222] width 5 height 8
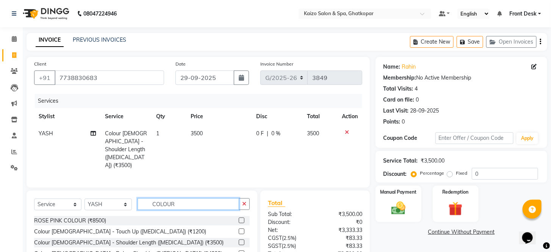
click at [188, 202] on input "COLOUR" at bounding box center [189, 204] width 102 height 12
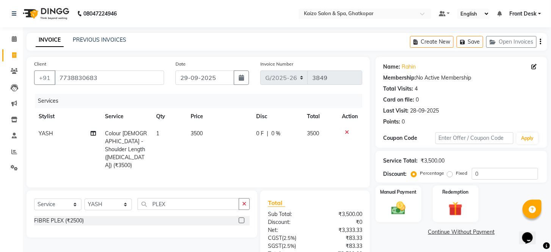
click at [243, 217] on label at bounding box center [242, 220] width 6 height 6
click at [243, 218] on input "checkbox" at bounding box center [241, 220] width 5 height 5
click at [243, 217] on div "Select Service Product Membership Package Voucher Prepaid Gift Card Select Styl…" at bounding box center [142, 214] width 231 height 47
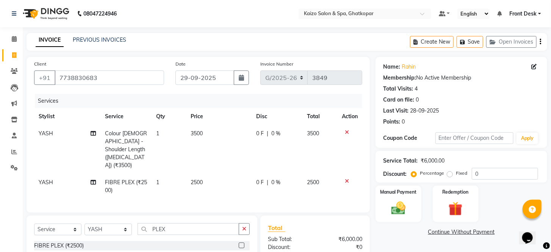
click at [217, 176] on td "2500" at bounding box center [219, 186] width 66 height 25
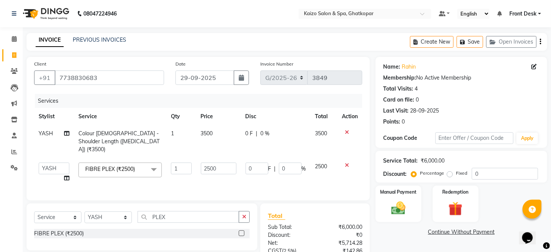
click at [217, 176] on td "2500" at bounding box center [218, 172] width 45 height 29
click at [225, 163] on input "2500" at bounding box center [219, 169] width 36 height 12
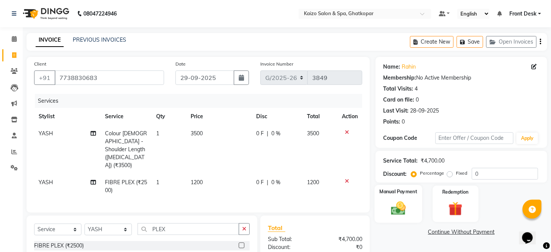
click at [404, 217] on img at bounding box center [398, 208] width 24 height 17
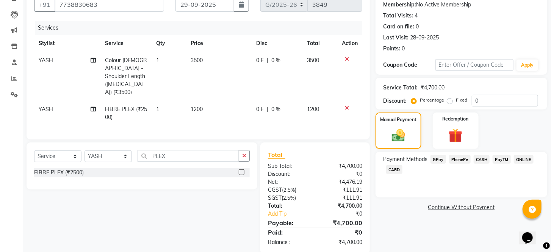
scroll to position [84, 0]
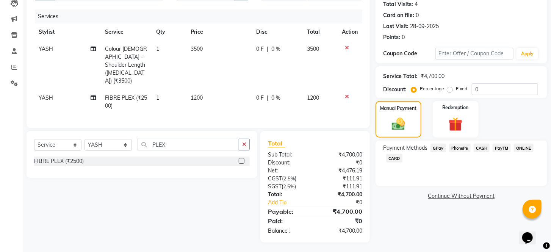
click at [483, 152] on span "CASH" at bounding box center [482, 148] width 16 height 9
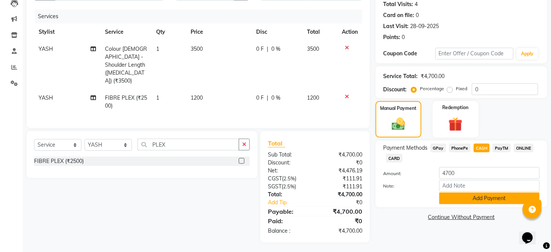
click at [474, 204] on button "Add Payment" at bounding box center [489, 198] width 100 height 12
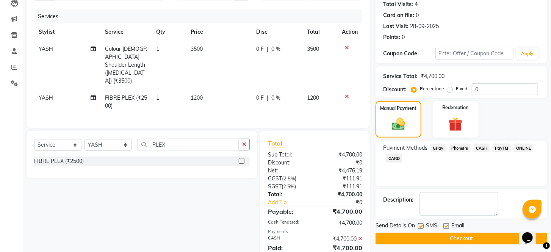
scroll to position [111, 0]
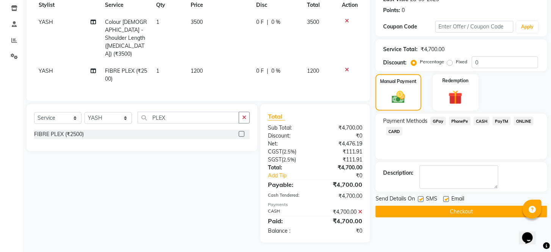
click at [422, 202] on label at bounding box center [421, 199] width 6 height 6
click at [422, 202] on input "checkbox" at bounding box center [420, 199] width 5 height 5
click at [422, 202] on label at bounding box center [421, 199] width 6 height 6
click at [422, 202] on input "checkbox" at bounding box center [420, 199] width 5 height 5
click at [447, 202] on label at bounding box center [446, 199] width 6 height 6
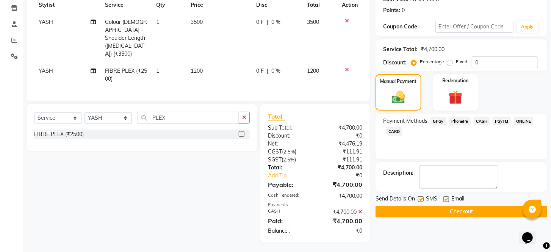
click at [447, 202] on input "checkbox" at bounding box center [445, 199] width 5 height 5
click at [421, 202] on label at bounding box center [421, 199] width 6 height 6
click at [421, 202] on input "checkbox" at bounding box center [420, 199] width 5 height 5
click at [425, 217] on button "Checkout" at bounding box center [461, 212] width 172 height 12
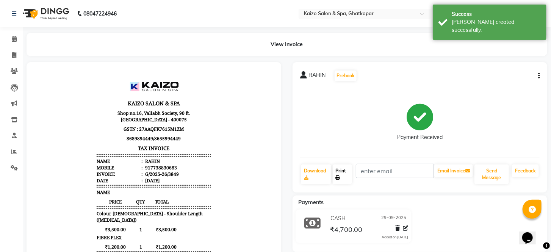
click at [345, 169] on link "Print" at bounding box center [343, 174] width 20 height 20
click at [15, 55] on icon at bounding box center [14, 55] width 4 height 6
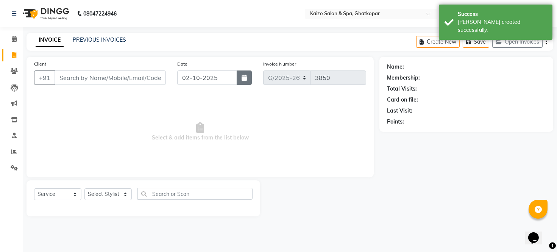
click at [246, 73] on button "button" at bounding box center [244, 77] width 15 height 14
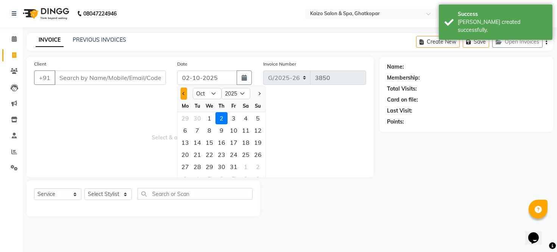
click at [181, 95] on button "Previous month" at bounding box center [184, 94] width 6 height 12
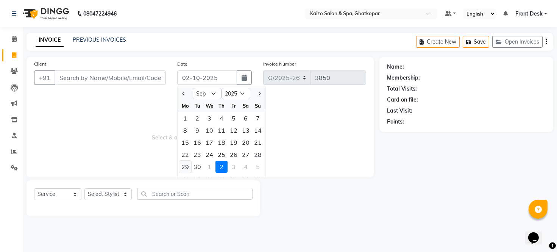
click at [184, 163] on div "29" at bounding box center [185, 167] width 12 height 12
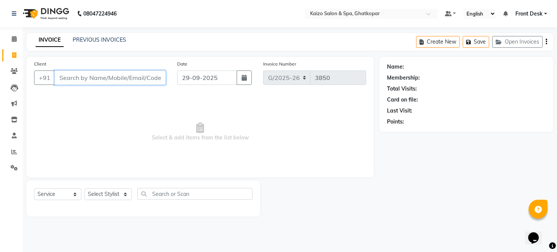
click at [150, 82] on input "Client" at bounding box center [110, 77] width 111 height 14
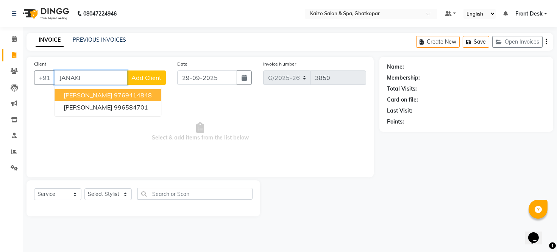
click at [144, 95] on ngb-highlight "9769414848" at bounding box center [133, 95] width 38 height 8
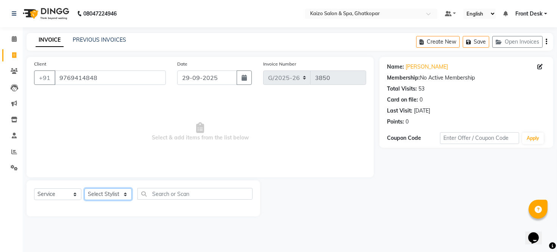
click at [101, 195] on select "Select Stylist [PERSON_NAME] ANJALI [PERSON_NAME] [PERSON_NAME] Front Desk [PER…" at bounding box center [107, 194] width 47 height 12
click at [84, 189] on select "Select Stylist [PERSON_NAME] ANJALI [PERSON_NAME] [PERSON_NAME] Front Desk [PER…" at bounding box center [107, 194] width 47 height 12
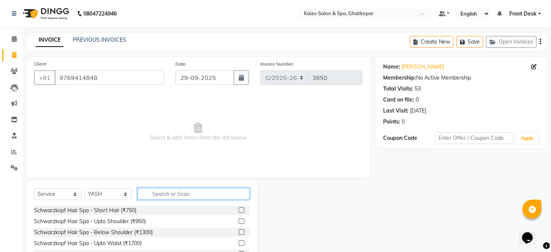
click at [171, 194] on input "text" at bounding box center [194, 194] width 112 height 12
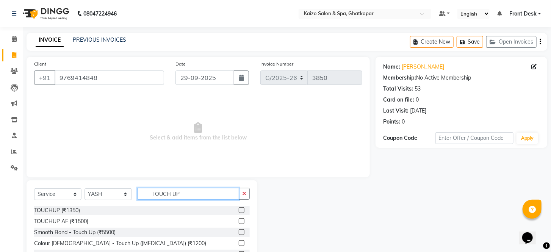
scroll to position [31, 0]
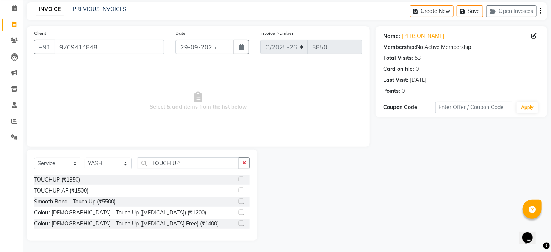
click at [239, 222] on label at bounding box center [242, 223] width 6 height 6
click at [239, 222] on input "checkbox" at bounding box center [241, 223] width 5 height 5
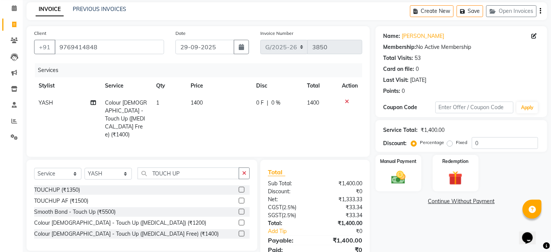
click at [215, 98] on td "1400" at bounding box center [219, 118] width 66 height 49
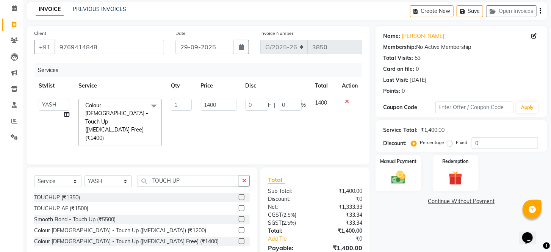
click at [215, 99] on input "1400" at bounding box center [219, 105] width 36 height 12
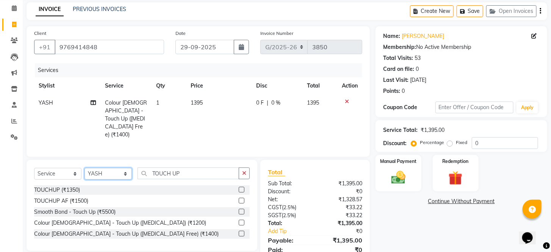
click at [106, 177] on select "Select Stylist [PERSON_NAME] ANJALI [PERSON_NAME] [PERSON_NAME] Front Desk [PER…" at bounding box center [107, 174] width 47 height 12
click at [84, 168] on select "Select Stylist [PERSON_NAME] ANJALI [PERSON_NAME] [PERSON_NAME] Front Desk [PER…" at bounding box center [107, 174] width 47 height 12
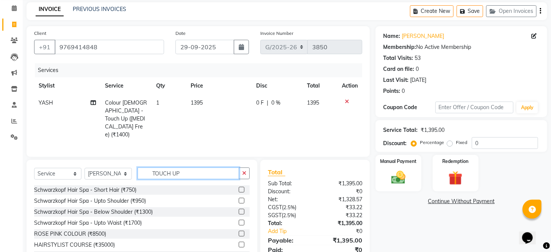
click at [191, 171] on input "TOUCH UP" at bounding box center [189, 173] width 102 height 12
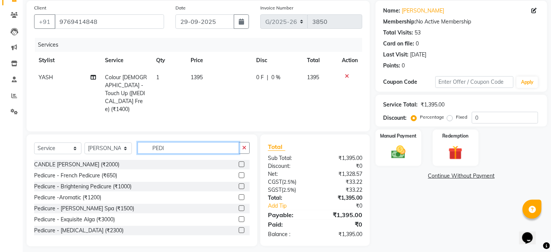
scroll to position [18, 0]
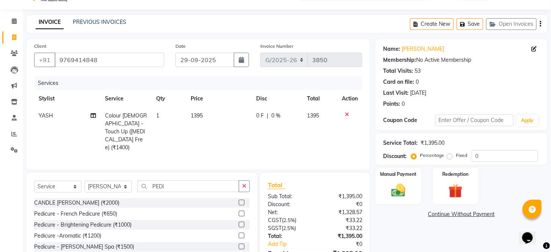
click at [239, 245] on label at bounding box center [242, 247] width 6 height 6
click at [239, 245] on input "checkbox" at bounding box center [241, 246] width 5 height 5
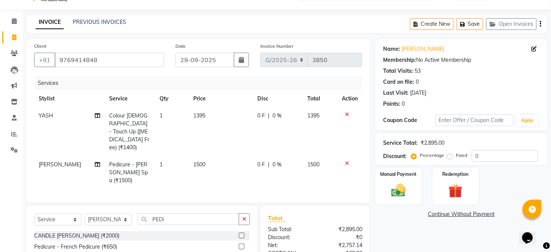
click at [223, 156] on td "1500" at bounding box center [221, 172] width 64 height 33
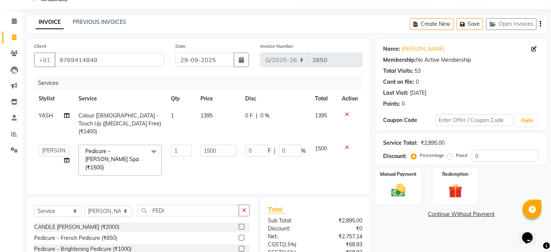
click at [223, 149] on td "1500" at bounding box center [218, 160] width 45 height 40
click at [224, 145] on input "1500" at bounding box center [219, 151] width 36 height 12
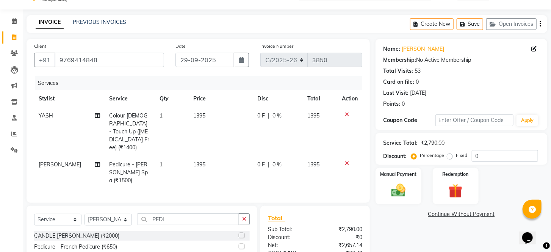
click at [220, 156] on td "1395" at bounding box center [221, 172] width 64 height 33
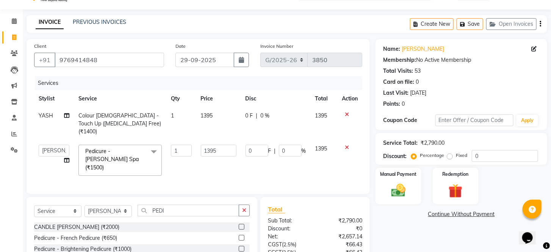
click at [220, 153] on td "1395" at bounding box center [218, 160] width 45 height 40
click at [223, 145] on input "1395" at bounding box center [219, 151] width 36 height 12
click at [255, 161] on td "0 F | 0 %" at bounding box center [276, 160] width 70 height 40
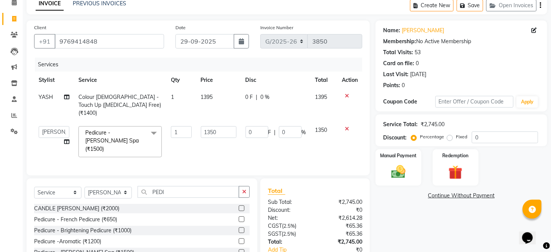
scroll to position [42, 0]
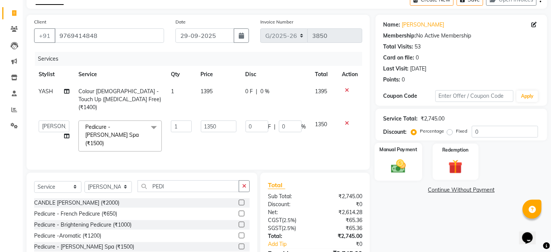
click at [397, 173] on img at bounding box center [398, 166] width 24 height 17
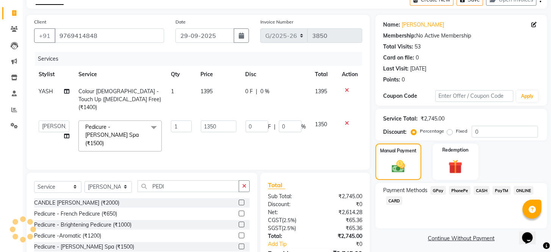
click at [475, 195] on span "CASH" at bounding box center [482, 190] width 16 height 9
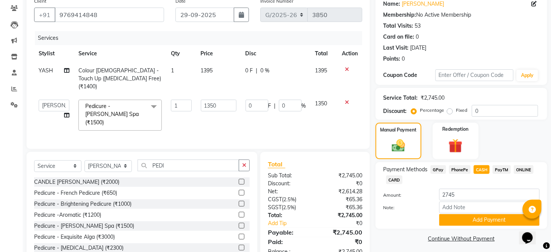
scroll to position [76, 0]
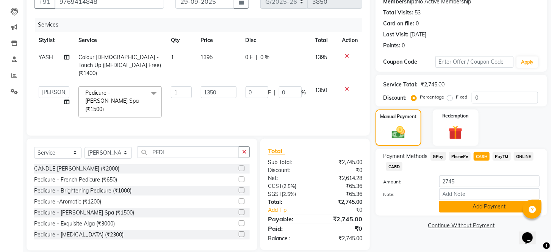
click at [448, 213] on button "Add Payment" at bounding box center [489, 207] width 100 height 12
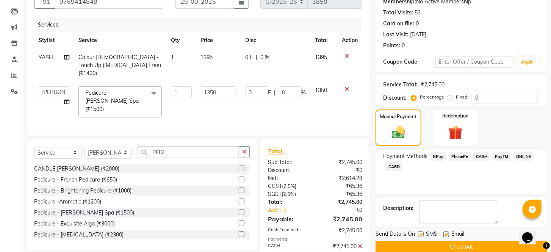
scroll to position [103, 0]
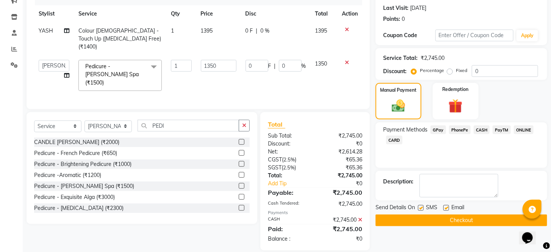
click at [418, 211] on label at bounding box center [421, 208] width 6 height 6
click at [418, 211] on input "checkbox" at bounding box center [420, 208] width 5 height 5
click at [445, 211] on label at bounding box center [446, 208] width 6 height 6
click at [445, 211] on input "checkbox" at bounding box center [445, 208] width 5 height 5
click at [443, 226] on button "Checkout" at bounding box center [461, 220] width 172 height 12
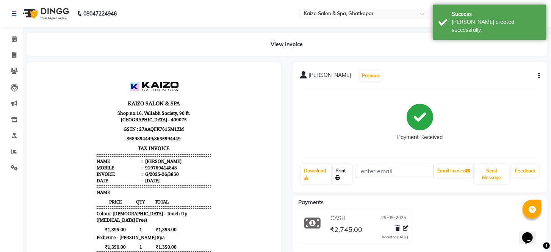
click at [344, 167] on link "Print" at bounding box center [343, 174] width 20 height 20
click at [13, 58] on icon at bounding box center [14, 55] width 4 height 6
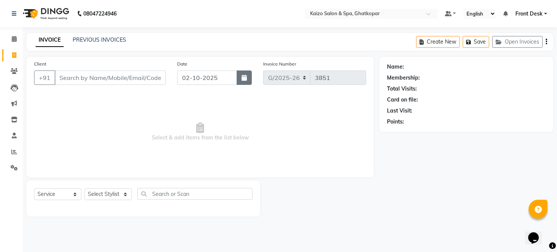
click at [242, 78] on icon "button" at bounding box center [244, 78] width 5 height 6
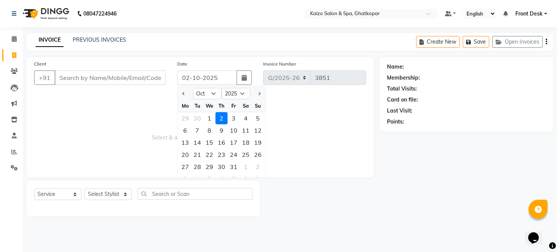
click at [188, 93] on div at bounding box center [185, 94] width 15 height 12
click at [185, 92] on button "Previous month" at bounding box center [184, 94] width 6 height 12
click at [186, 167] on div "29" at bounding box center [185, 167] width 12 height 12
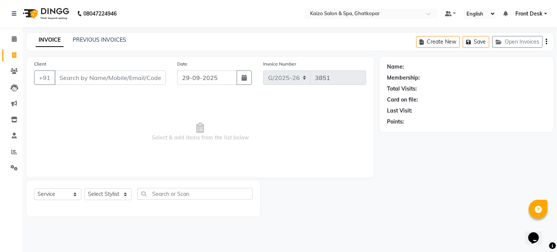
click at [88, 66] on div "Client +91" at bounding box center [99, 75] width 143 height 31
click at [88, 71] on input "Client" at bounding box center [110, 77] width 111 height 14
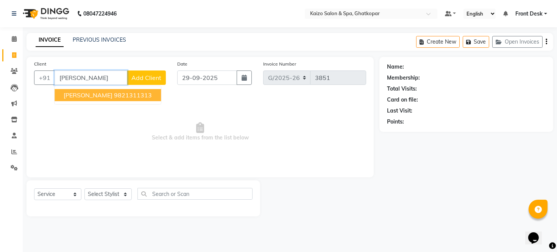
click at [93, 95] on span "[PERSON_NAME]" at bounding box center [88, 95] width 49 height 8
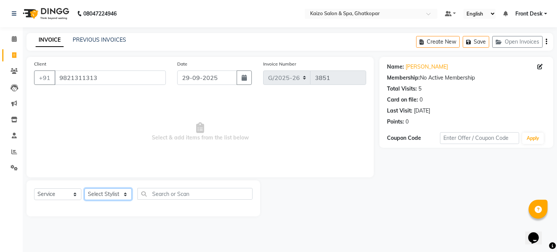
click at [103, 194] on select "Select Stylist [PERSON_NAME] ANJALI [PERSON_NAME] [PERSON_NAME] Front Desk [PER…" at bounding box center [107, 194] width 47 height 12
click at [84, 189] on select "Select Stylist [PERSON_NAME] ANJALI [PERSON_NAME] [PERSON_NAME] Front Desk [PER…" at bounding box center [107, 194] width 47 height 12
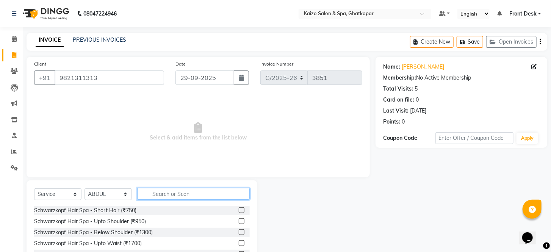
click at [160, 191] on input "text" at bounding box center [194, 194] width 112 height 12
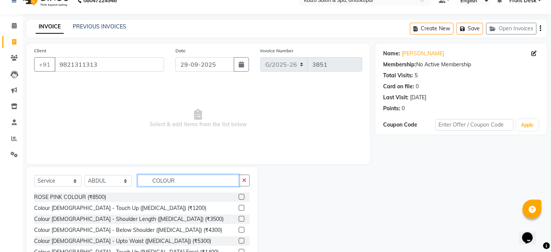
scroll to position [9, 0]
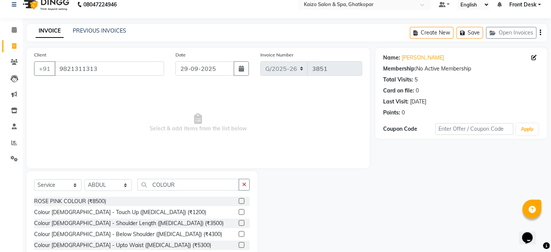
click at [239, 221] on label at bounding box center [242, 223] width 6 height 6
click at [239, 221] on input "checkbox" at bounding box center [241, 223] width 5 height 5
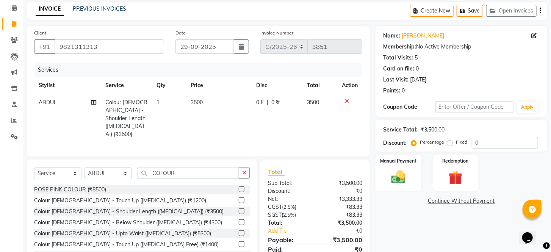
scroll to position [60, 0]
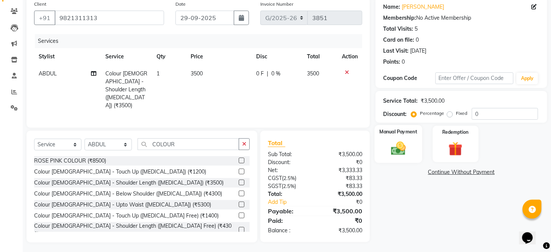
click at [402, 153] on img at bounding box center [398, 148] width 24 height 17
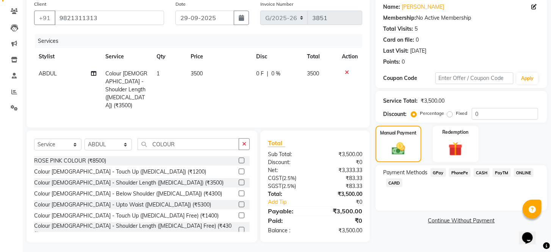
click at [479, 177] on span "CASH" at bounding box center [482, 172] width 16 height 9
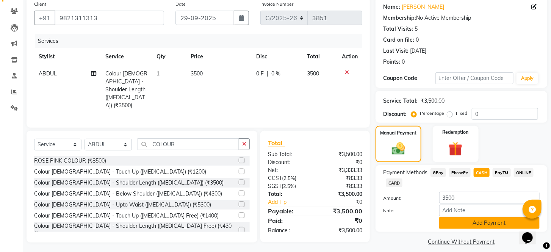
click at [458, 229] on button "Add Payment" at bounding box center [489, 223] width 100 height 12
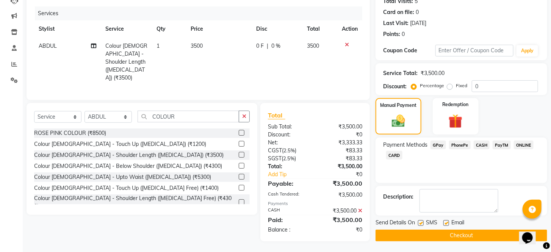
scroll to position [97, 0]
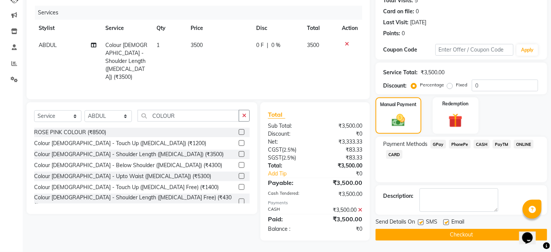
click at [422, 222] on label at bounding box center [421, 222] width 6 height 6
click at [422, 222] on input "checkbox" at bounding box center [420, 222] width 5 height 5
click at [445, 223] on label at bounding box center [446, 222] width 6 height 6
click at [445, 223] on input "checkbox" at bounding box center [445, 222] width 5 height 5
click at [446, 233] on button "Checkout" at bounding box center [461, 235] width 172 height 12
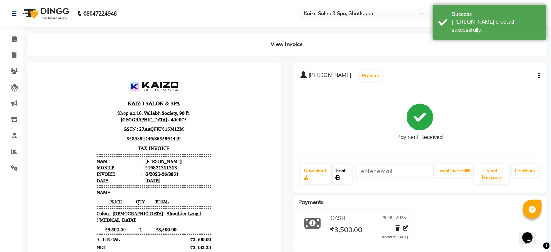
click at [341, 167] on link "Print" at bounding box center [343, 174] width 20 height 20
click at [13, 56] on icon at bounding box center [14, 55] width 4 height 6
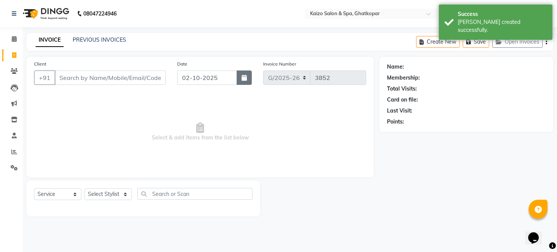
click at [245, 77] on icon "button" at bounding box center [244, 78] width 5 height 6
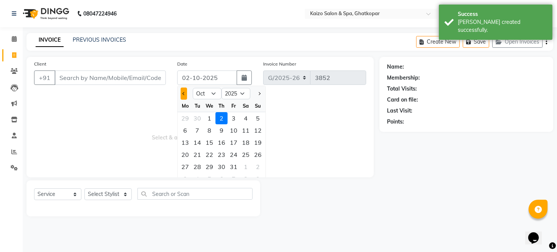
click at [181, 92] on button "Previous month" at bounding box center [184, 94] width 6 height 12
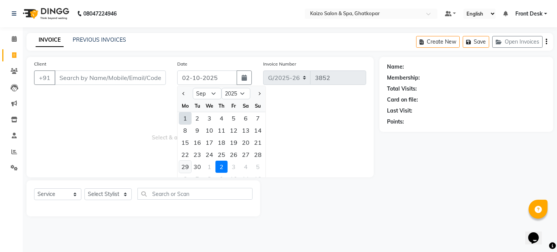
click at [184, 164] on div "29" at bounding box center [185, 167] width 12 height 12
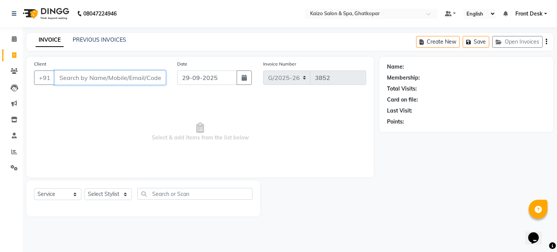
click at [116, 77] on input "Client" at bounding box center [110, 77] width 111 height 14
paste input "[PERSON_NAME] 9821803242"
click at [81, 76] on input "[PERSON_NAME] 9821803242" at bounding box center [91, 77] width 73 height 14
click at [139, 78] on span "Add Client" at bounding box center [146, 78] width 30 height 8
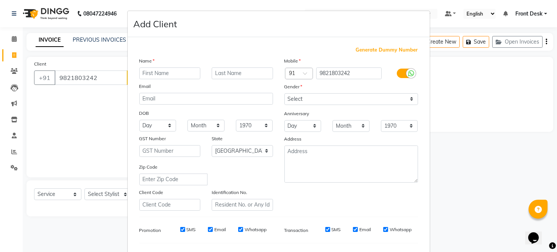
click at [159, 75] on input "text" at bounding box center [169, 73] width 61 height 12
click at [317, 101] on select "Select [DEMOGRAPHIC_DATA] [DEMOGRAPHIC_DATA] Other Prefer Not To Say" at bounding box center [351, 99] width 134 height 12
click at [284, 93] on select "Select [DEMOGRAPHIC_DATA] [DEMOGRAPHIC_DATA] Other Prefer Not To Say" at bounding box center [351, 99] width 134 height 12
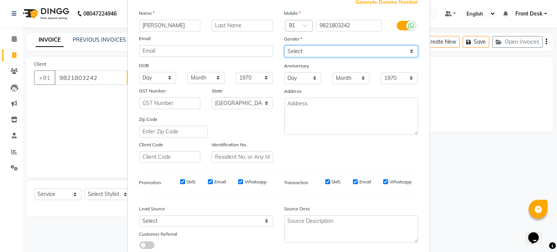
scroll to position [98, 0]
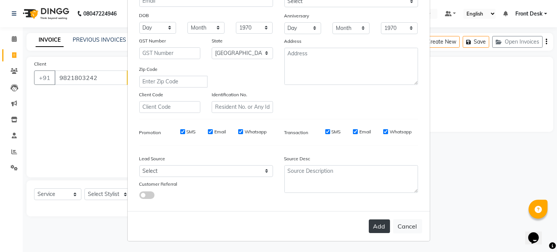
click at [374, 225] on button "Add" at bounding box center [379, 226] width 21 height 14
click at [376, 225] on button "Add" at bounding box center [379, 226] width 21 height 14
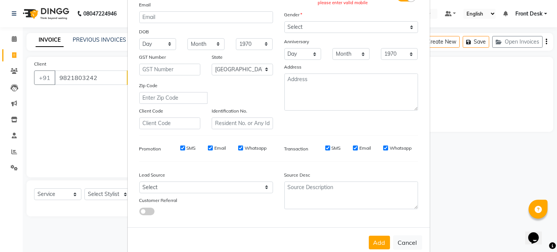
scroll to position [56, 0]
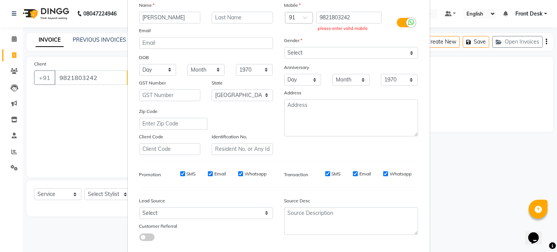
drag, startPoint x: 347, startPoint y: 7, endPoint x: 357, endPoint y: 21, distance: 16.9
click at [356, 20] on div "Mobile Country Code × 91 9821803242 please enter valid mobile Gender Select [DE…" at bounding box center [351, 78] width 145 height 154
click at [357, 21] on input "9821803242" at bounding box center [349, 18] width 66 height 12
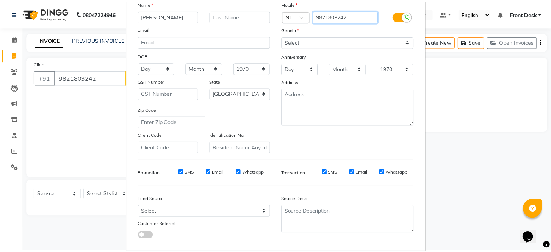
scroll to position [98, 0]
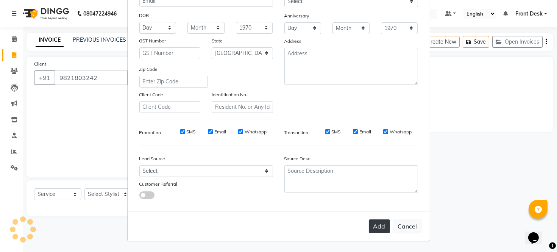
click at [382, 229] on button "Add" at bounding box center [379, 226] width 21 height 14
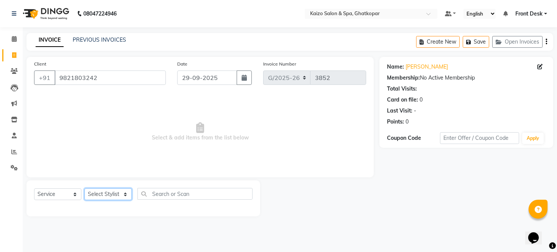
click at [100, 195] on select "Select Stylist [PERSON_NAME] ANJALI [PERSON_NAME] [PERSON_NAME] Front Desk [PER…" at bounding box center [107, 194] width 47 height 12
click at [84, 189] on select "Select Stylist [PERSON_NAME] ANJALI [PERSON_NAME] [PERSON_NAME] Front Desk [PER…" at bounding box center [107, 194] width 47 height 12
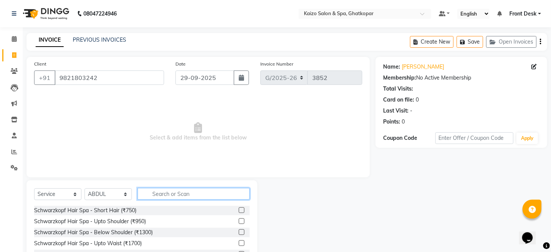
click at [183, 192] on input "text" at bounding box center [194, 194] width 112 height 12
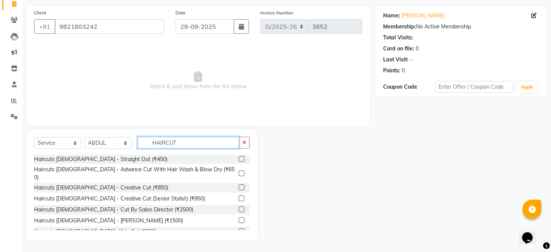
scroll to position [100, 0]
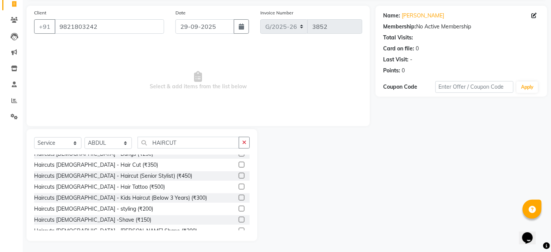
click at [239, 162] on label at bounding box center [242, 165] width 6 height 6
click at [239, 163] on input "checkbox" at bounding box center [241, 165] width 5 height 5
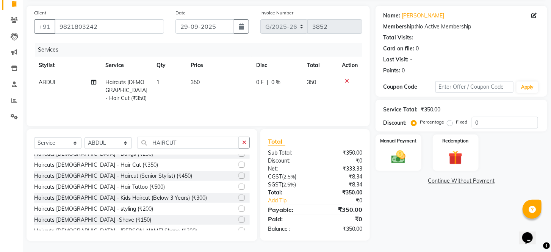
click at [214, 80] on td "350" at bounding box center [219, 90] width 66 height 33
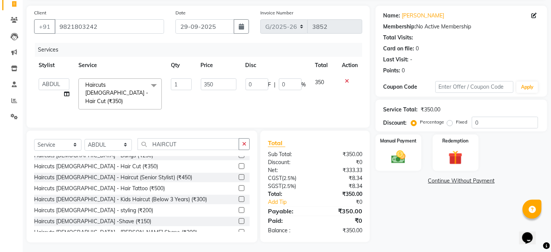
click at [214, 80] on input "350" at bounding box center [219, 84] width 36 height 12
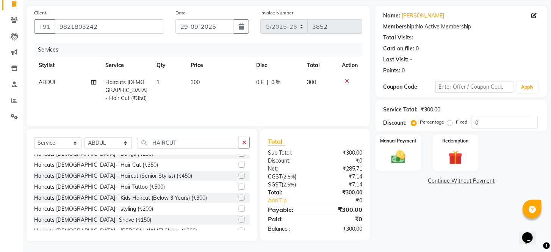
click at [327, 214] on hr at bounding box center [315, 214] width 94 height 0
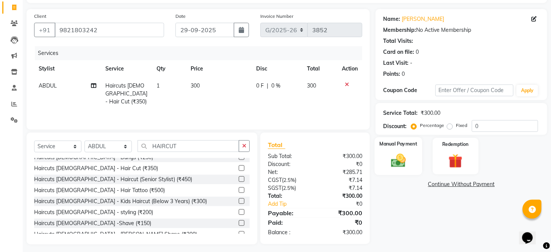
scroll to position [51, 0]
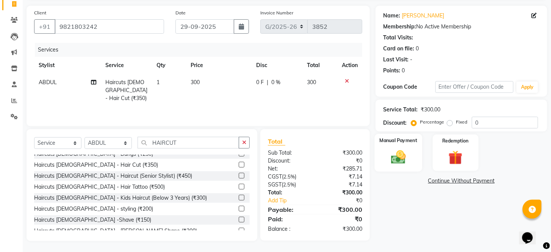
click at [402, 162] on img at bounding box center [398, 157] width 24 height 17
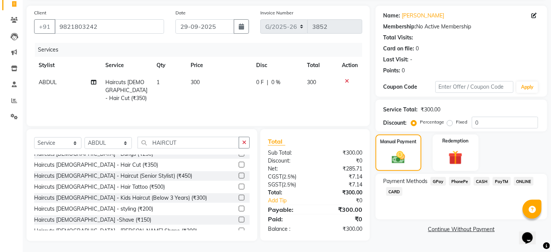
click at [460, 186] on span "PhonePe" at bounding box center [460, 181] width 22 height 9
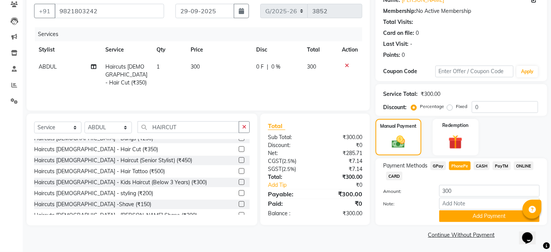
scroll to position [76, 0]
click at [472, 218] on button "Add Payment" at bounding box center [489, 216] width 100 height 12
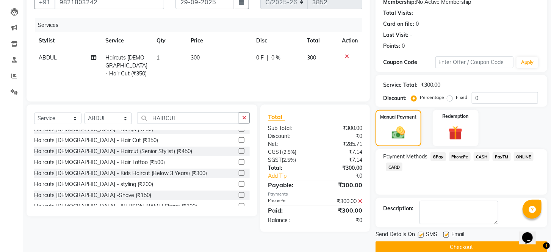
click at [456, 161] on span "PhonePe" at bounding box center [460, 156] width 22 height 9
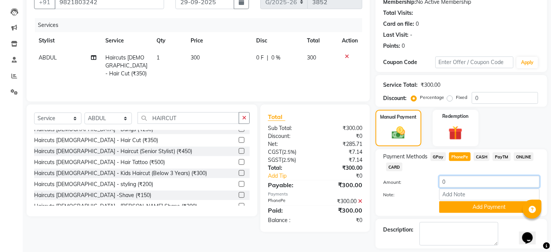
click at [452, 188] on input "0" at bounding box center [489, 182] width 100 height 12
click at [463, 200] on input "Note:" at bounding box center [489, 195] width 100 height 12
click at [488, 213] on button "Add Payment" at bounding box center [489, 207] width 100 height 12
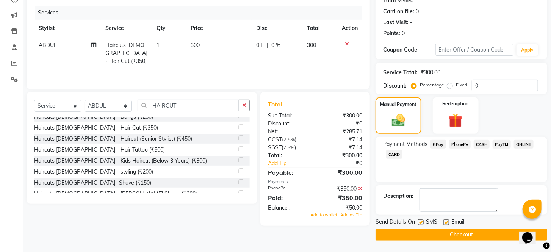
scroll to position [97, 0]
click at [419, 223] on label at bounding box center [421, 222] width 6 height 6
click at [419, 223] on input "checkbox" at bounding box center [420, 222] width 5 height 5
click at [446, 222] on label at bounding box center [446, 222] width 6 height 6
click at [446, 222] on input "checkbox" at bounding box center [445, 222] width 5 height 5
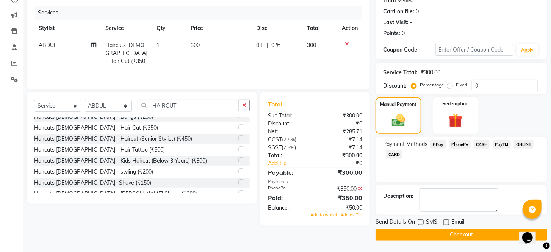
click at [452, 237] on button "Checkout" at bounding box center [461, 235] width 172 height 12
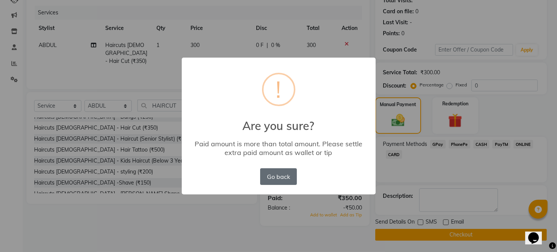
click at [281, 175] on button "Go back" at bounding box center [278, 176] width 36 height 17
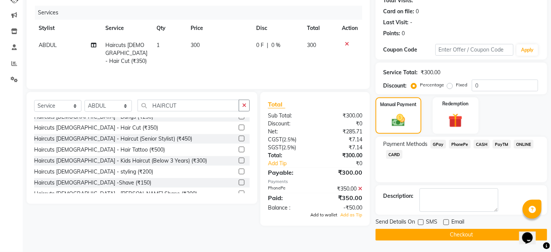
click at [334, 212] on span "Add to wallet" at bounding box center [323, 214] width 27 height 5
click at [411, 236] on button "Checkout" at bounding box center [461, 235] width 172 height 12
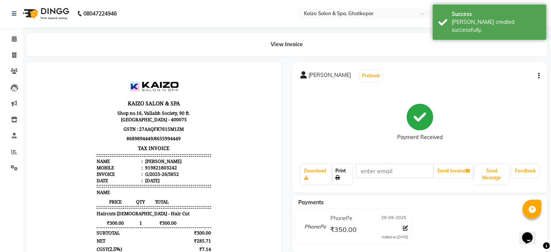
click at [345, 174] on link "Print" at bounding box center [343, 174] width 20 height 20
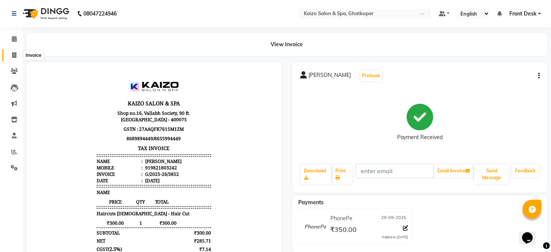
click at [13, 58] on icon at bounding box center [14, 55] width 4 height 6
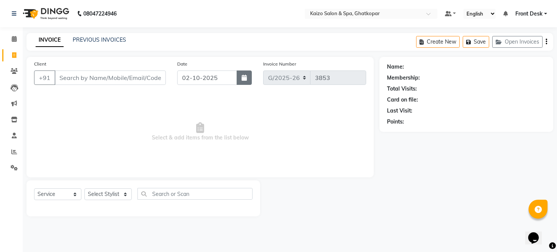
click at [247, 76] on button "button" at bounding box center [244, 77] width 15 height 14
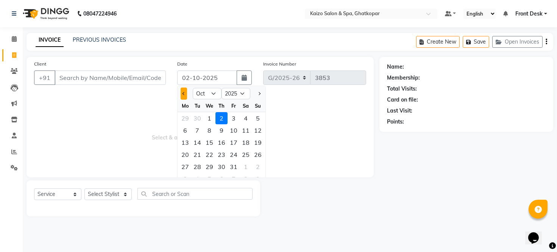
click at [183, 92] on button "Previous month" at bounding box center [184, 94] width 6 height 12
click at [186, 167] on div "29" at bounding box center [185, 167] width 12 height 12
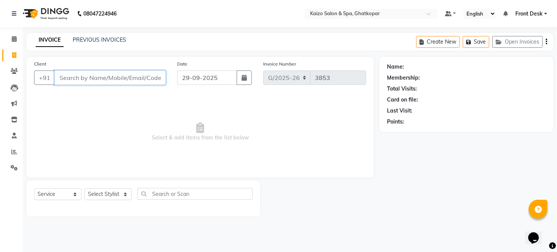
click at [113, 78] on input "Client" at bounding box center [110, 77] width 111 height 14
paste input "[PERSON_NAME] 8109989390"
click at [85, 78] on input "[PERSON_NAME] 8109989390" at bounding box center [91, 77] width 73 height 14
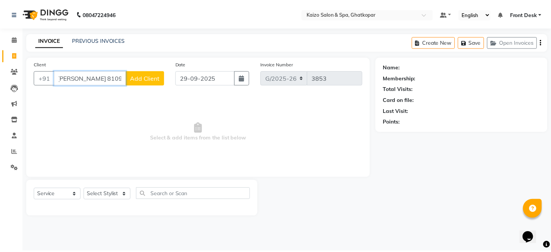
scroll to position [0, 0]
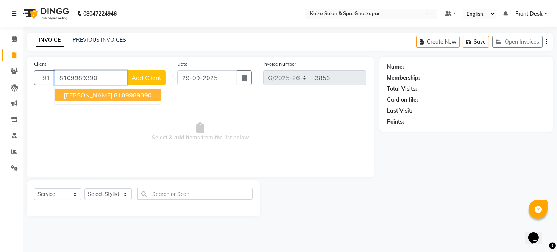
click at [90, 96] on span "[PERSON_NAME]" at bounding box center [88, 95] width 49 height 8
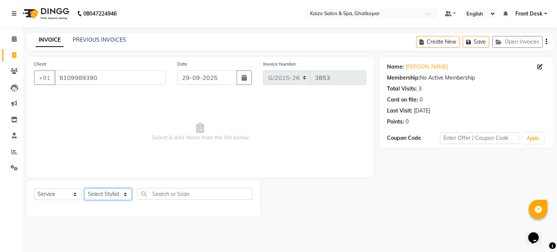
click at [106, 193] on select "Select Stylist [PERSON_NAME] ANJALI [PERSON_NAME] [PERSON_NAME] Front Desk [PER…" at bounding box center [107, 194] width 47 height 12
click at [84, 189] on select "Select Stylist [PERSON_NAME] ANJALI [PERSON_NAME] [PERSON_NAME] Front Desk [PER…" at bounding box center [107, 194] width 47 height 12
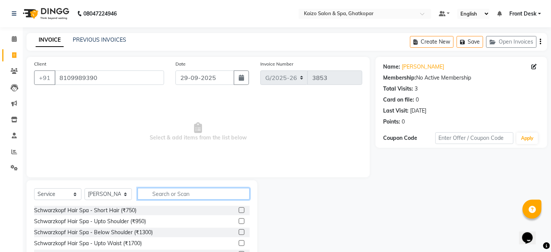
click at [174, 191] on input "text" at bounding box center [194, 194] width 112 height 12
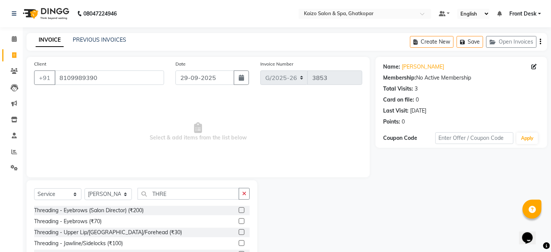
click at [242, 244] on label at bounding box center [242, 243] width 6 height 6
click at [242, 244] on input "checkbox" at bounding box center [241, 243] width 5 height 5
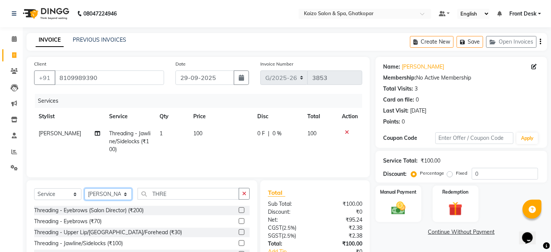
click at [93, 200] on select "Select Stylist [PERSON_NAME] ANJALI [PERSON_NAME] [PERSON_NAME] Front Desk [PER…" at bounding box center [107, 194] width 47 height 12
click at [84, 189] on select "Select Stylist [PERSON_NAME] ANJALI [PERSON_NAME] [PERSON_NAME] Front Desk [PER…" at bounding box center [107, 194] width 47 height 12
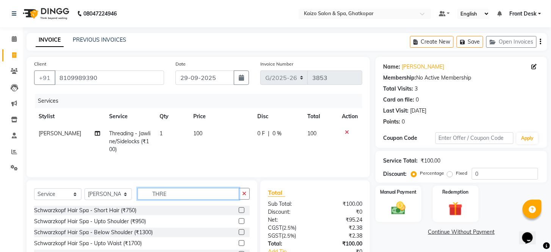
click at [178, 191] on input "THRE" at bounding box center [189, 194] width 102 height 12
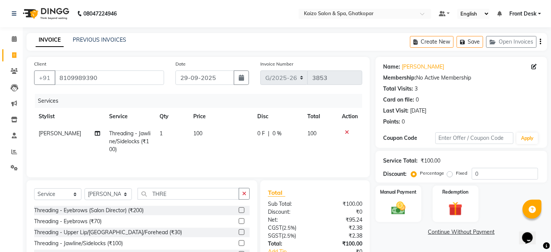
click at [241, 246] on label at bounding box center [242, 243] width 6 height 6
click at [241, 246] on input "checkbox" at bounding box center [241, 243] width 5 height 5
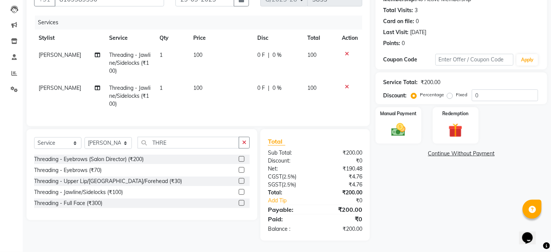
scroll to position [84, 0]
click at [399, 128] on img at bounding box center [398, 130] width 24 height 17
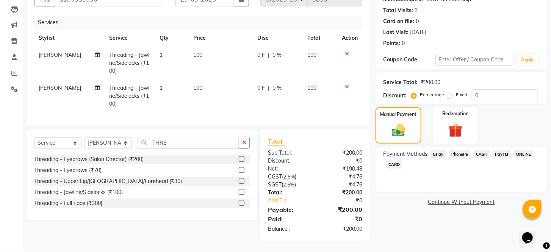
click at [455, 154] on span "PhonePe" at bounding box center [460, 154] width 22 height 9
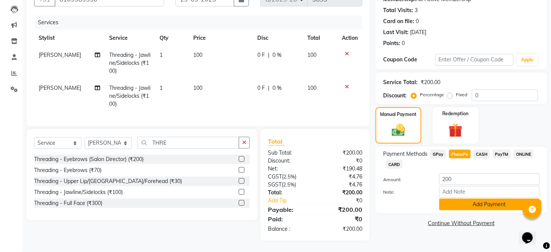
click at [463, 205] on button "Add Payment" at bounding box center [489, 204] width 100 height 12
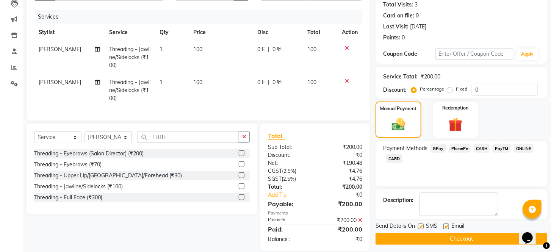
click at [419, 229] on label at bounding box center [421, 226] width 6 height 6
click at [419, 229] on input "checkbox" at bounding box center [420, 226] width 5 height 5
click at [444, 229] on label at bounding box center [446, 226] width 6 height 6
click at [444, 229] on input "checkbox" at bounding box center [445, 226] width 5 height 5
click at [471, 244] on button "Checkout" at bounding box center [461, 239] width 172 height 12
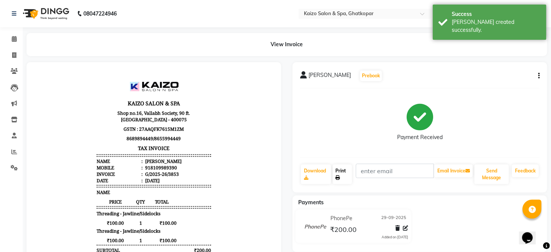
click at [342, 173] on link "Print" at bounding box center [343, 174] width 20 height 20
click at [14, 54] on icon at bounding box center [14, 55] width 4 height 6
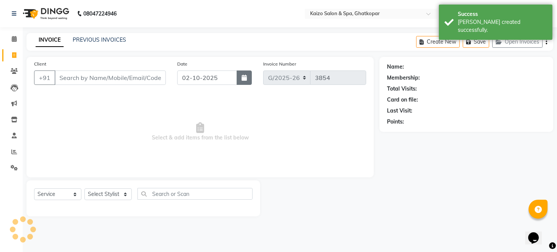
click at [247, 75] on icon "button" at bounding box center [244, 78] width 5 height 6
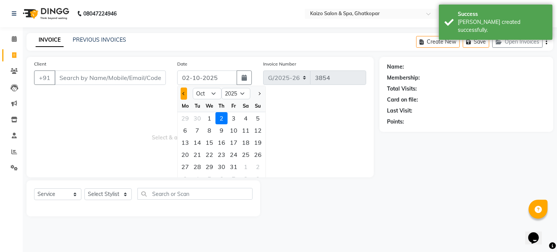
click at [181, 93] on button "Previous month" at bounding box center [184, 94] width 6 height 12
click at [183, 169] on div "29" at bounding box center [185, 167] width 12 height 12
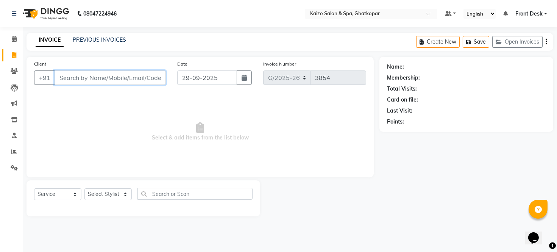
click at [85, 73] on input "Client" at bounding box center [110, 77] width 111 height 14
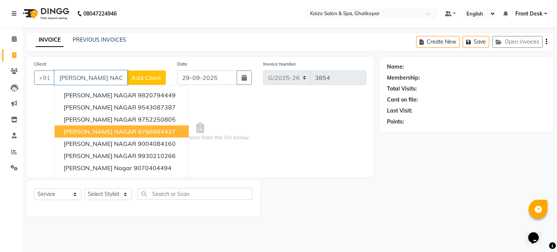
click at [68, 130] on span "[PERSON_NAME] NAGAR" at bounding box center [100, 132] width 73 height 8
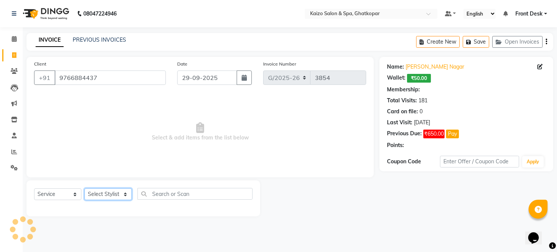
click at [107, 192] on select "Select Stylist [PERSON_NAME] ANJALI [PERSON_NAME] [PERSON_NAME] Front Desk [PER…" at bounding box center [107, 194] width 47 height 12
click at [84, 189] on select "Select Stylist [PERSON_NAME] ANJALI [PERSON_NAME] [PERSON_NAME] Front Desk [PER…" at bounding box center [107, 194] width 47 height 12
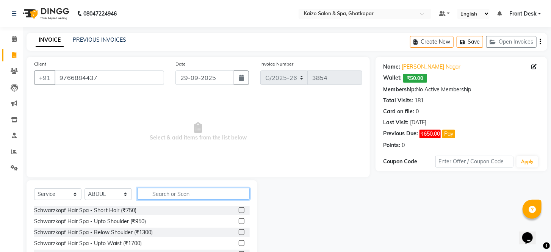
click at [186, 192] on input "text" at bounding box center [194, 194] width 112 height 12
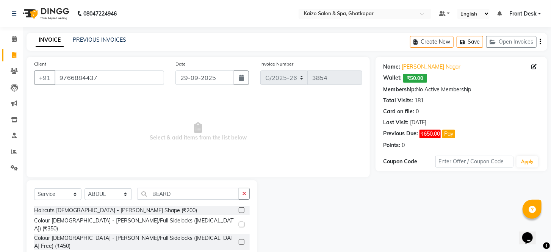
click at [243, 210] on label at bounding box center [242, 210] width 6 height 6
click at [243, 210] on input "checkbox" at bounding box center [241, 210] width 5 height 5
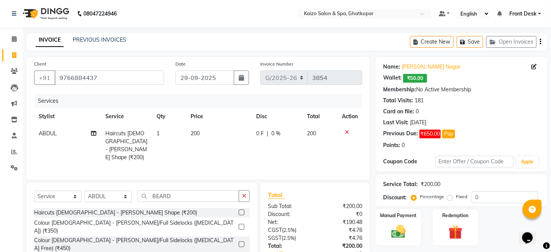
click at [220, 134] on td "200" at bounding box center [219, 145] width 66 height 41
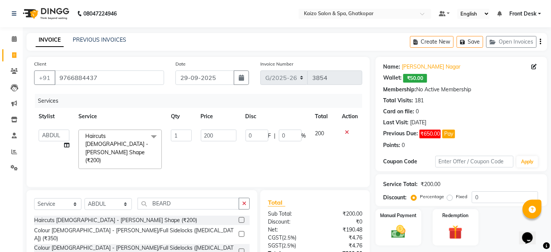
click at [220, 134] on input "200" at bounding box center [219, 136] width 36 height 12
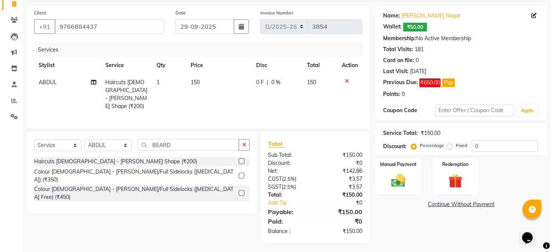
scroll to position [52, 0]
click at [399, 189] on img at bounding box center [398, 180] width 24 height 17
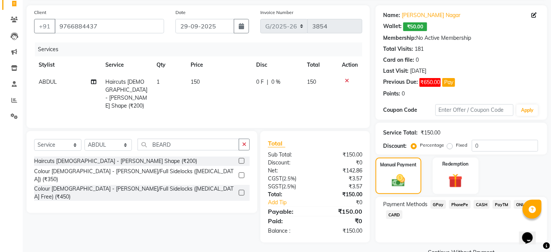
click at [480, 209] on span "CASH" at bounding box center [482, 204] width 16 height 9
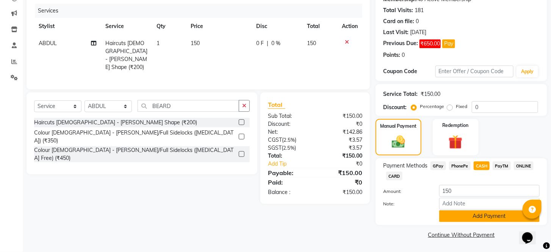
click at [452, 216] on button "Add Payment" at bounding box center [489, 216] width 100 height 12
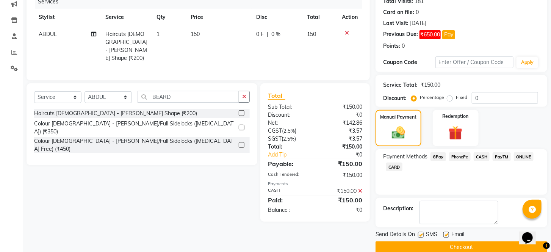
click at [422, 238] on label at bounding box center [421, 235] width 6 height 6
click at [422, 238] on input "checkbox" at bounding box center [420, 235] width 5 height 5
click at [446, 238] on label at bounding box center [446, 235] width 6 height 6
click at [446, 238] on input "checkbox" at bounding box center [445, 235] width 5 height 5
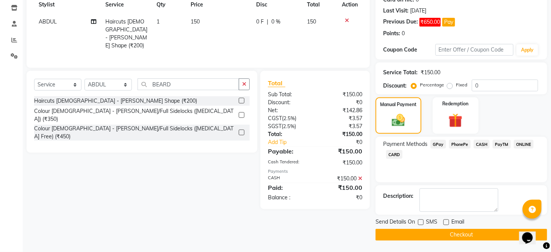
click at [452, 233] on button "Checkout" at bounding box center [461, 235] width 172 height 12
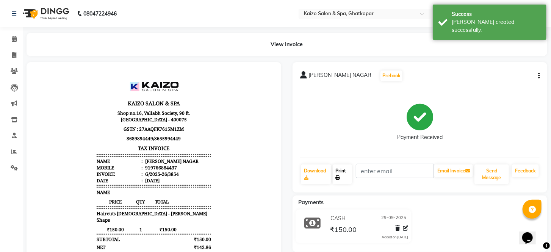
click at [340, 172] on link "Print" at bounding box center [343, 174] width 20 height 20
click at [13, 54] on icon at bounding box center [14, 55] width 4 height 6
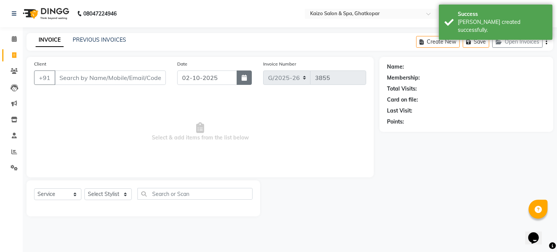
click at [239, 76] on button "button" at bounding box center [244, 77] width 15 height 14
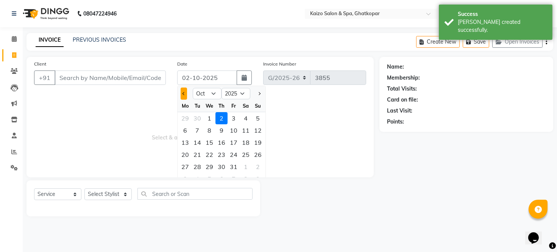
click at [185, 92] on button "Previous month" at bounding box center [184, 94] width 6 height 12
click at [185, 165] on div "29" at bounding box center [185, 167] width 12 height 12
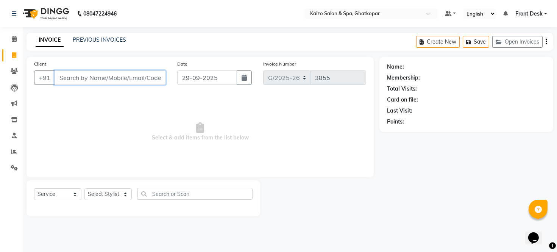
click at [110, 82] on input "Client" at bounding box center [110, 77] width 111 height 14
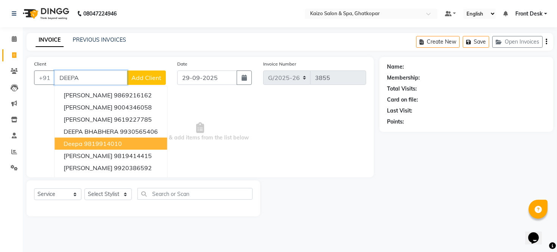
click at [111, 141] on ngb-highlight "9819914010" at bounding box center [103, 144] width 38 height 8
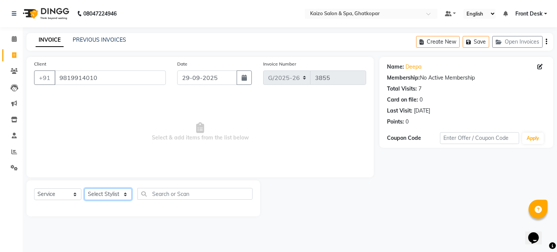
click at [103, 195] on select "Select Stylist [PERSON_NAME] ANJALI [PERSON_NAME] [PERSON_NAME] Front Desk [PER…" at bounding box center [107, 194] width 47 height 12
click at [84, 189] on select "Select Stylist [PERSON_NAME] ANJALI [PERSON_NAME] [PERSON_NAME] Front Desk [PER…" at bounding box center [107, 194] width 47 height 12
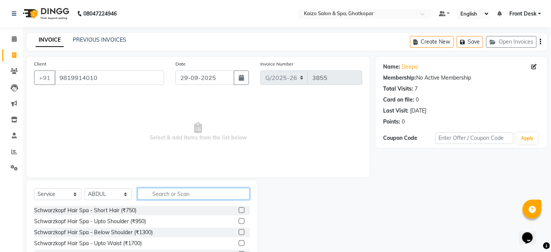
click at [184, 193] on input "text" at bounding box center [194, 194] width 112 height 12
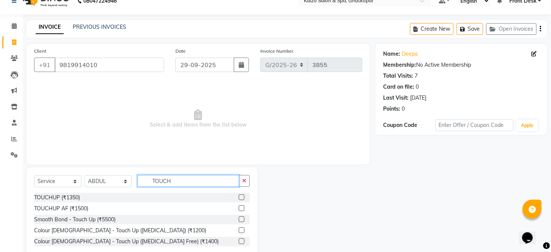
scroll to position [31, 0]
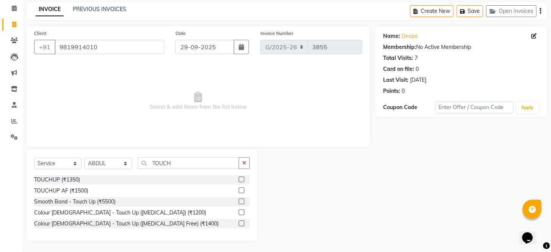
click at [242, 223] on label at bounding box center [242, 223] width 6 height 6
click at [242, 223] on input "checkbox" at bounding box center [241, 223] width 5 height 5
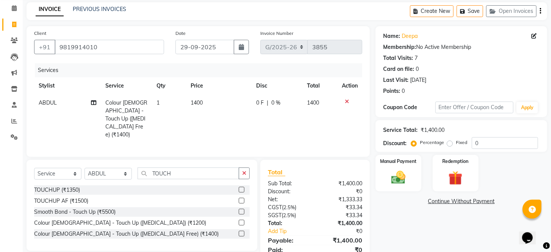
click at [216, 101] on td "1400" at bounding box center [219, 118] width 66 height 49
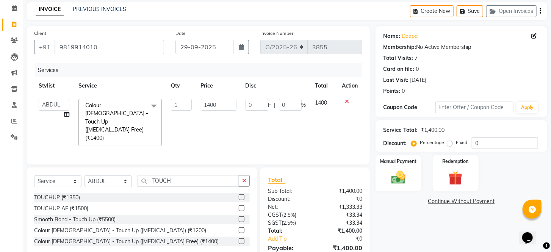
click at [218, 101] on input "1400" at bounding box center [219, 105] width 36 height 12
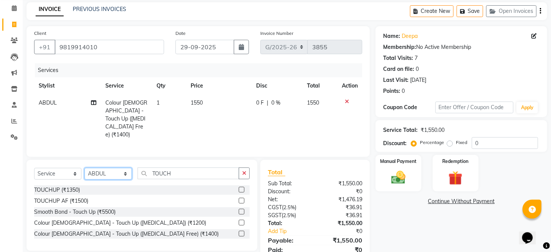
drag, startPoint x: 102, startPoint y: 174, endPoint x: 102, endPoint y: 169, distance: 4.9
click at [102, 174] on select "Select Stylist [PERSON_NAME] ANJALI [PERSON_NAME] [PERSON_NAME] Front Desk [PER…" at bounding box center [107, 174] width 47 height 12
click at [84, 168] on select "Select Stylist [PERSON_NAME] ANJALI [PERSON_NAME] [PERSON_NAME] Front Desk [PER…" at bounding box center [107, 174] width 47 height 12
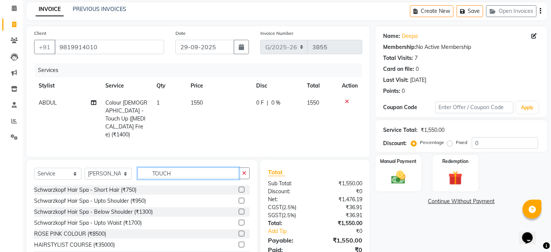
click at [192, 167] on input "TOUCH" at bounding box center [189, 173] width 102 height 12
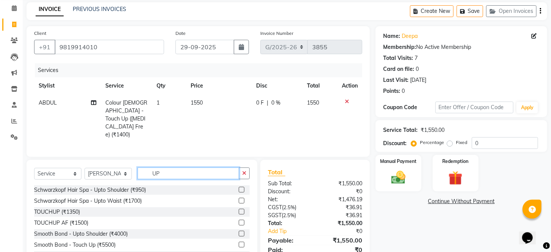
click at [210, 172] on input "UP" at bounding box center [189, 173] width 102 height 12
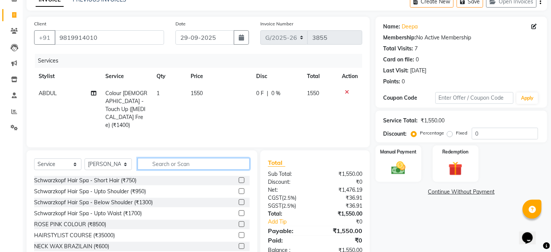
scroll to position [42, 0]
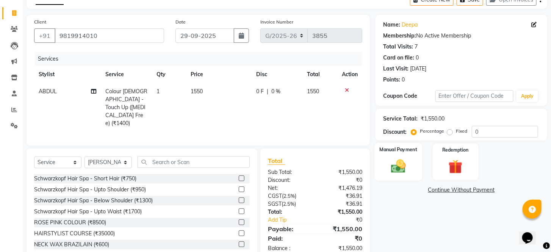
click at [398, 169] on img at bounding box center [398, 166] width 24 height 17
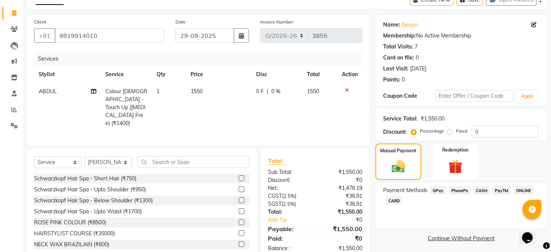
click at [453, 195] on span "PhonePe" at bounding box center [460, 190] width 22 height 9
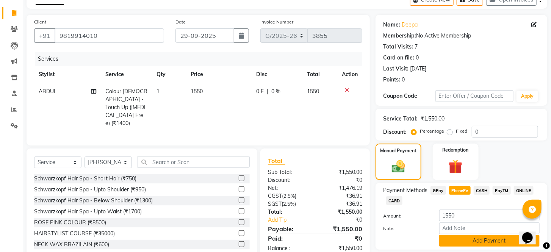
click at [463, 247] on button "Add Payment" at bounding box center [489, 241] width 100 height 12
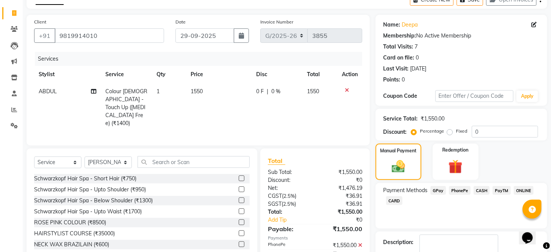
scroll to position [97, 0]
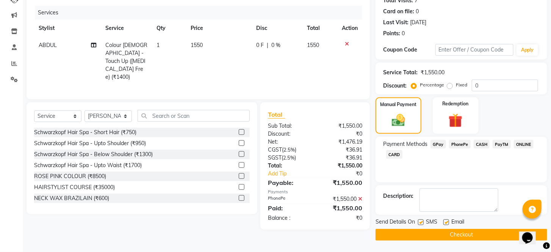
click at [422, 220] on label at bounding box center [421, 222] width 6 height 6
click at [422, 220] on input "checkbox" at bounding box center [420, 222] width 5 height 5
click at [448, 220] on label at bounding box center [446, 222] width 6 height 6
click at [448, 220] on input "checkbox" at bounding box center [445, 222] width 5 height 5
click at [447, 233] on button "Checkout" at bounding box center [461, 235] width 172 height 12
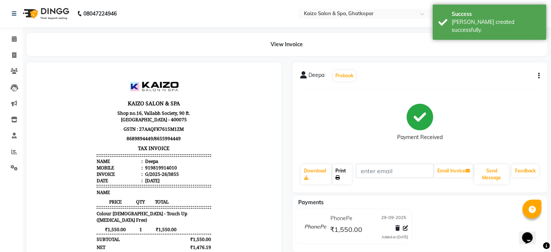
click at [340, 172] on link "Print" at bounding box center [343, 174] width 20 height 20
click at [12, 57] on icon at bounding box center [14, 55] width 4 height 6
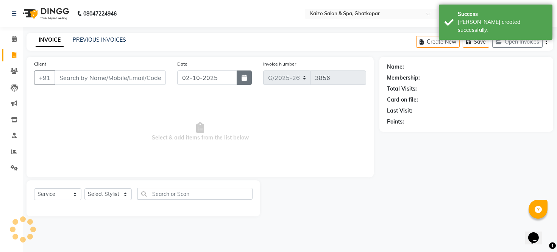
click at [242, 77] on icon "button" at bounding box center [244, 78] width 5 height 6
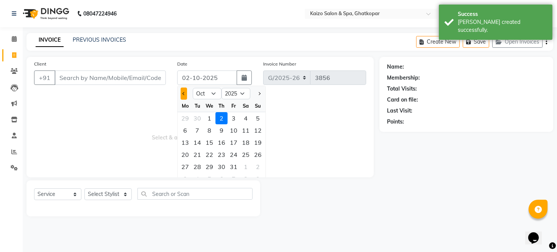
click at [186, 89] on button "Previous month" at bounding box center [184, 94] width 6 height 12
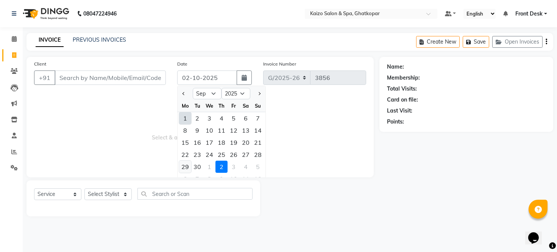
click at [188, 164] on div "29" at bounding box center [185, 167] width 12 height 12
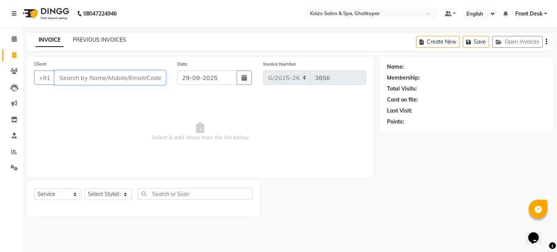
click at [115, 77] on input "Client" at bounding box center [110, 77] width 111 height 14
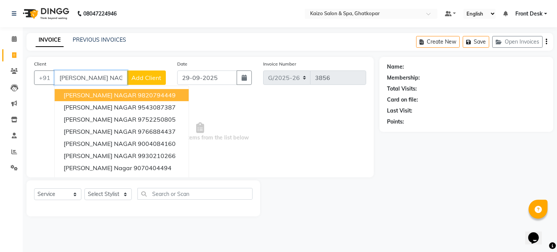
click at [138, 97] on ngb-highlight "9820794449" at bounding box center [157, 95] width 38 height 8
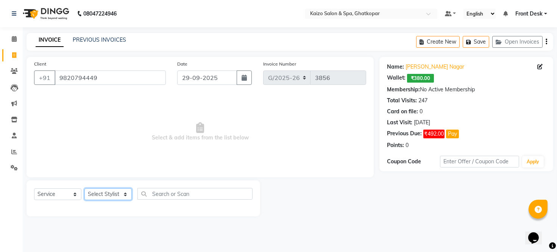
click at [101, 197] on select "Select Stylist [PERSON_NAME] ANJALI [PERSON_NAME] [PERSON_NAME] Front Desk [PER…" at bounding box center [107, 194] width 47 height 12
click at [84, 189] on select "Select Stylist [PERSON_NAME] ANJALI [PERSON_NAME] [PERSON_NAME] Front Desk [PER…" at bounding box center [107, 194] width 47 height 12
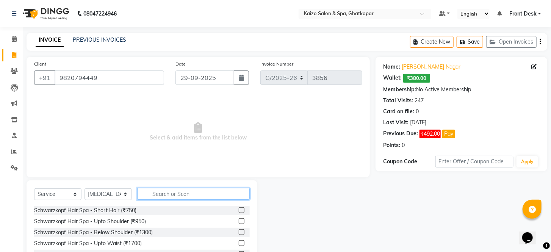
click at [188, 196] on input "text" at bounding box center [194, 194] width 112 height 12
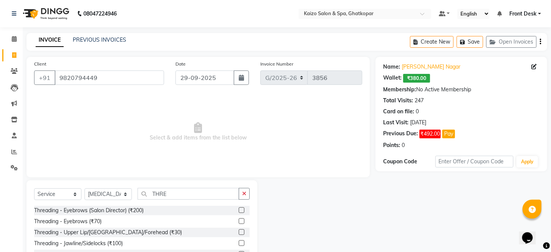
click at [241, 232] on label at bounding box center [242, 232] width 6 height 6
click at [241, 232] on input "checkbox" at bounding box center [241, 232] width 5 height 5
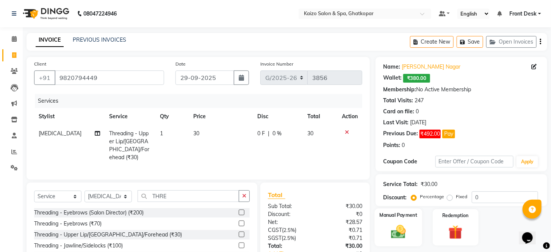
click at [397, 241] on img at bounding box center [398, 231] width 24 height 17
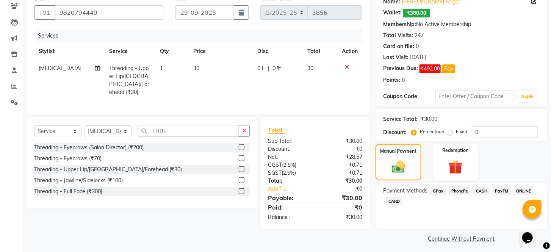
scroll to position [77, 0]
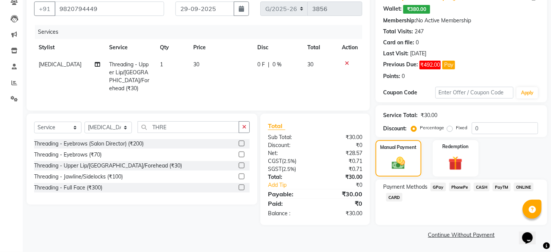
click at [457, 184] on span "PhonePe" at bounding box center [460, 187] width 22 height 9
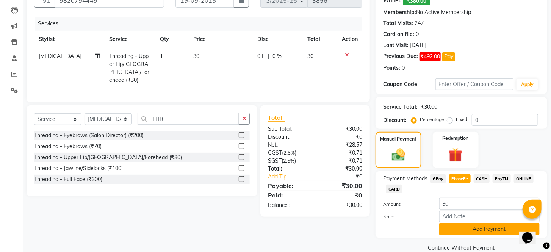
click at [466, 235] on button "Add Payment" at bounding box center [489, 229] width 100 height 12
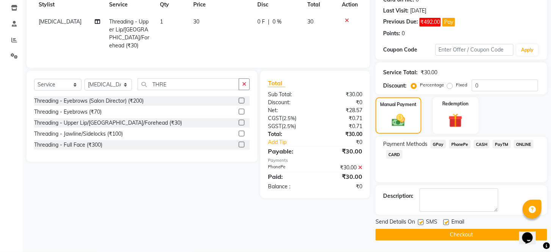
scroll to position [120, 0]
click at [418, 221] on label at bounding box center [421, 222] width 6 height 6
click at [418, 221] on input "checkbox" at bounding box center [420, 222] width 5 height 5
click at [448, 222] on label at bounding box center [446, 222] width 6 height 6
click at [448, 222] on input "checkbox" at bounding box center [445, 222] width 5 height 5
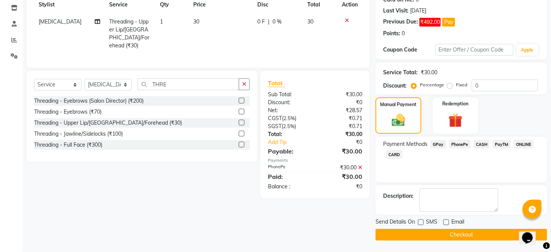
click at [445, 235] on button "Checkout" at bounding box center [461, 235] width 172 height 12
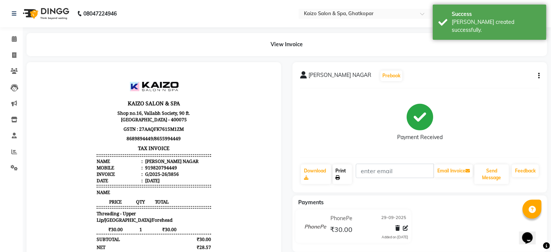
click at [341, 169] on link "Print" at bounding box center [343, 174] width 20 height 20
click at [17, 53] on span at bounding box center [14, 55] width 13 height 9
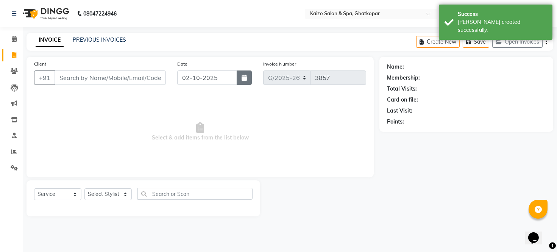
click at [241, 78] on button "button" at bounding box center [244, 77] width 15 height 14
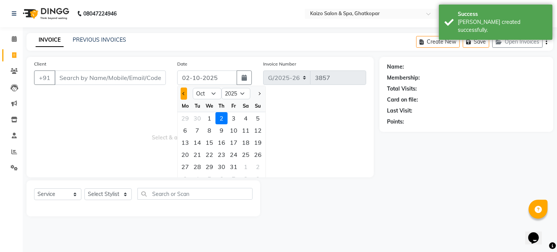
click at [183, 92] on span "Previous month" at bounding box center [184, 93] width 3 height 3
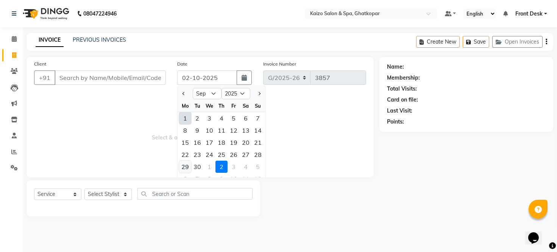
click at [184, 166] on div "29" at bounding box center [185, 167] width 12 height 12
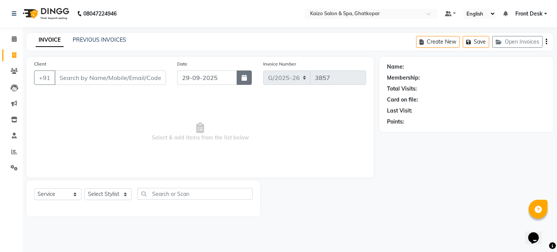
click at [242, 76] on icon "button" at bounding box center [244, 78] width 5 height 6
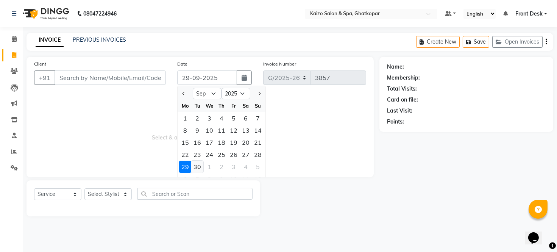
click at [200, 165] on div "30" at bounding box center [197, 167] width 12 height 12
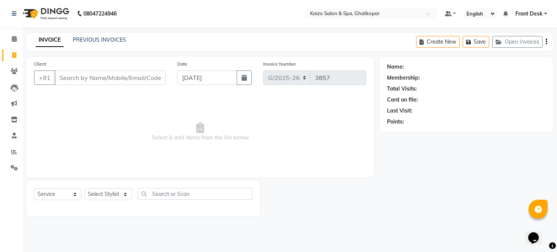
click at [341, 160] on span "Select & add items from the list below" at bounding box center [200, 132] width 332 height 76
click at [133, 78] on input "Client" at bounding box center [110, 77] width 111 height 14
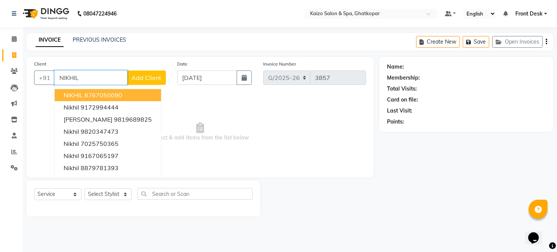
click at [138, 99] on button "NIKHIL 8767050090" at bounding box center [108, 95] width 106 height 12
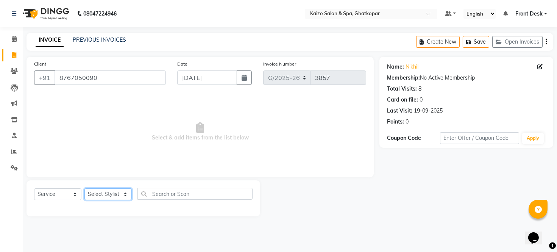
click at [96, 194] on select "Select Stylist [PERSON_NAME] ANJALI [PERSON_NAME] [PERSON_NAME] Front Desk [PER…" at bounding box center [107, 194] width 47 height 12
click at [84, 189] on select "Select Stylist [PERSON_NAME] ANJALI [PERSON_NAME] [PERSON_NAME] Front Desk [PER…" at bounding box center [107, 194] width 47 height 12
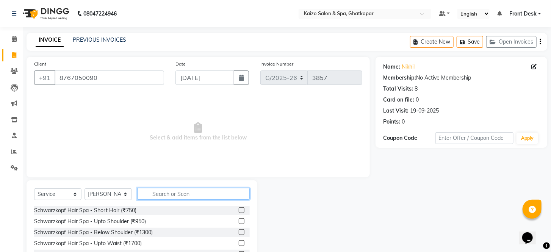
click at [182, 196] on input "text" at bounding box center [194, 194] width 112 height 12
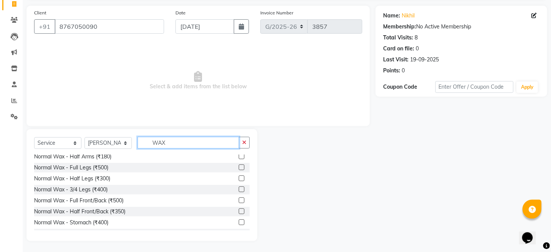
scroll to position [84, 0]
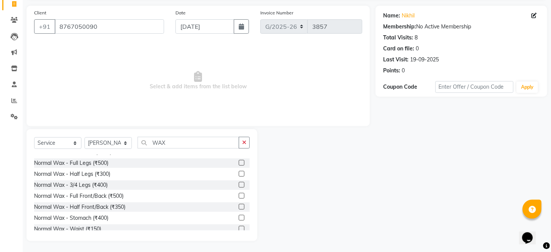
click at [239, 193] on label at bounding box center [242, 196] width 6 height 6
click at [239, 194] on input "checkbox" at bounding box center [241, 196] width 5 height 5
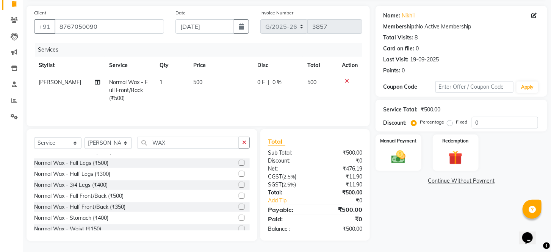
click at [223, 81] on td "500" at bounding box center [221, 90] width 64 height 33
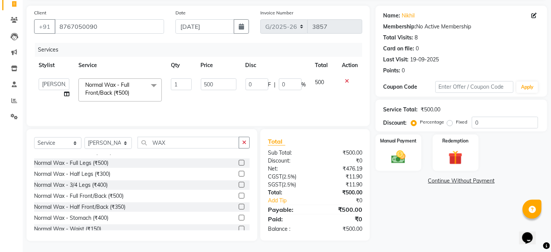
click at [223, 81] on input "500" at bounding box center [219, 84] width 36 height 12
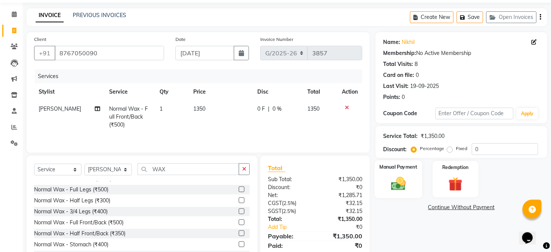
scroll to position [10, 0]
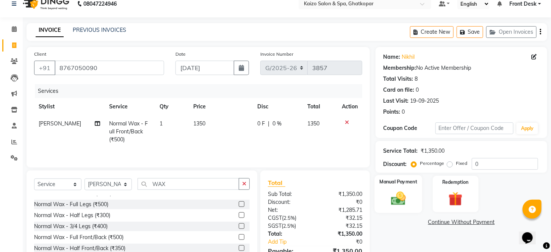
click at [400, 206] on img at bounding box center [398, 198] width 24 height 17
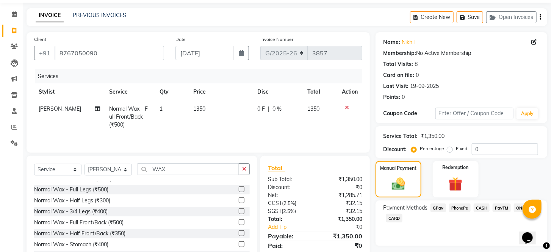
scroll to position [12, 0]
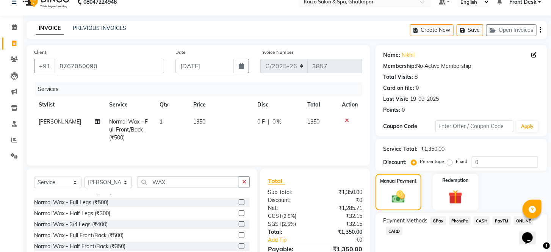
click at [459, 225] on span "PhonePe" at bounding box center [460, 220] width 22 height 9
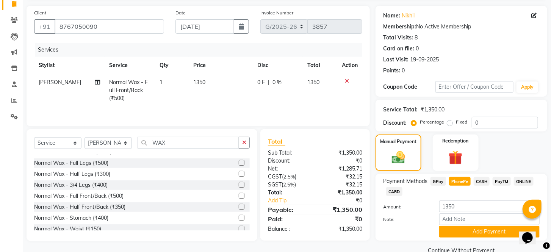
scroll to position [76, 0]
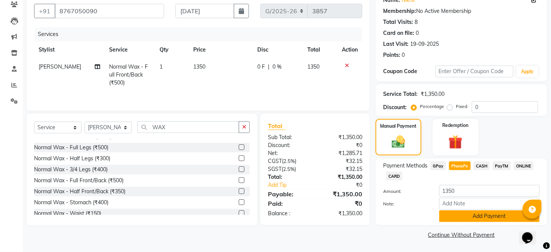
click at [474, 217] on button "Add Payment" at bounding box center [489, 216] width 100 height 12
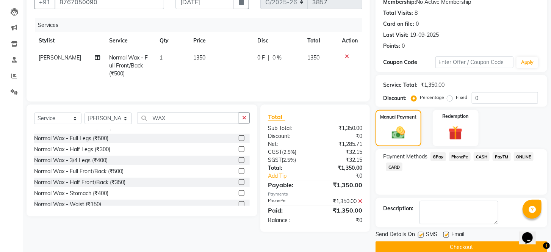
click at [420, 238] on label at bounding box center [421, 235] width 6 height 6
click at [420, 238] on input "checkbox" at bounding box center [420, 235] width 5 height 5
click at [447, 238] on label at bounding box center [446, 235] width 6 height 6
click at [447, 238] on input "checkbox" at bounding box center [445, 235] width 5 height 5
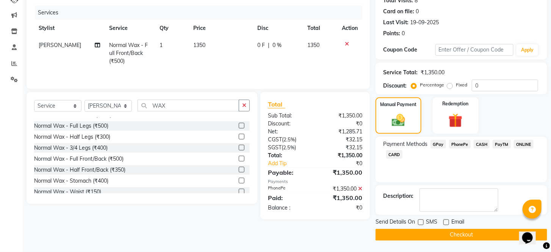
click at [452, 232] on button "Checkout" at bounding box center [461, 235] width 172 height 12
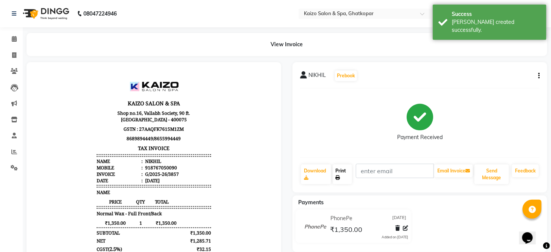
click at [340, 172] on link "Print" at bounding box center [343, 174] width 20 height 20
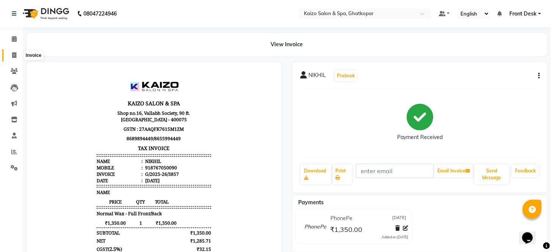
click at [14, 56] on icon at bounding box center [14, 55] width 4 height 6
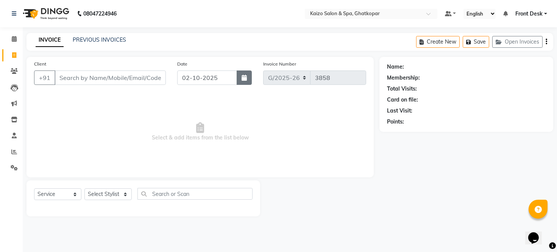
click at [242, 78] on icon "button" at bounding box center [244, 78] width 5 height 6
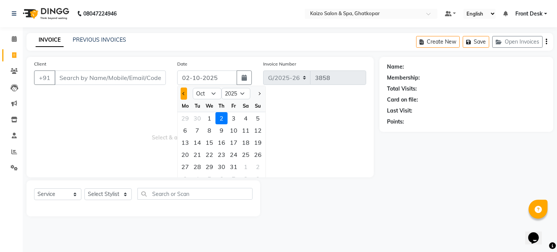
click at [184, 94] on span "Previous month" at bounding box center [184, 93] width 3 height 3
click at [258, 94] on span "Next month" at bounding box center [259, 93] width 3 height 3
click at [200, 167] on div "30" at bounding box center [197, 167] width 12 height 12
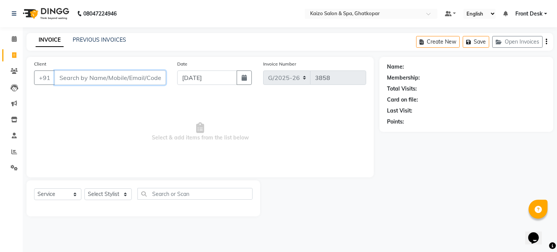
click at [127, 76] on input "Client" at bounding box center [110, 77] width 111 height 14
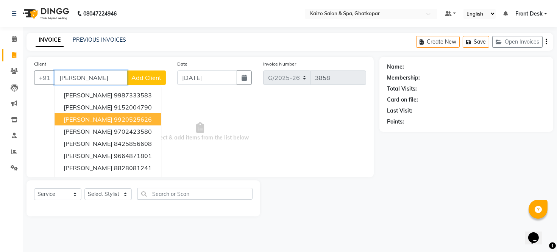
click at [116, 121] on ngb-highlight "9920525626" at bounding box center [133, 120] width 38 height 8
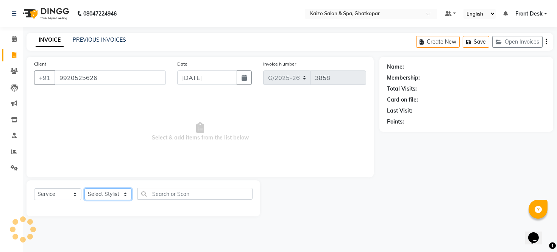
click at [91, 192] on select "Select Stylist [PERSON_NAME] ANJALI [PERSON_NAME] [PERSON_NAME] Front Desk [PER…" at bounding box center [107, 194] width 47 height 12
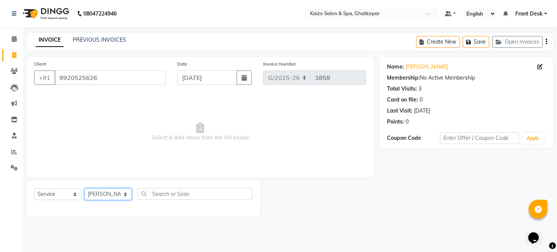
click at [84, 189] on select "Select Stylist [PERSON_NAME] ANJALI [PERSON_NAME] [PERSON_NAME] Front Desk [PER…" at bounding box center [107, 194] width 47 height 12
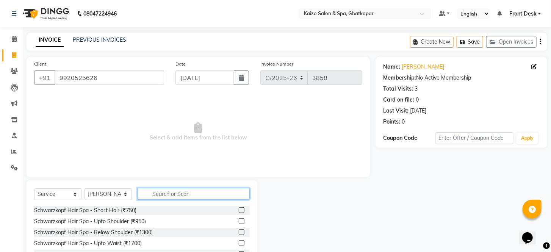
click at [181, 189] on input "text" at bounding box center [194, 194] width 112 height 12
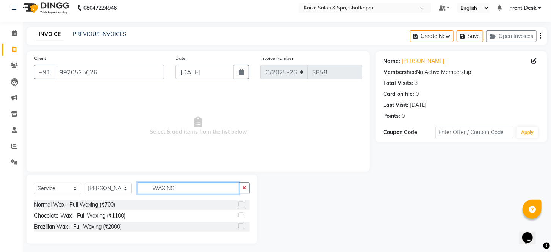
scroll to position [9, 0]
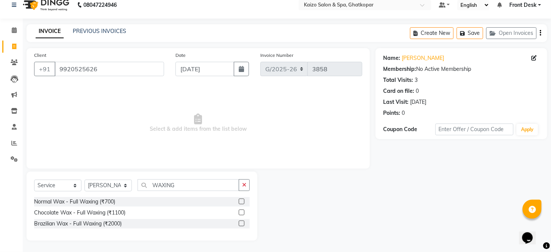
click at [240, 214] on label at bounding box center [242, 212] width 6 height 6
click at [240, 214] on input "checkbox" at bounding box center [241, 212] width 5 height 5
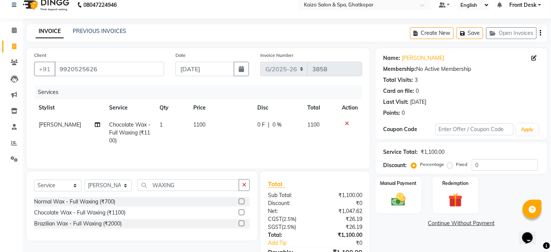
click at [225, 124] on td "1100" at bounding box center [221, 132] width 64 height 33
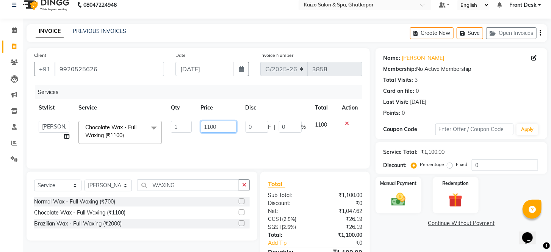
click at [225, 124] on input "1100" at bounding box center [219, 127] width 36 height 12
click at [394, 236] on div "Name: [PERSON_NAME] Membership: No Active Membership Total Visits: 3 Card on fi…" at bounding box center [463, 165] width 177 height 235
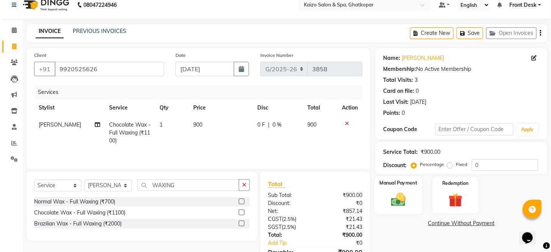
click at [399, 208] on img at bounding box center [398, 199] width 24 height 17
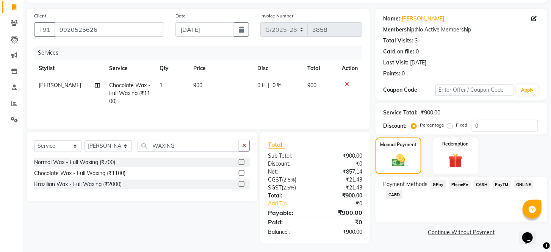
scroll to position [54, 0]
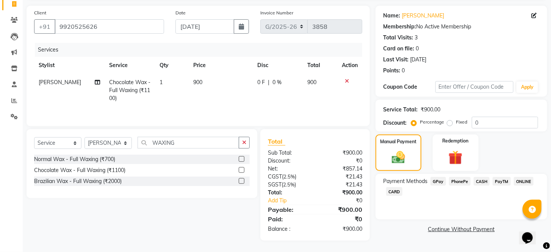
click at [481, 184] on span "CASH" at bounding box center [482, 181] width 16 height 9
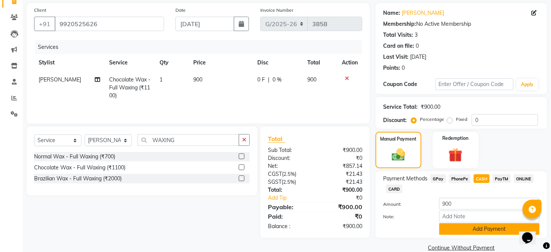
click at [457, 235] on button "Add Payment" at bounding box center [489, 229] width 100 height 12
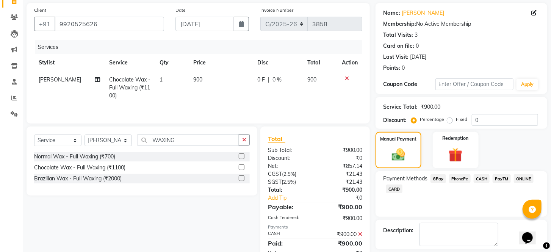
scroll to position [97, 0]
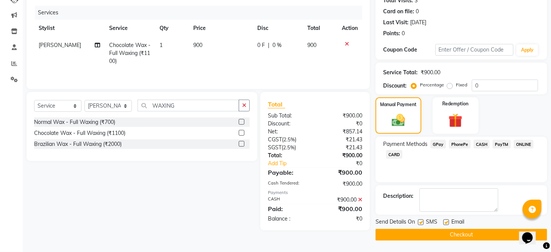
click at [420, 219] on div "SMS" at bounding box center [430, 222] width 25 height 9
click at [419, 219] on div "SMS" at bounding box center [430, 222] width 25 height 9
click at [419, 222] on label at bounding box center [421, 222] width 6 height 6
click at [419, 222] on input "checkbox" at bounding box center [420, 222] width 5 height 5
click at [447, 221] on label at bounding box center [446, 222] width 6 height 6
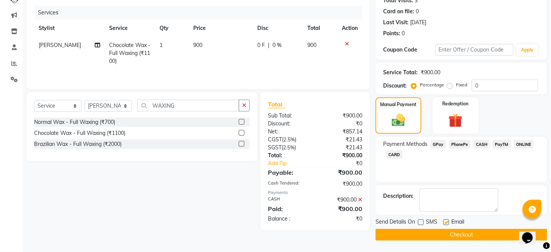
click at [447, 221] on input "checkbox" at bounding box center [445, 222] width 5 height 5
click at [446, 233] on button "Checkout" at bounding box center [461, 235] width 172 height 12
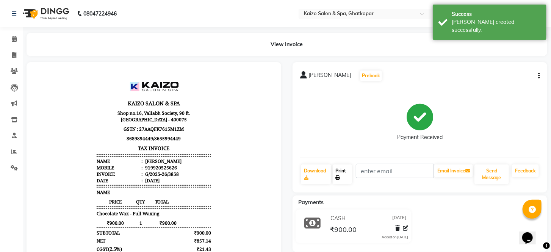
click at [343, 172] on link "Print" at bounding box center [343, 174] width 20 height 20
click at [16, 53] on span at bounding box center [14, 55] width 13 height 9
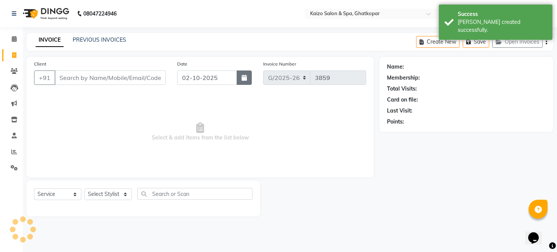
click at [243, 77] on icon "button" at bounding box center [244, 78] width 5 height 6
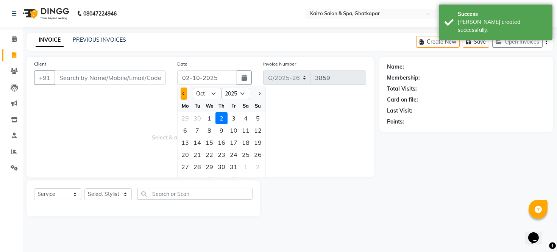
click at [184, 93] on span "Previous month" at bounding box center [184, 93] width 3 height 3
click at [197, 167] on div "30" at bounding box center [197, 167] width 12 height 12
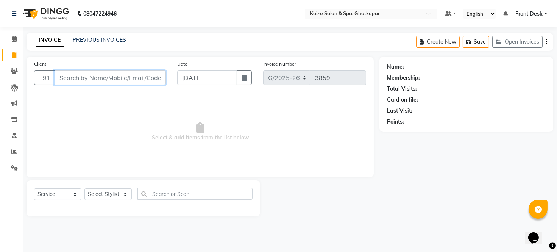
click at [124, 74] on input "Client" at bounding box center [110, 77] width 111 height 14
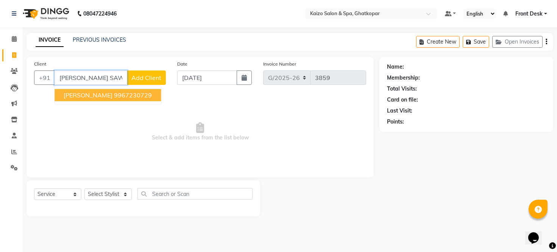
click at [128, 95] on ngb-highlight "9967230729" at bounding box center [133, 95] width 38 height 8
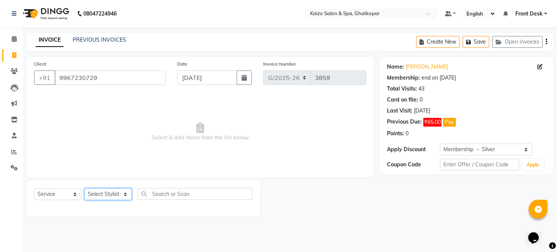
click at [100, 195] on select "Select Stylist [PERSON_NAME] ANJALI [PERSON_NAME] [PERSON_NAME] Front Desk [PER…" at bounding box center [107, 194] width 47 height 12
click at [84, 189] on select "Select Stylist [PERSON_NAME] ANJALI [PERSON_NAME] [PERSON_NAME] Front Desk [PER…" at bounding box center [107, 194] width 47 height 12
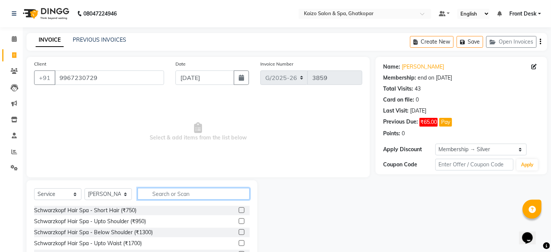
click at [178, 189] on input "text" at bounding box center [194, 194] width 112 height 12
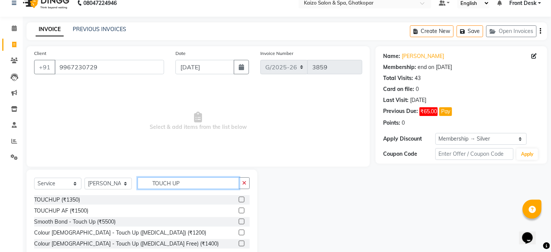
scroll to position [31, 0]
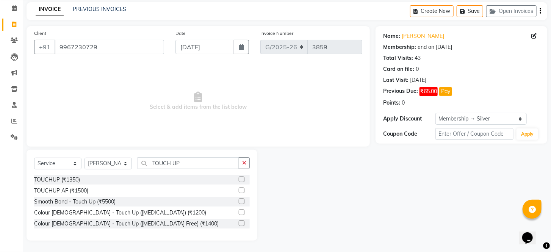
click at [242, 222] on label at bounding box center [242, 223] width 6 height 6
click at [242, 222] on input "checkbox" at bounding box center [241, 223] width 5 height 5
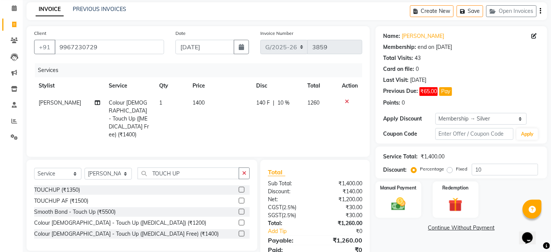
click at [214, 103] on td "1400" at bounding box center [220, 118] width 64 height 49
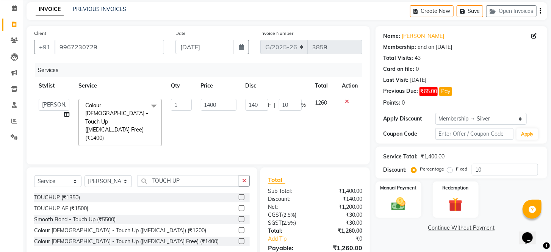
click at [214, 103] on input "1400" at bounding box center [219, 105] width 36 height 12
click at [248, 127] on tr "[PERSON_NAME] ANJALI [PERSON_NAME] [PERSON_NAME] Front Desk [PERSON_NAME] IFTES…" at bounding box center [198, 122] width 328 height 56
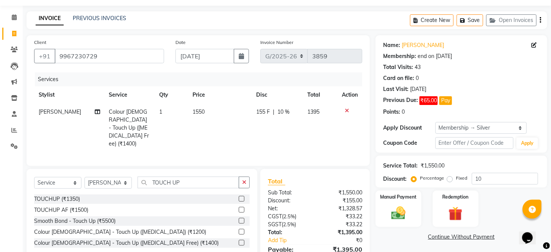
scroll to position [17, 0]
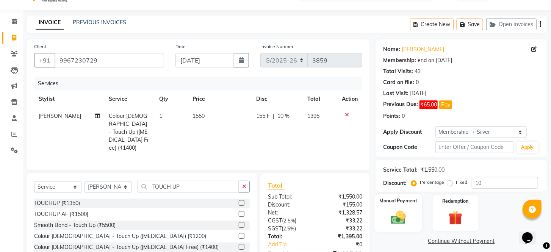
click at [396, 223] on img at bounding box center [398, 217] width 24 height 17
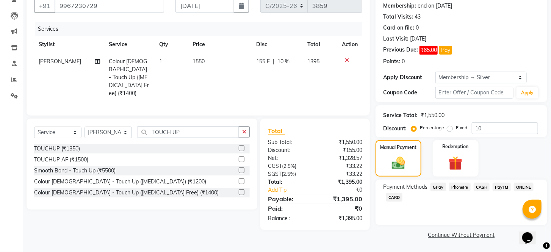
scroll to position [80, 0]
click at [456, 187] on span "PhonePe" at bounding box center [460, 187] width 22 height 9
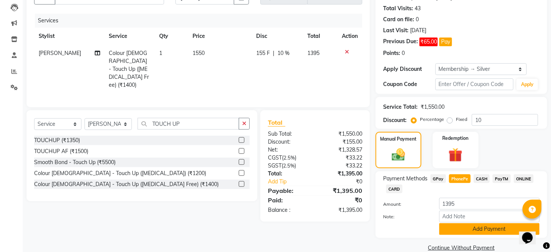
click at [458, 235] on button "Add Payment" at bounding box center [489, 229] width 100 height 12
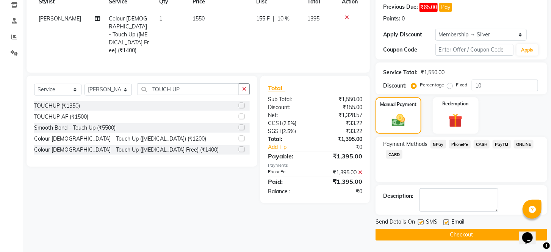
scroll to position [123, 0]
click at [419, 221] on label at bounding box center [421, 222] width 6 height 6
click at [419, 221] on input "checkbox" at bounding box center [420, 222] width 5 height 5
click at [446, 221] on label at bounding box center [446, 222] width 6 height 6
click at [446, 221] on input "checkbox" at bounding box center [445, 222] width 5 height 5
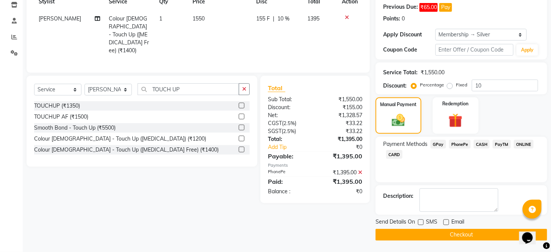
click at [446, 233] on button "Checkout" at bounding box center [461, 235] width 172 height 12
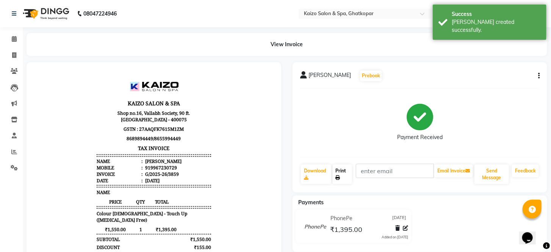
click at [340, 168] on link "Print" at bounding box center [343, 174] width 20 height 20
click at [13, 52] on icon at bounding box center [14, 55] width 4 height 6
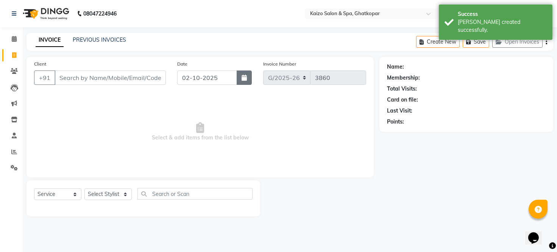
click at [244, 73] on button "button" at bounding box center [244, 77] width 15 height 14
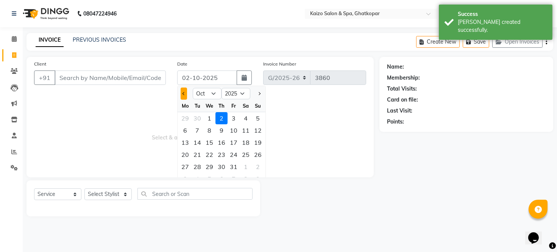
click at [181, 93] on button "Previous month" at bounding box center [184, 94] width 6 height 12
click at [197, 168] on div "30" at bounding box center [197, 167] width 12 height 12
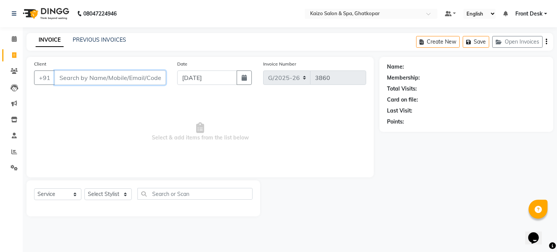
click at [137, 81] on input "Client" at bounding box center [110, 77] width 111 height 14
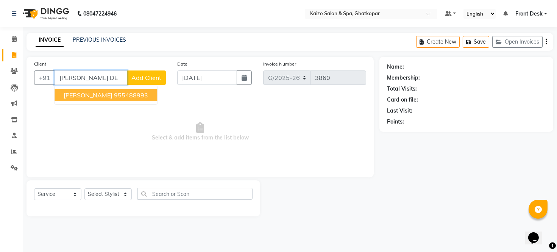
click at [113, 97] on span "[PERSON_NAME]" at bounding box center [88, 95] width 49 height 8
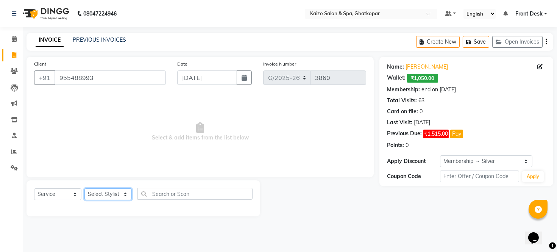
click at [115, 193] on select "Select Stylist [PERSON_NAME] ANJALI [PERSON_NAME] [PERSON_NAME] Front Desk [PER…" at bounding box center [107, 194] width 47 height 12
click at [84, 189] on select "Select Stylist [PERSON_NAME] ANJALI [PERSON_NAME] [PERSON_NAME] Front Desk [PER…" at bounding box center [107, 194] width 47 height 12
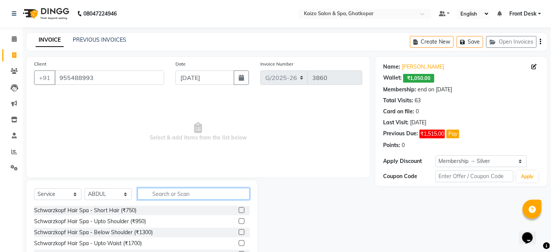
click at [192, 192] on input "text" at bounding box center [194, 194] width 112 height 12
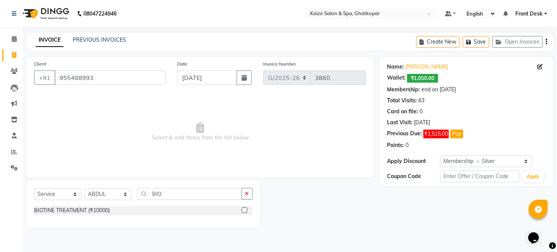
click at [244, 209] on label at bounding box center [245, 210] width 6 height 6
click at [244, 209] on input "checkbox" at bounding box center [244, 210] width 5 height 5
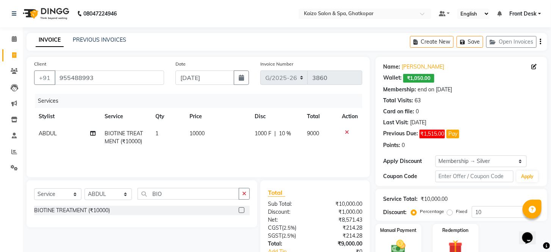
click at [213, 130] on td "10000" at bounding box center [217, 137] width 65 height 25
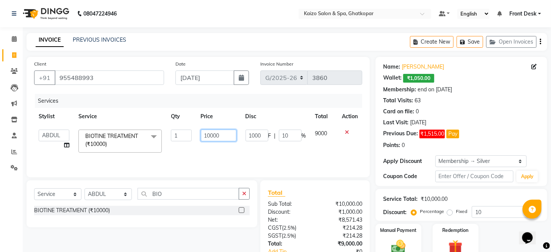
drag, startPoint x: 223, startPoint y: 130, endPoint x: 226, endPoint y: 134, distance: 4.8
click at [226, 134] on input "10000" at bounding box center [219, 136] width 36 height 12
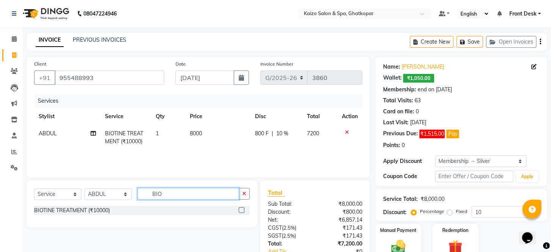
click at [194, 190] on input "BIO" at bounding box center [189, 194] width 102 height 12
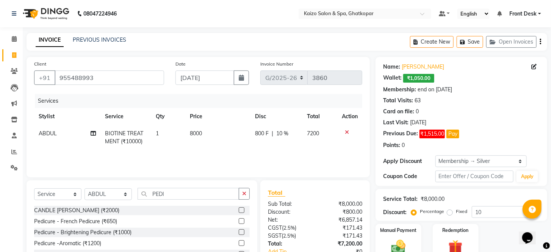
click at [239, 220] on label at bounding box center [242, 221] width 6 height 6
click at [239, 220] on input "checkbox" at bounding box center [241, 221] width 5 height 5
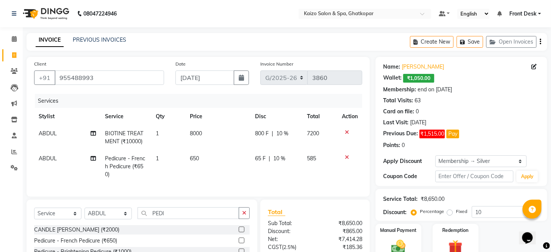
click at [50, 160] on span "ABDUL" at bounding box center [48, 158] width 18 height 7
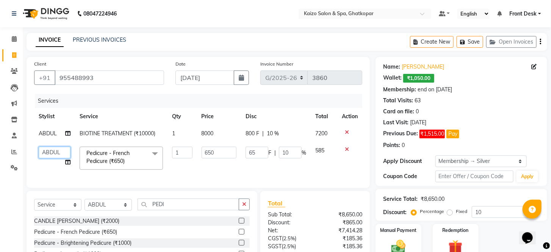
click at [44, 152] on select "[PERSON_NAME] ANJALI [PERSON_NAME] [PERSON_NAME] Front Desk [PERSON_NAME] IFTES…" at bounding box center [55, 153] width 32 height 12
click at [186, 208] on input "PEDI" at bounding box center [189, 204] width 102 height 12
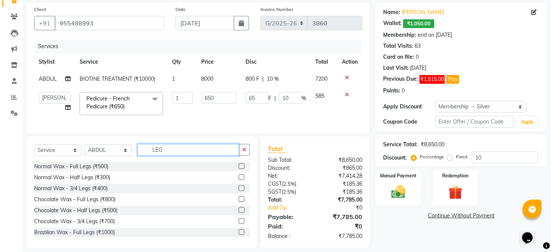
scroll to position [68, 0]
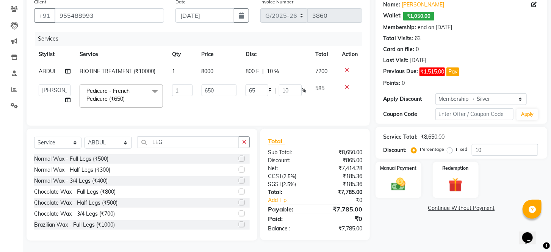
click at [239, 200] on label at bounding box center [242, 203] width 6 height 6
click at [239, 200] on input "checkbox" at bounding box center [241, 202] width 5 height 5
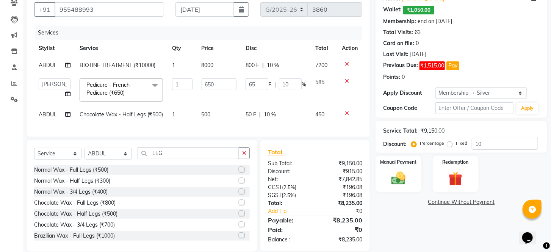
click at [219, 108] on td "500" at bounding box center [219, 114] width 44 height 17
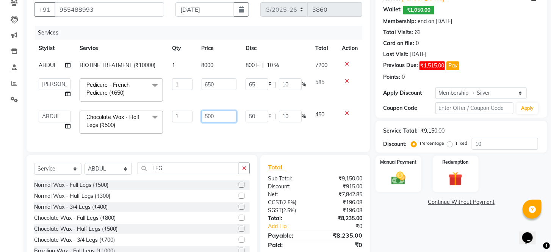
click at [221, 111] on input "500" at bounding box center [219, 117] width 35 height 12
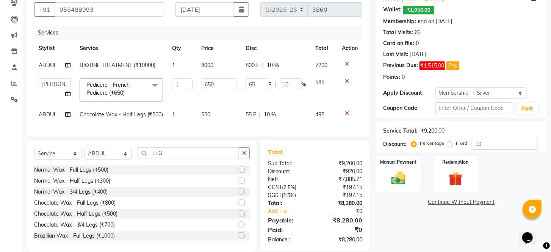
click at [255, 129] on div "Services Stylist Service Qty Price Disc Total Action ABDUL BIOTINE TREATMENT (₹…" at bounding box center [198, 77] width 328 height 103
click at [222, 110] on td "550" at bounding box center [219, 114] width 44 height 17
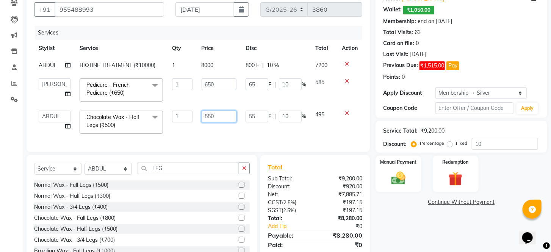
click at [222, 111] on input "550" at bounding box center [219, 117] width 35 height 12
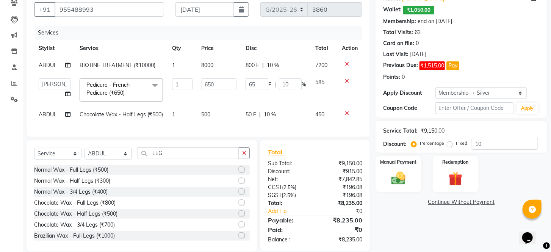
click at [309, 192] on div "Total Sub Total: ₹9,150.00 Discount: ₹915.00 Net: ₹7,842.85 CGST ( 2.5% ) ₹196.…" at bounding box center [315, 195] width 94 height 96
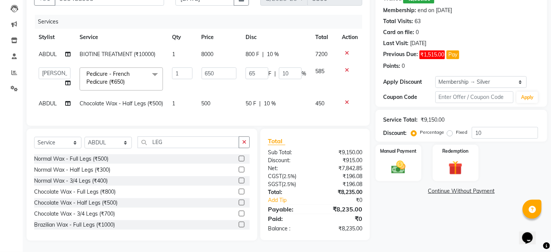
scroll to position [93, 0]
click at [275, 50] on span "10 %" at bounding box center [273, 54] width 12 height 8
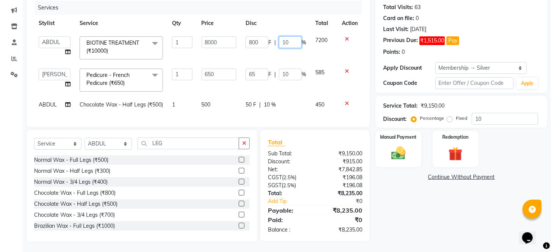
click at [289, 39] on input "10" at bounding box center [290, 42] width 23 height 12
click at [331, 175] on div "Total Sub Total: ₹9,150.00 Discount: ₹915.00 Net: ₹7,842.85 CGST ( 2.5% ) ₹196.…" at bounding box center [315, 186] width 94 height 96
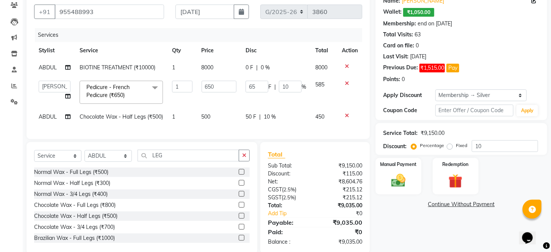
scroll to position [51, 0]
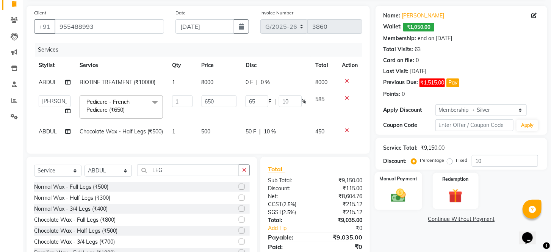
click at [400, 200] on img at bounding box center [398, 195] width 24 height 17
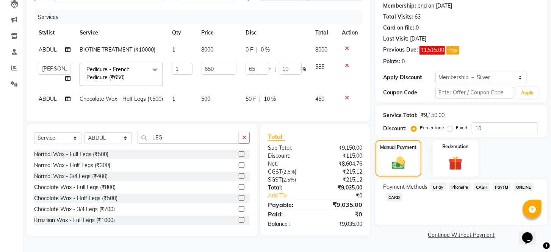
scroll to position [93, 0]
click at [475, 185] on span "CASH" at bounding box center [482, 187] width 16 height 9
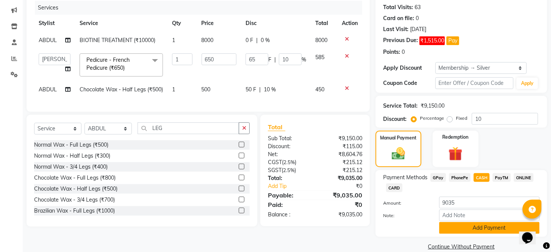
click at [470, 234] on button "Add Payment" at bounding box center [489, 228] width 100 height 12
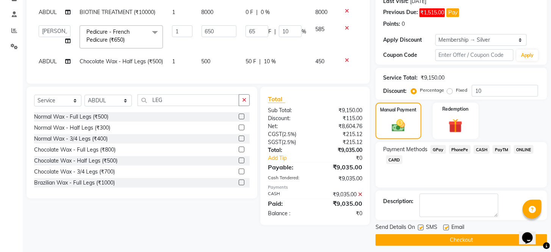
scroll to position [135, 0]
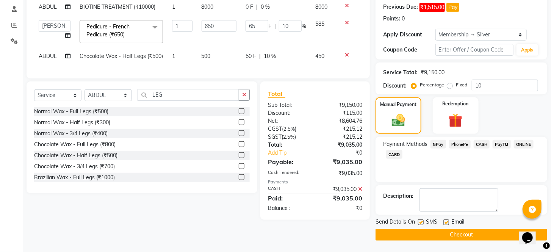
click at [422, 221] on label at bounding box center [421, 222] width 6 height 6
click at [422, 221] on input "checkbox" at bounding box center [420, 222] width 5 height 5
click at [446, 221] on label at bounding box center [446, 222] width 6 height 6
click at [446, 221] on input "checkbox" at bounding box center [445, 222] width 5 height 5
click at [446, 231] on button "Checkout" at bounding box center [461, 235] width 172 height 12
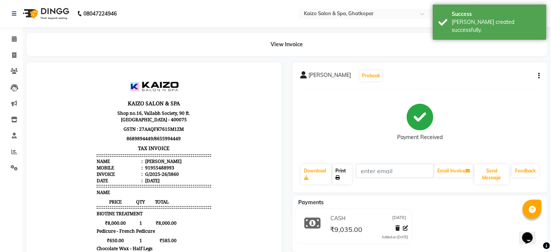
click at [347, 169] on link "Print" at bounding box center [343, 174] width 20 height 20
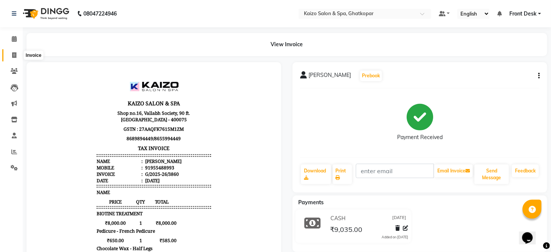
click at [19, 52] on span at bounding box center [14, 55] width 13 height 9
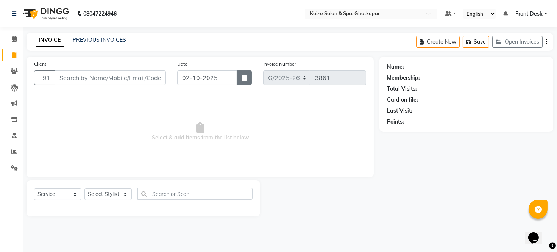
click at [239, 77] on button "button" at bounding box center [244, 77] width 15 height 14
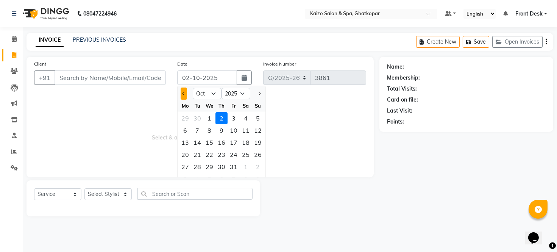
click at [187, 92] on button "Previous month" at bounding box center [184, 94] width 6 height 12
click at [198, 165] on div "30" at bounding box center [197, 167] width 12 height 12
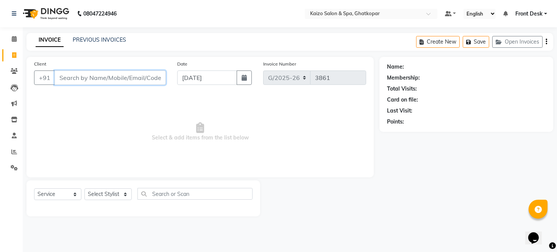
click at [91, 78] on input "Client" at bounding box center [110, 77] width 111 height 14
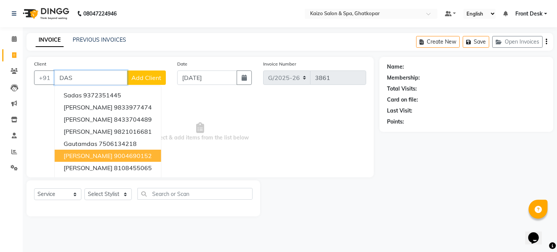
click at [114, 155] on ngb-highlight "9004690152" at bounding box center [133, 156] width 38 height 8
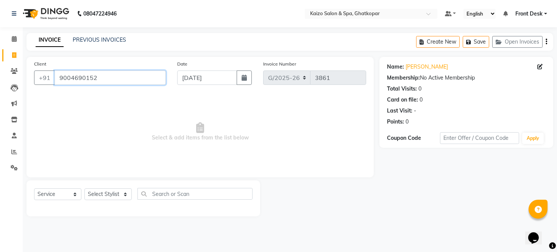
click at [119, 80] on input "9004690152" at bounding box center [110, 77] width 111 height 14
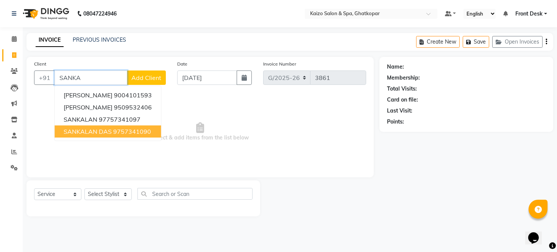
click at [119, 130] on ngb-highlight "9757341090" at bounding box center [132, 132] width 38 height 8
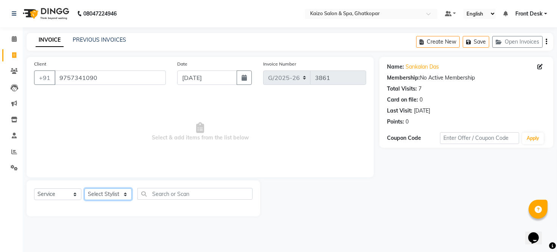
click at [97, 194] on select "Select Stylist [PERSON_NAME] ANJALI [PERSON_NAME] [PERSON_NAME] Front Desk [PER…" at bounding box center [107, 194] width 47 height 12
click at [84, 189] on select "Select Stylist [PERSON_NAME] ANJALI [PERSON_NAME] [PERSON_NAME] Front Desk [PER…" at bounding box center [107, 194] width 47 height 12
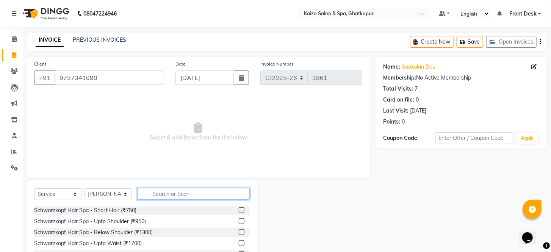
click at [172, 188] on input "text" at bounding box center [194, 194] width 112 height 12
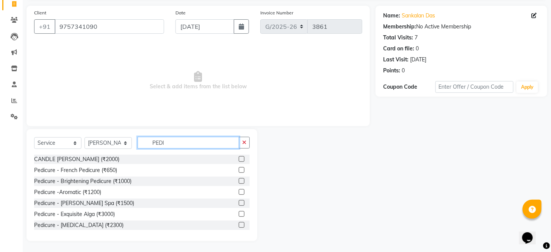
scroll to position [1, 0]
click at [239, 156] on label at bounding box center [242, 158] width 6 height 6
click at [239, 156] on input "checkbox" at bounding box center [241, 158] width 5 height 5
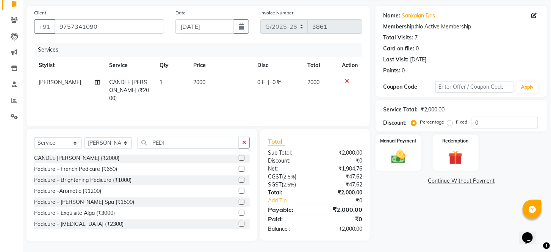
drag, startPoint x: 218, startPoint y: 65, endPoint x: 224, endPoint y: 70, distance: 8.3
click at [222, 67] on th "Price" at bounding box center [221, 65] width 64 height 17
click at [228, 78] on td "2000" at bounding box center [221, 90] width 64 height 33
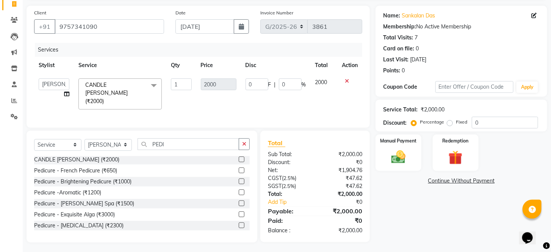
click at [347, 78] on icon at bounding box center [347, 80] width 4 height 5
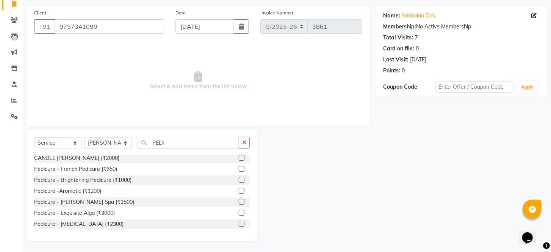
click at [239, 221] on label at bounding box center [242, 224] width 6 height 6
click at [239, 222] on input "checkbox" at bounding box center [241, 224] width 5 height 5
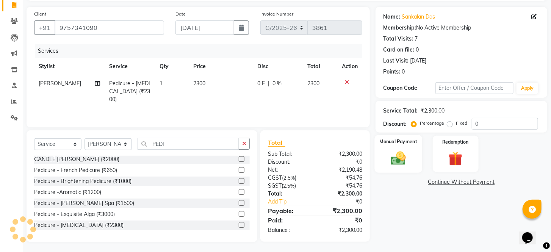
scroll to position [51, 0]
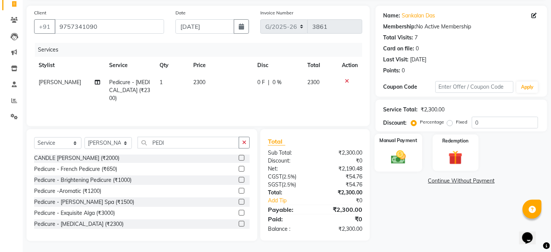
click at [400, 161] on img at bounding box center [398, 157] width 24 height 17
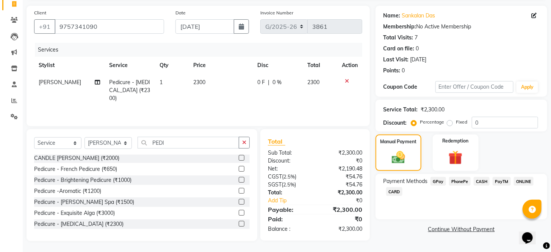
click at [480, 186] on span "CASH" at bounding box center [482, 181] width 16 height 9
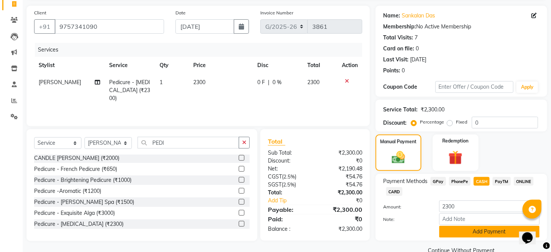
click at [450, 238] on button "Add Payment" at bounding box center [489, 232] width 100 height 12
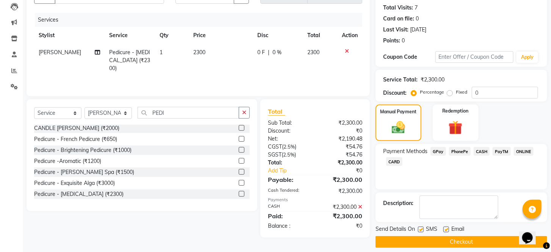
scroll to position [97, 0]
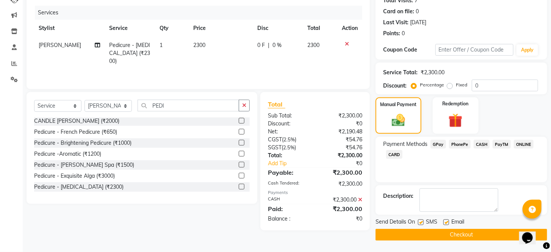
click at [419, 223] on label at bounding box center [421, 222] width 6 height 6
click at [419, 223] on input "checkbox" at bounding box center [420, 222] width 5 height 5
click at [446, 221] on label at bounding box center [446, 222] width 6 height 6
click at [446, 221] on input "checkbox" at bounding box center [445, 222] width 5 height 5
click at [449, 230] on button "Checkout" at bounding box center [461, 235] width 172 height 12
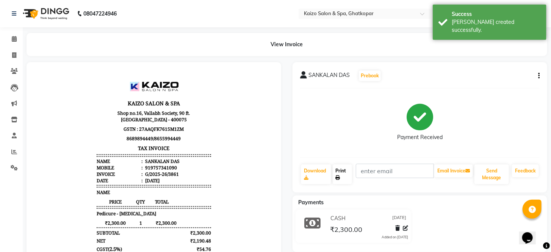
click at [342, 167] on link "Print" at bounding box center [343, 174] width 20 height 20
click at [17, 56] on span at bounding box center [14, 55] width 13 height 9
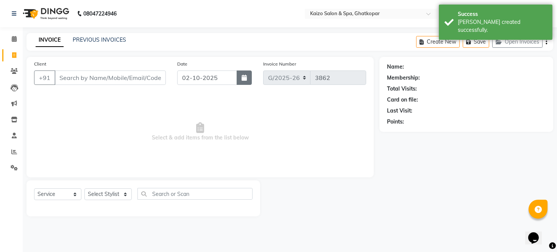
click at [242, 80] on icon "button" at bounding box center [244, 78] width 5 height 6
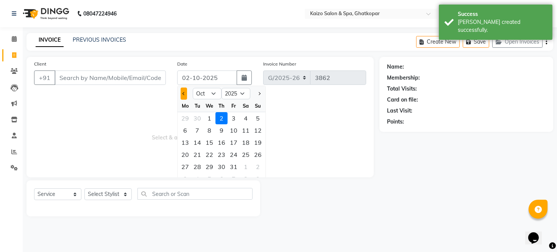
click at [185, 95] on button "Previous month" at bounding box center [184, 94] width 6 height 12
click at [200, 164] on div "30" at bounding box center [197, 167] width 12 height 12
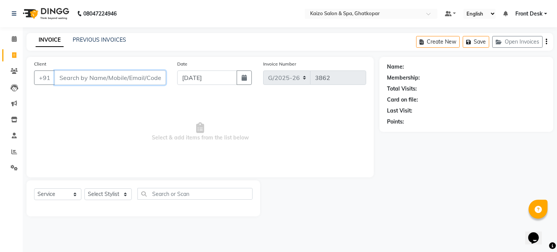
click at [142, 81] on input "Client" at bounding box center [110, 77] width 111 height 14
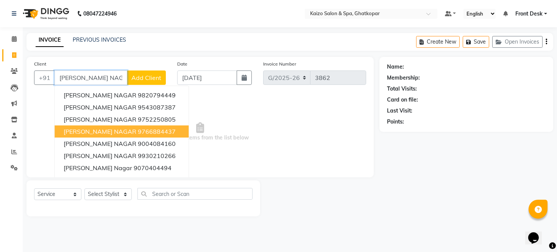
click at [131, 136] on button "[PERSON_NAME] NAGAR 9766884437" at bounding box center [122, 131] width 134 height 12
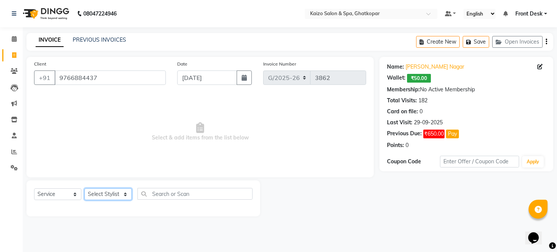
click at [99, 194] on select "Select Stylist [PERSON_NAME] ANJALI [PERSON_NAME] [PERSON_NAME] Front Desk [PER…" at bounding box center [107, 194] width 47 height 12
click at [84, 189] on select "Select Stylist [PERSON_NAME] ANJALI [PERSON_NAME] [PERSON_NAME] Front Desk [PER…" at bounding box center [107, 194] width 47 height 12
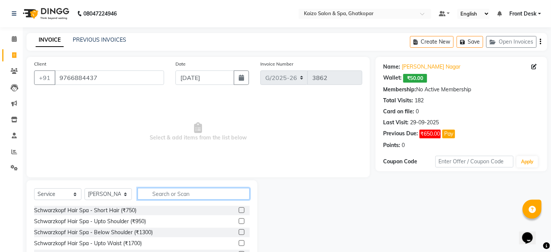
click at [175, 188] on input "text" at bounding box center [194, 194] width 112 height 12
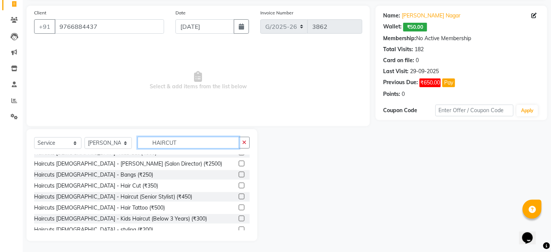
scroll to position [100, 0]
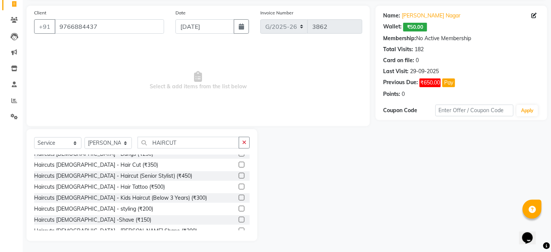
click at [239, 162] on label at bounding box center [242, 165] width 6 height 6
click at [239, 163] on input "checkbox" at bounding box center [241, 165] width 5 height 5
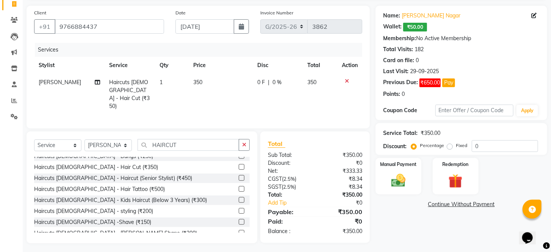
click at [218, 79] on td "350" at bounding box center [221, 94] width 64 height 41
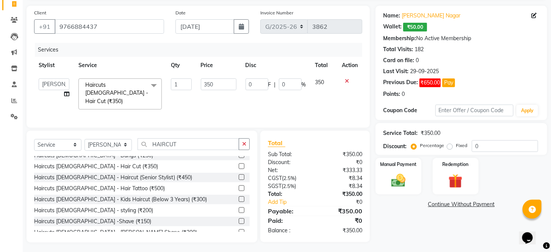
click at [218, 79] on input "350" at bounding box center [219, 84] width 36 height 12
click at [193, 173] on div "Haircuts [DEMOGRAPHIC_DATA] - Haircut (Senior Stylist) (₹450)" at bounding box center [142, 177] width 216 height 9
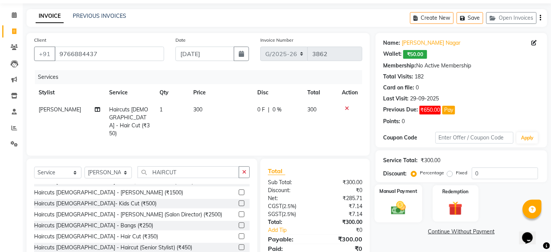
scroll to position [9, 0]
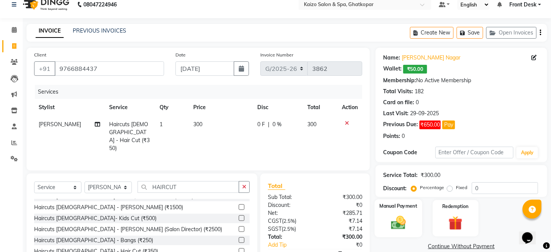
click at [400, 187] on div "Discount: Percentage Fixed 0" at bounding box center [461, 188] width 156 height 12
click at [395, 229] on img at bounding box center [398, 222] width 24 height 17
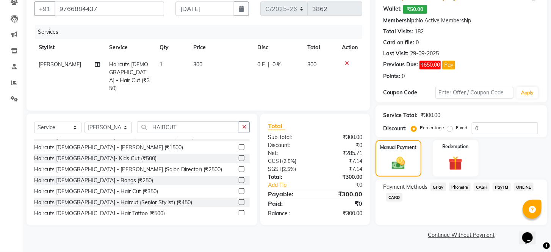
scroll to position [77, 0]
click at [483, 184] on span "CASH" at bounding box center [482, 187] width 16 height 9
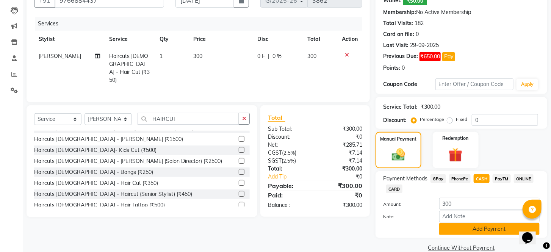
click at [458, 235] on button "Add Payment" at bounding box center [489, 229] width 100 height 12
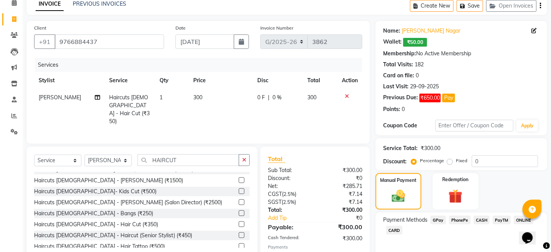
scroll to position [120, 0]
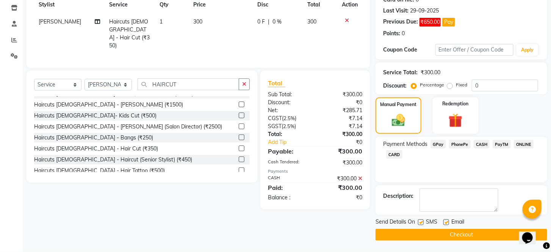
click at [421, 220] on label at bounding box center [421, 222] width 6 height 6
click at [421, 220] on input "checkbox" at bounding box center [420, 222] width 5 height 5
click at [446, 221] on label at bounding box center [446, 222] width 6 height 6
click at [446, 221] on input "checkbox" at bounding box center [445, 222] width 5 height 5
click at [445, 231] on button "Checkout" at bounding box center [461, 235] width 172 height 12
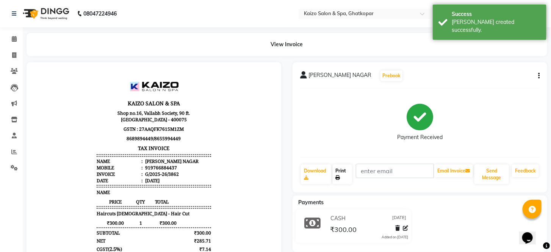
click at [340, 177] on icon at bounding box center [338, 177] width 5 height 5
